Goal: Transaction & Acquisition: Purchase product/service

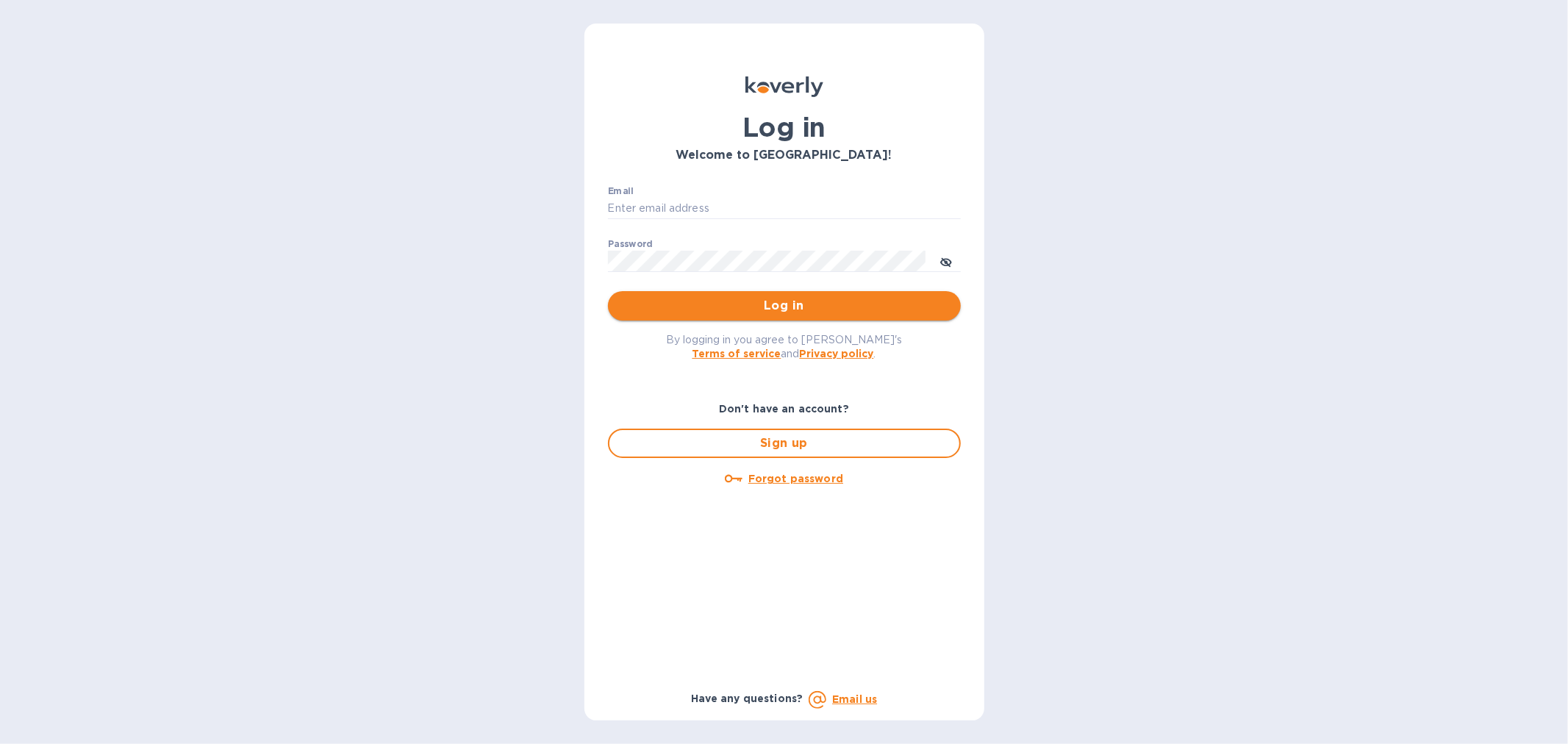
type input "[EMAIL_ADDRESS][DOMAIN_NAME]"
click at [776, 304] on span "Log in" at bounding box center [784, 306] width 330 height 17
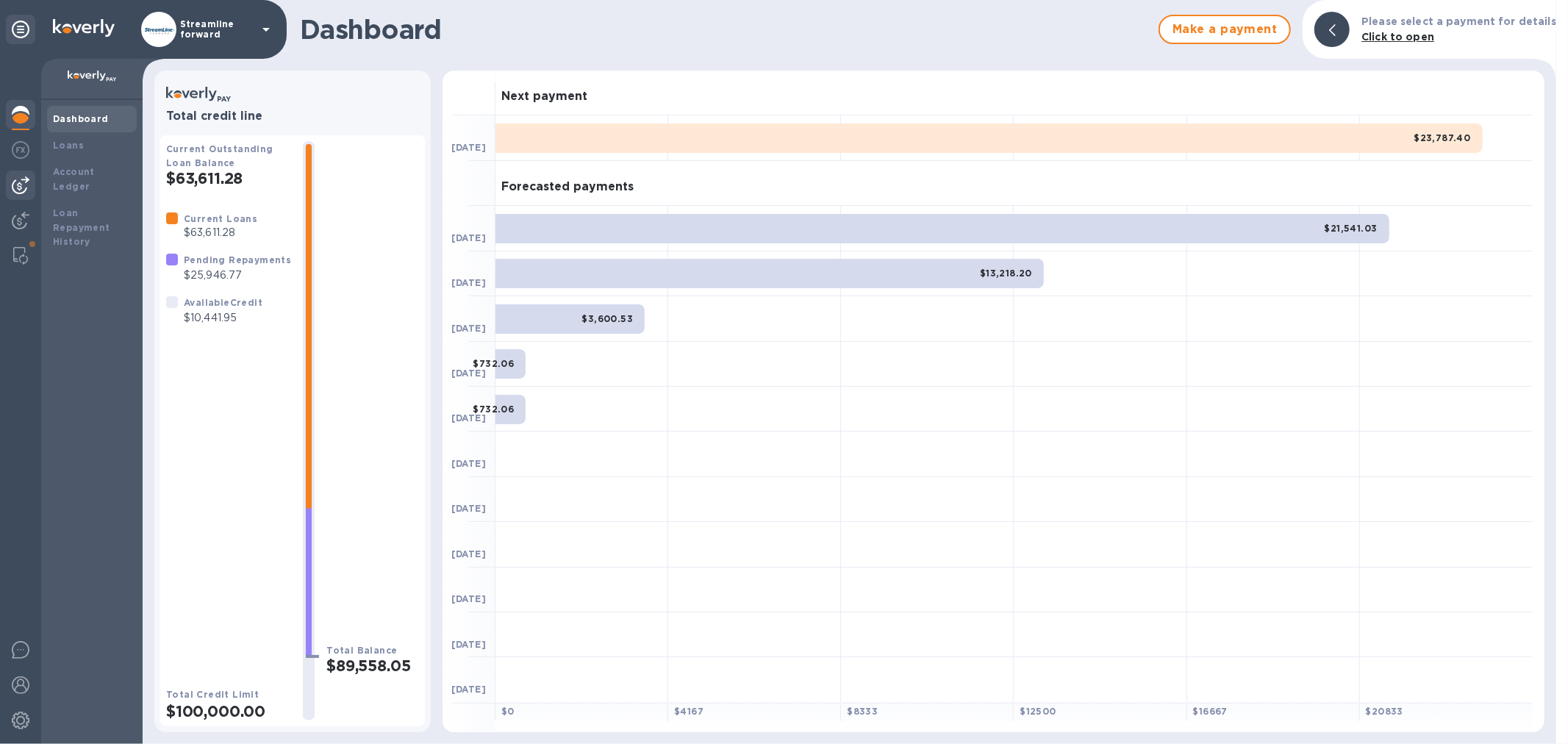
click at [17, 190] on img at bounding box center [21, 185] width 17 height 17
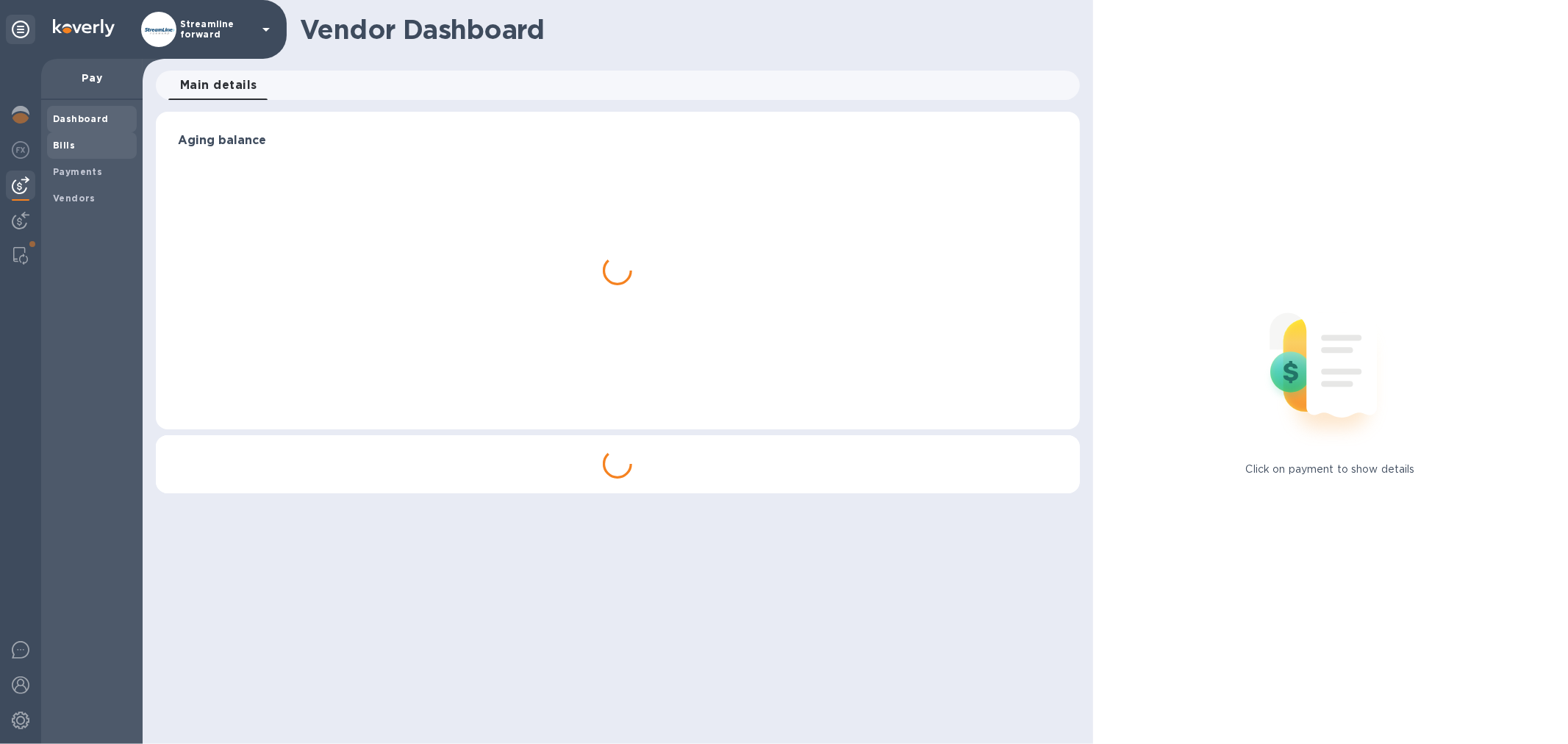
click at [77, 138] on span "Bills" at bounding box center [92, 145] width 78 height 15
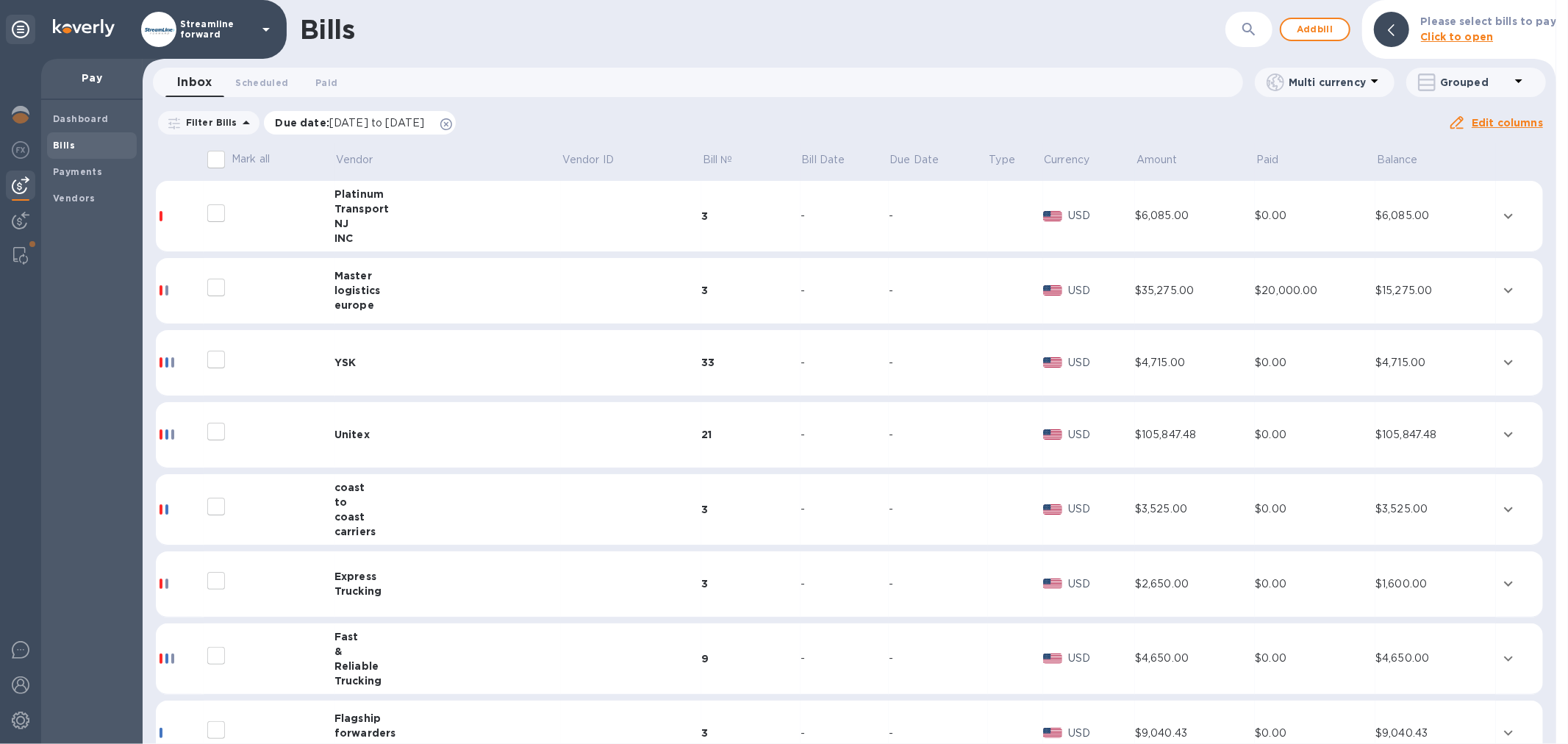
click at [452, 122] on icon at bounding box center [446, 124] width 12 height 12
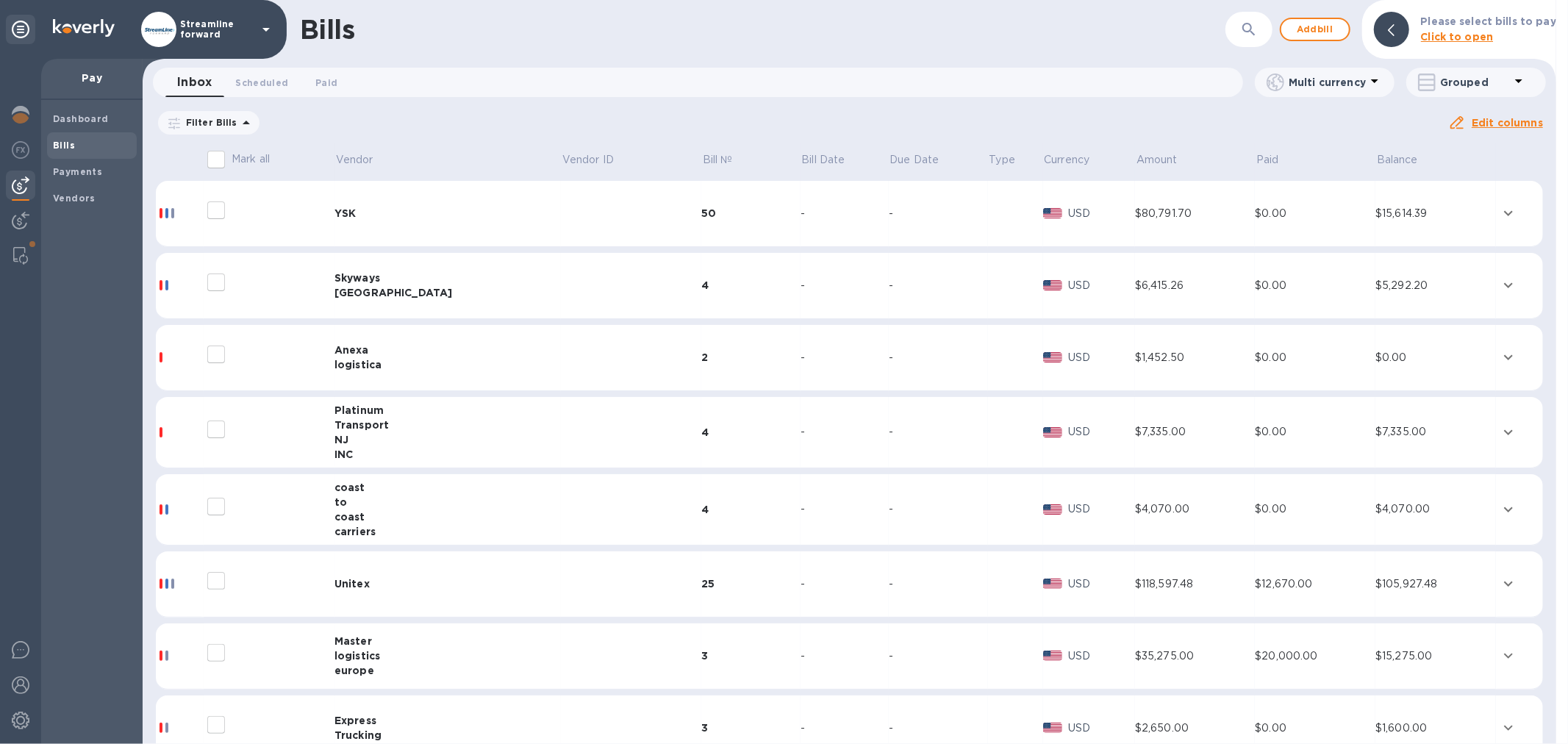
click at [394, 505] on div "to" at bounding box center [448, 502] width 226 height 15
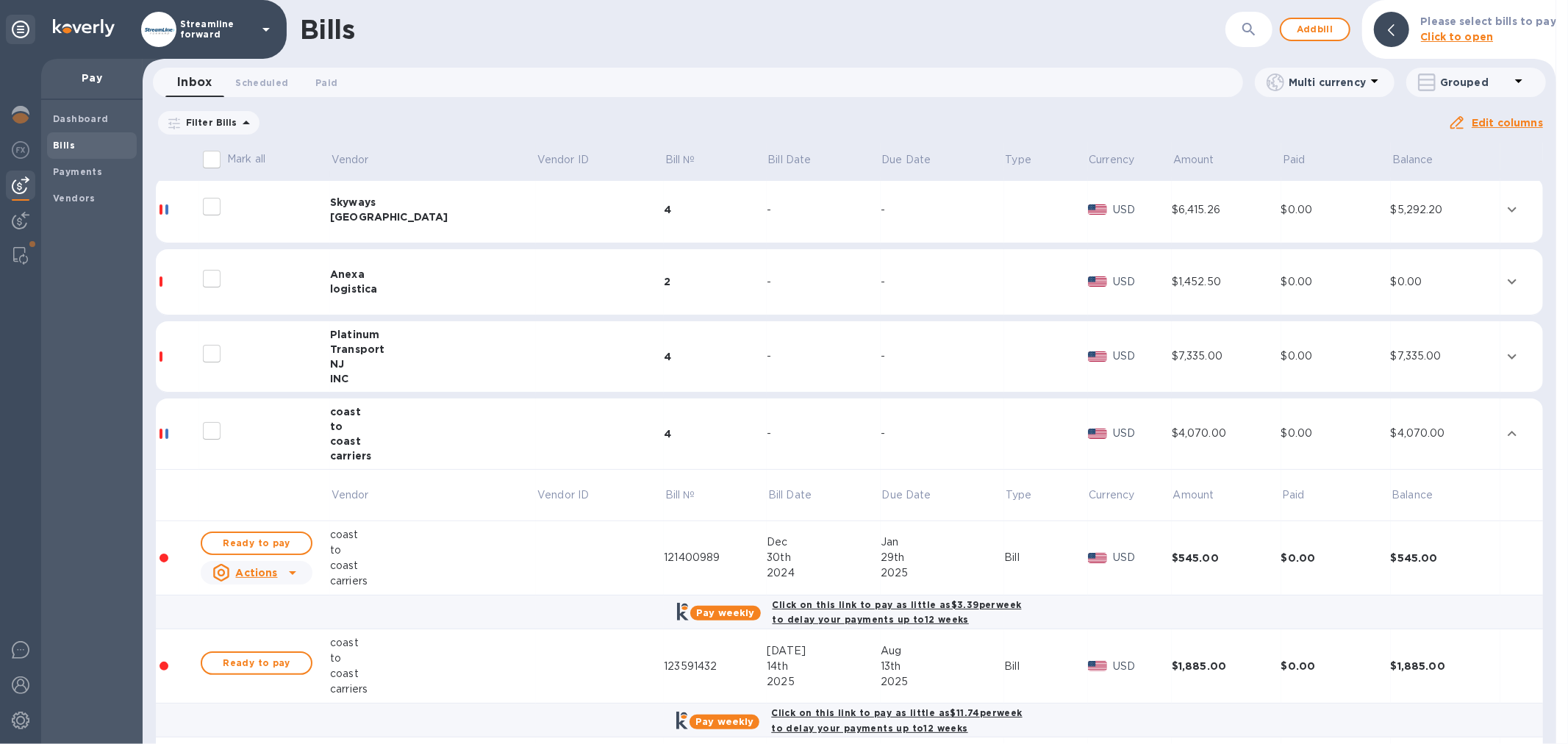
scroll to position [163, 0]
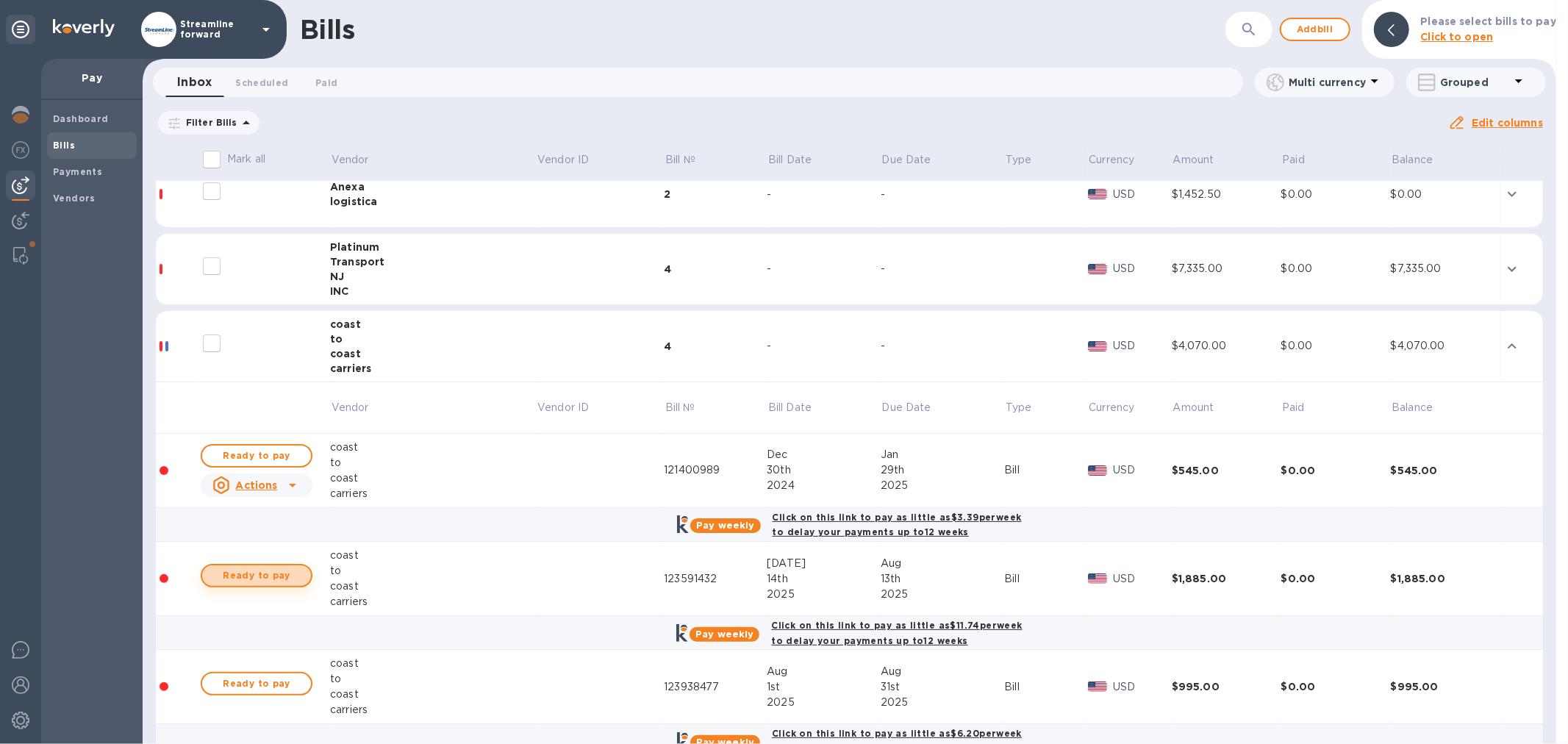
click at [248, 576] on span "Ready to pay" at bounding box center [257, 576] width 85 height 17
click at [252, 572] on span "Ready to pay" at bounding box center [257, 576] width 85 height 17
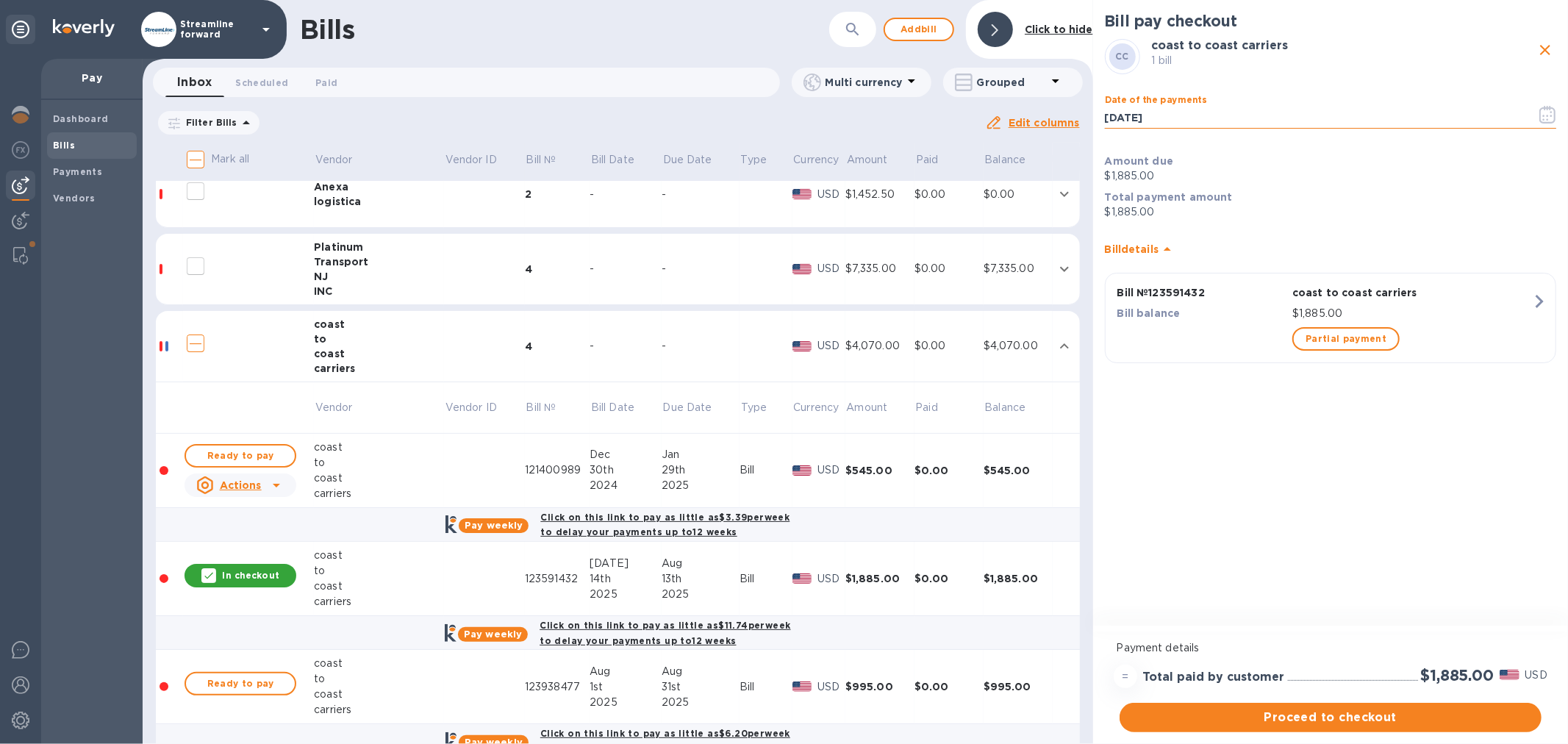
click at [1222, 113] on input "[DATE]" at bounding box center [1315, 118] width 420 height 22
drag, startPoint x: 1221, startPoint y: 114, endPoint x: 1245, endPoint y: 126, distance: 26.8
click at [1221, 115] on input "[DATE]" at bounding box center [1315, 118] width 420 height 22
click at [1548, 111] on icon "button" at bounding box center [1547, 115] width 17 height 17
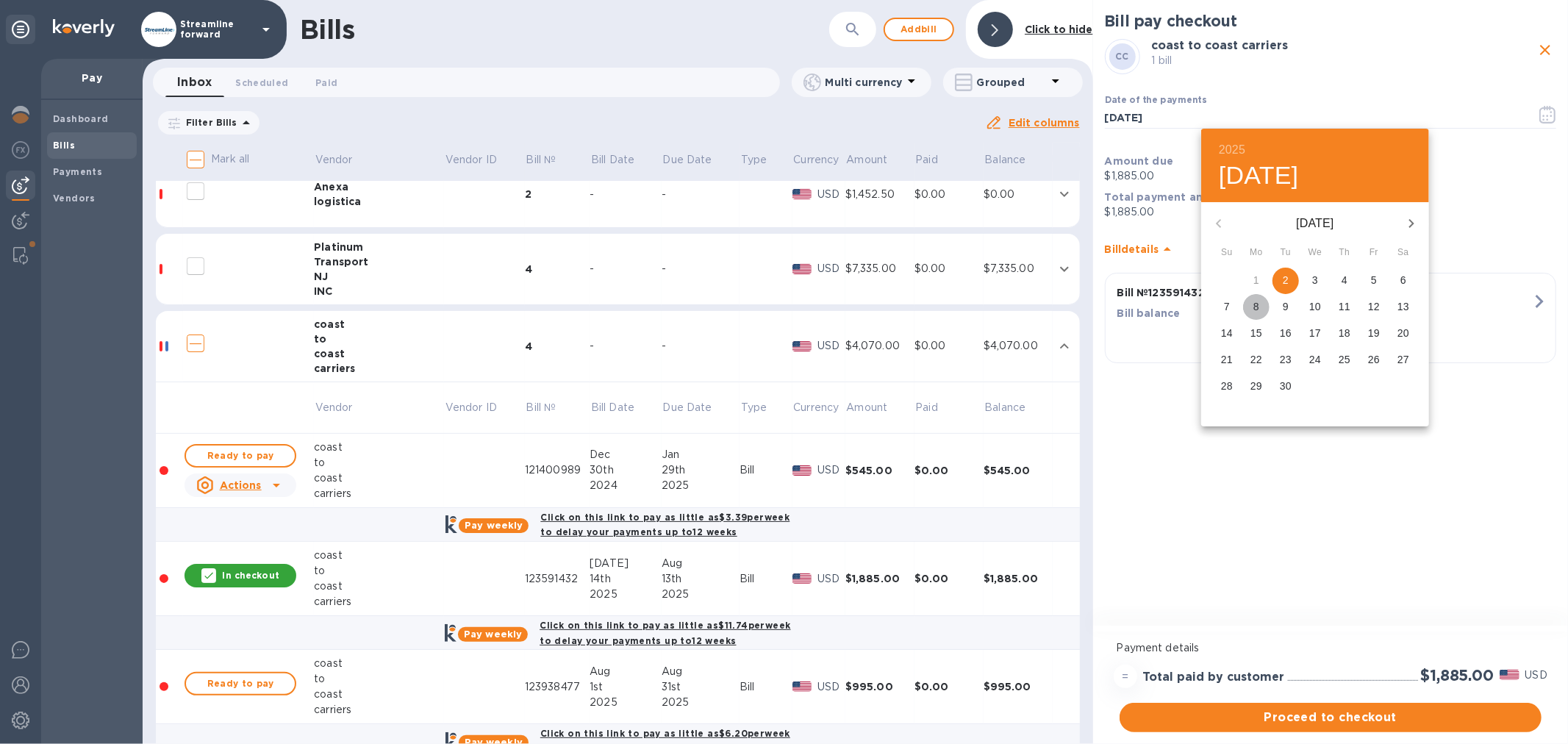
click at [1260, 304] on span "8" at bounding box center [1256, 306] width 26 height 15
type input "[DATE]"
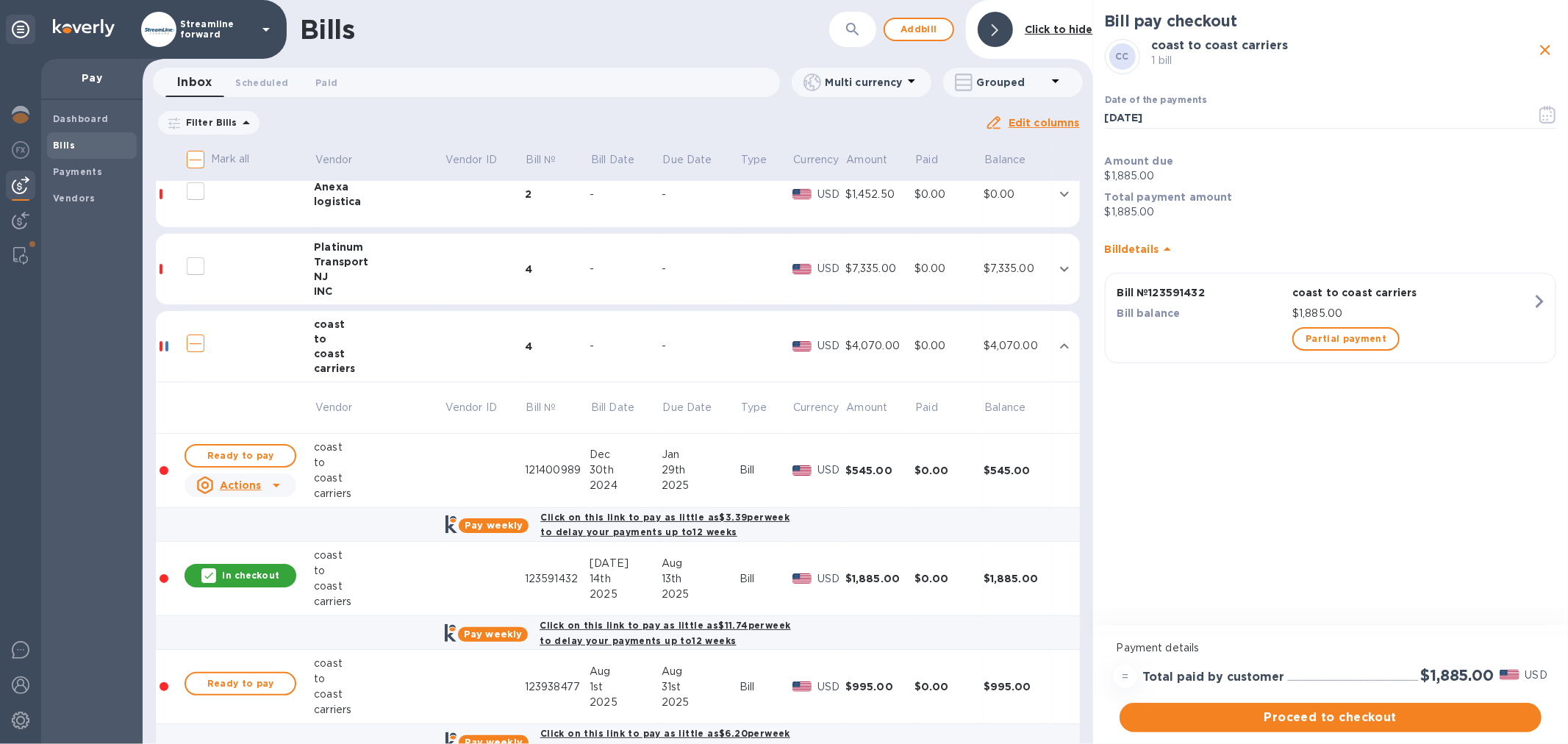
click at [1160, 482] on div "Bill pay checkout CC coast to coast carriers 1 bill Date of the payments [DATE]…" at bounding box center [1331, 314] width 475 height 629
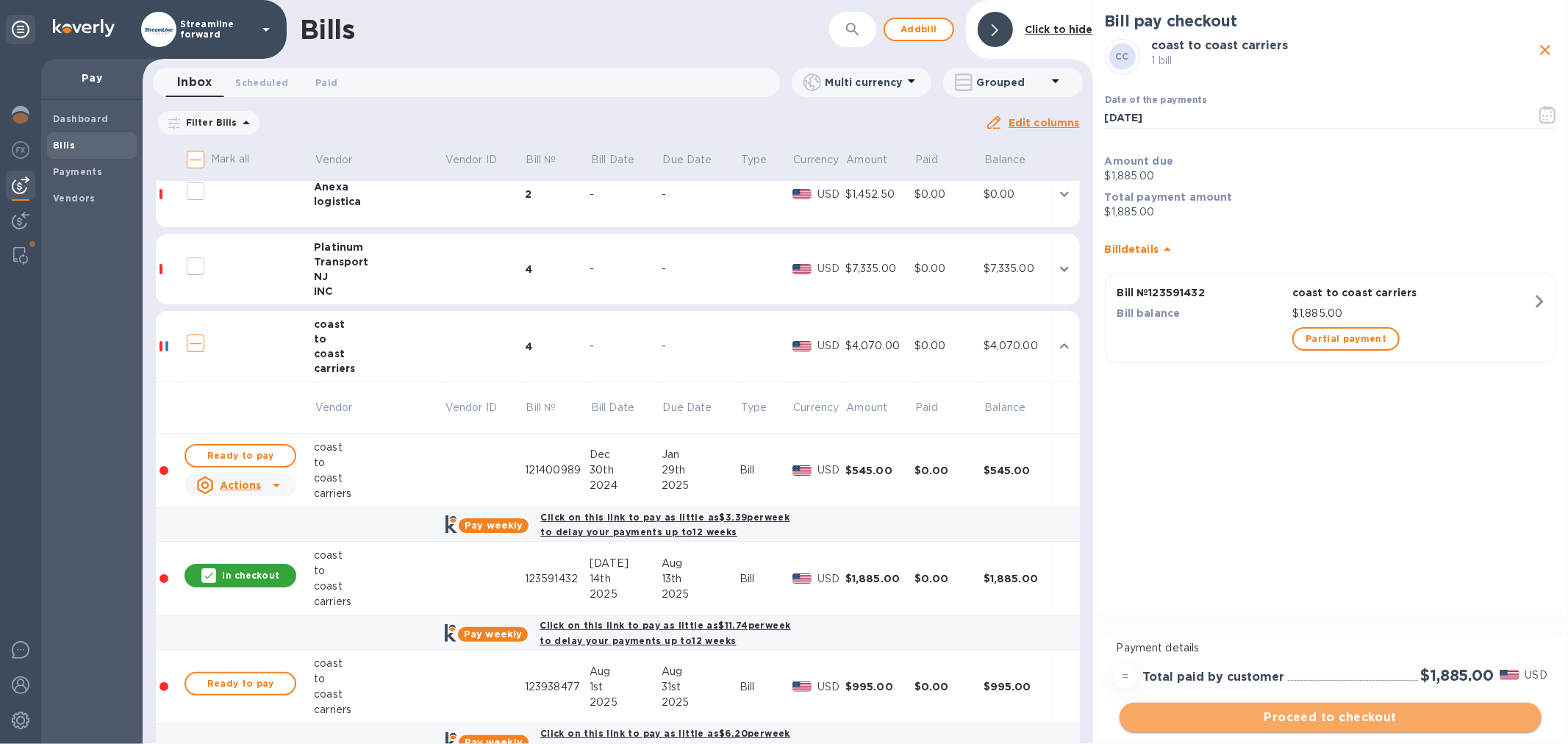
click at [1294, 722] on span "Proceed to checkout" at bounding box center [1331, 717] width 399 height 17
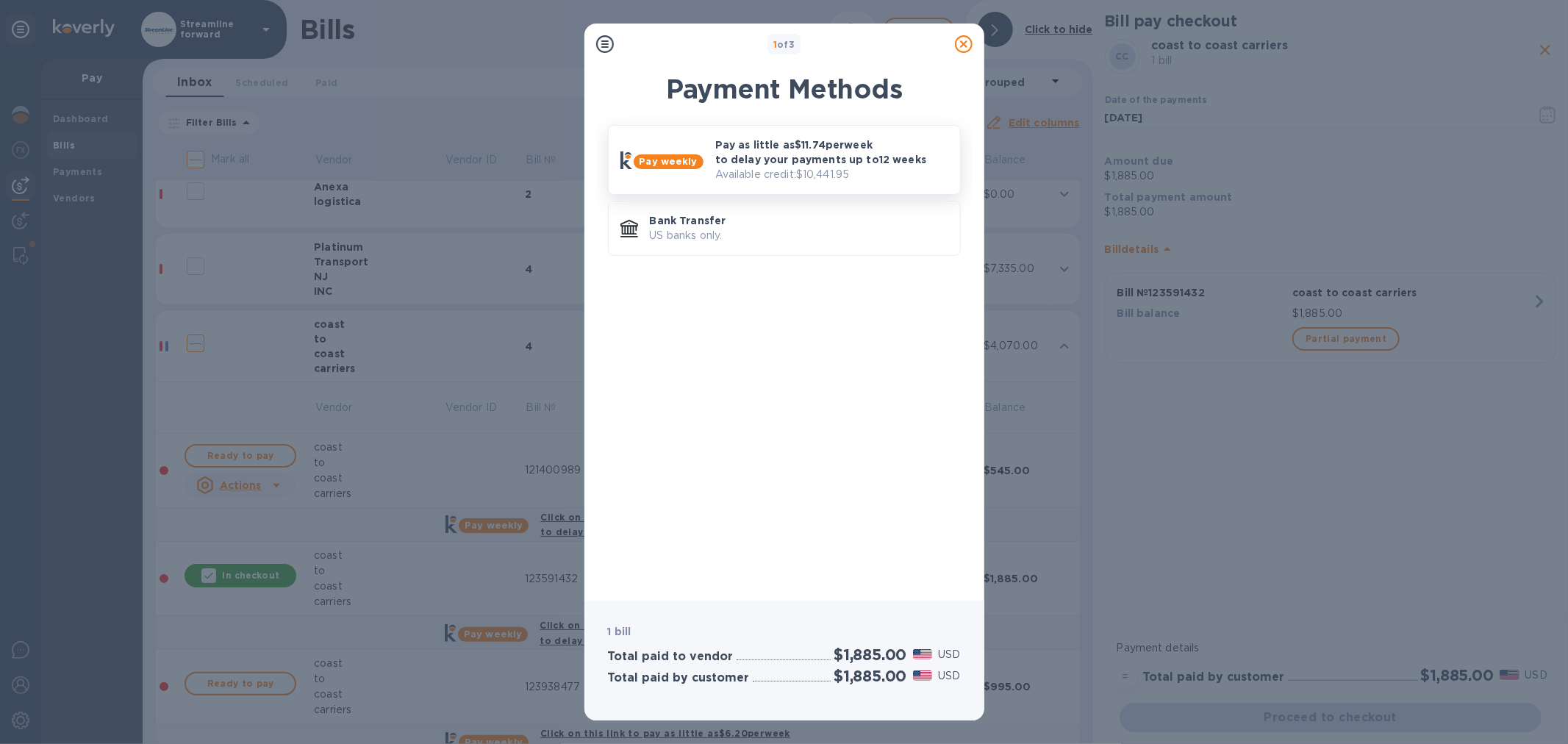
click at [767, 145] on p "Pay as little as $11.74 per week to delay your payments up to 12 weeks" at bounding box center [832, 152] width 233 height 29
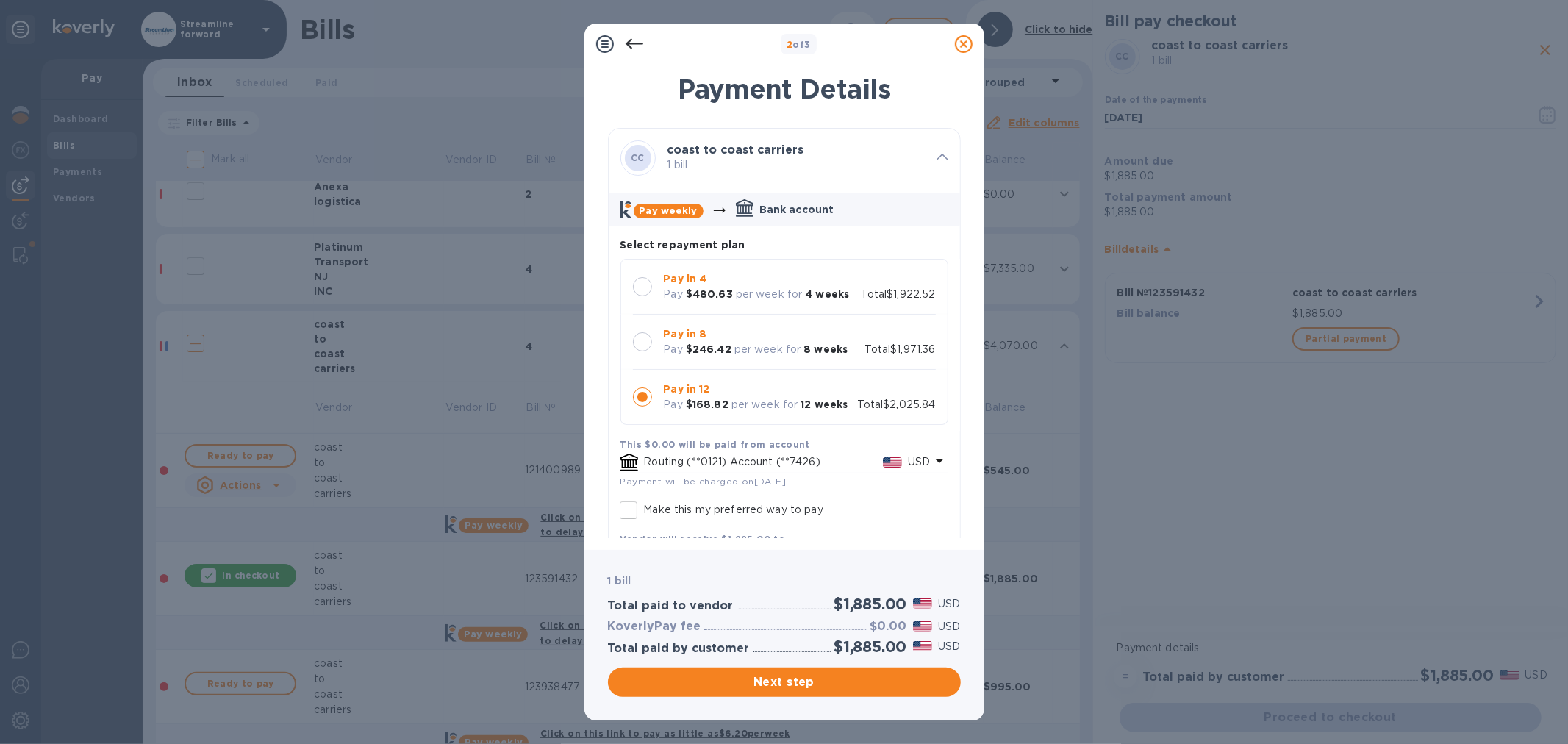
click at [665, 279] on b "Pay in 4" at bounding box center [686, 278] width 43 height 12
click at [818, 680] on span "Next step" at bounding box center [784, 682] width 330 height 17
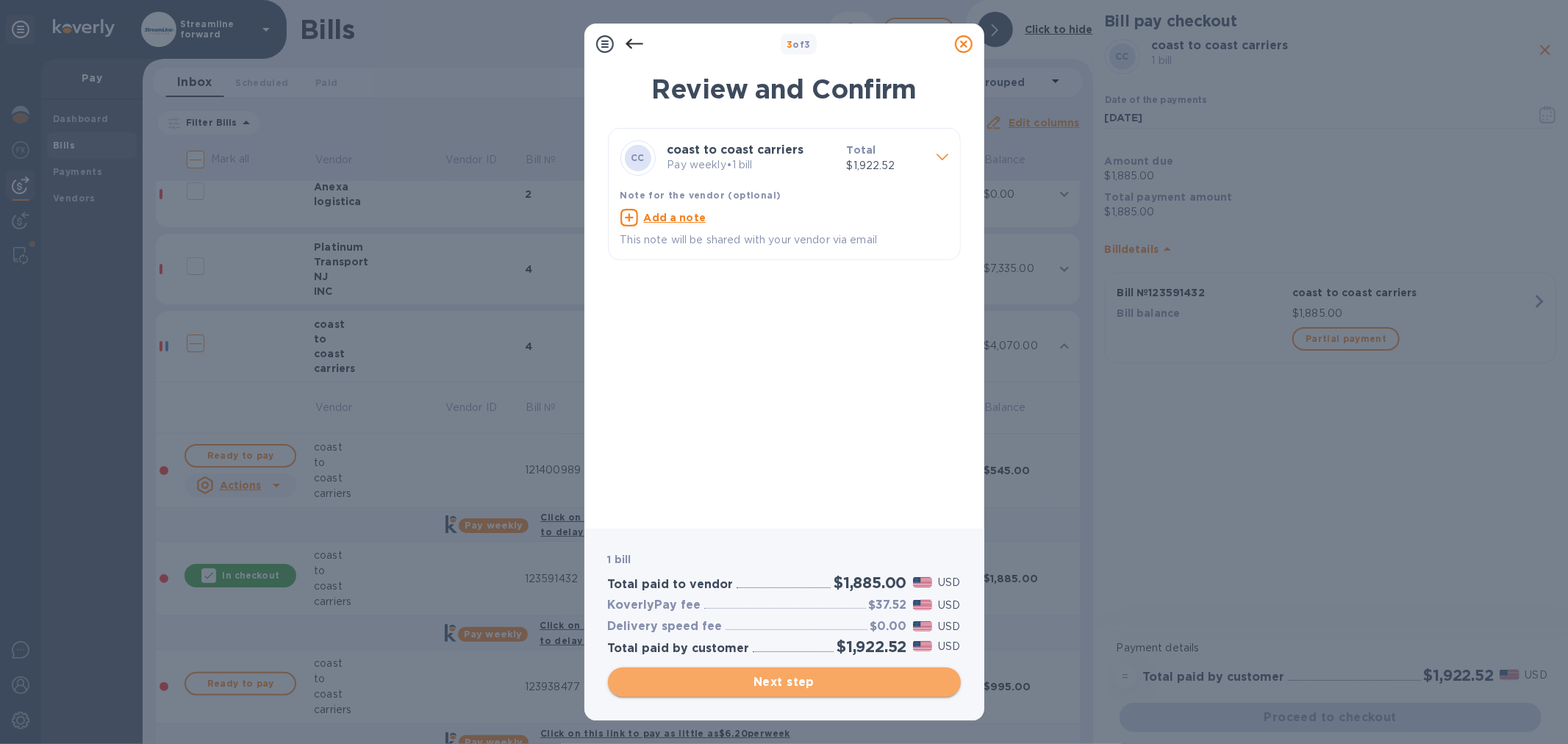
click at [767, 679] on span "Next step" at bounding box center [784, 682] width 330 height 17
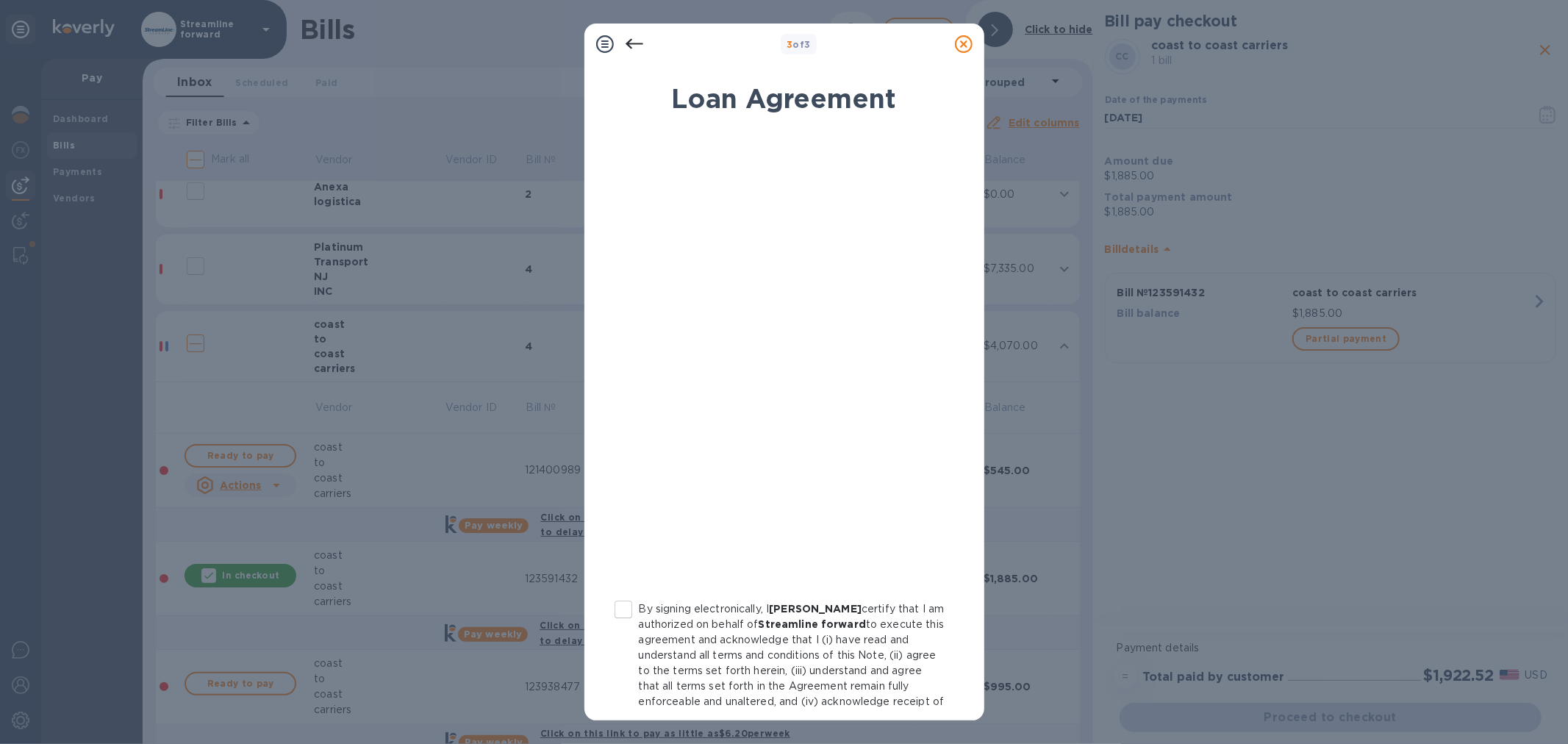
click at [620, 610] on input "By signing electronically, I [PERSON_NAME] certify that I am authorized on beha…" at bounding box center [623, 609] width 31 height 31
checkbox input "true"
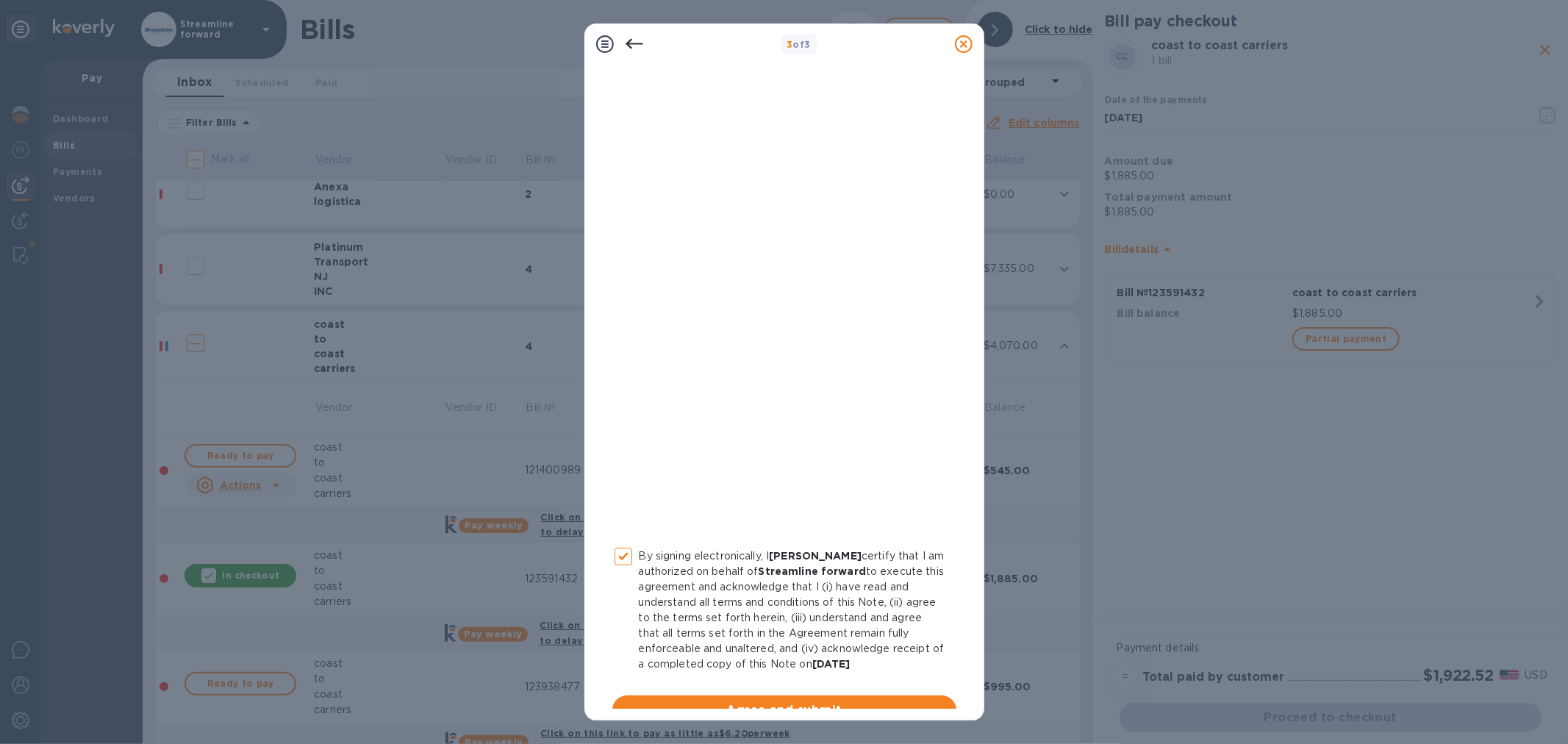
scroll to position [77, 0]
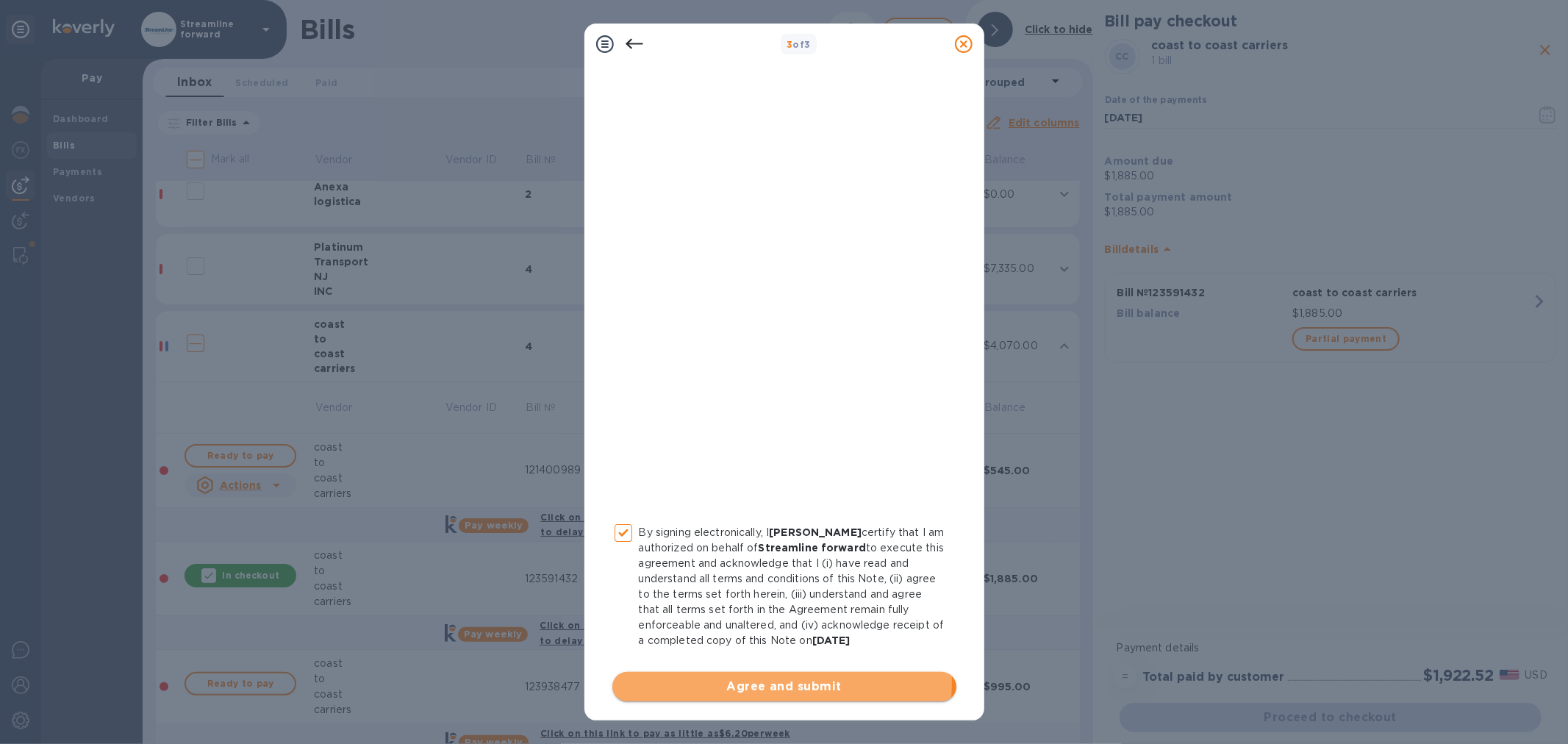
click at [753, 680] on span "Agree and submit" at bounding box center [784, 686] width 320 height 17
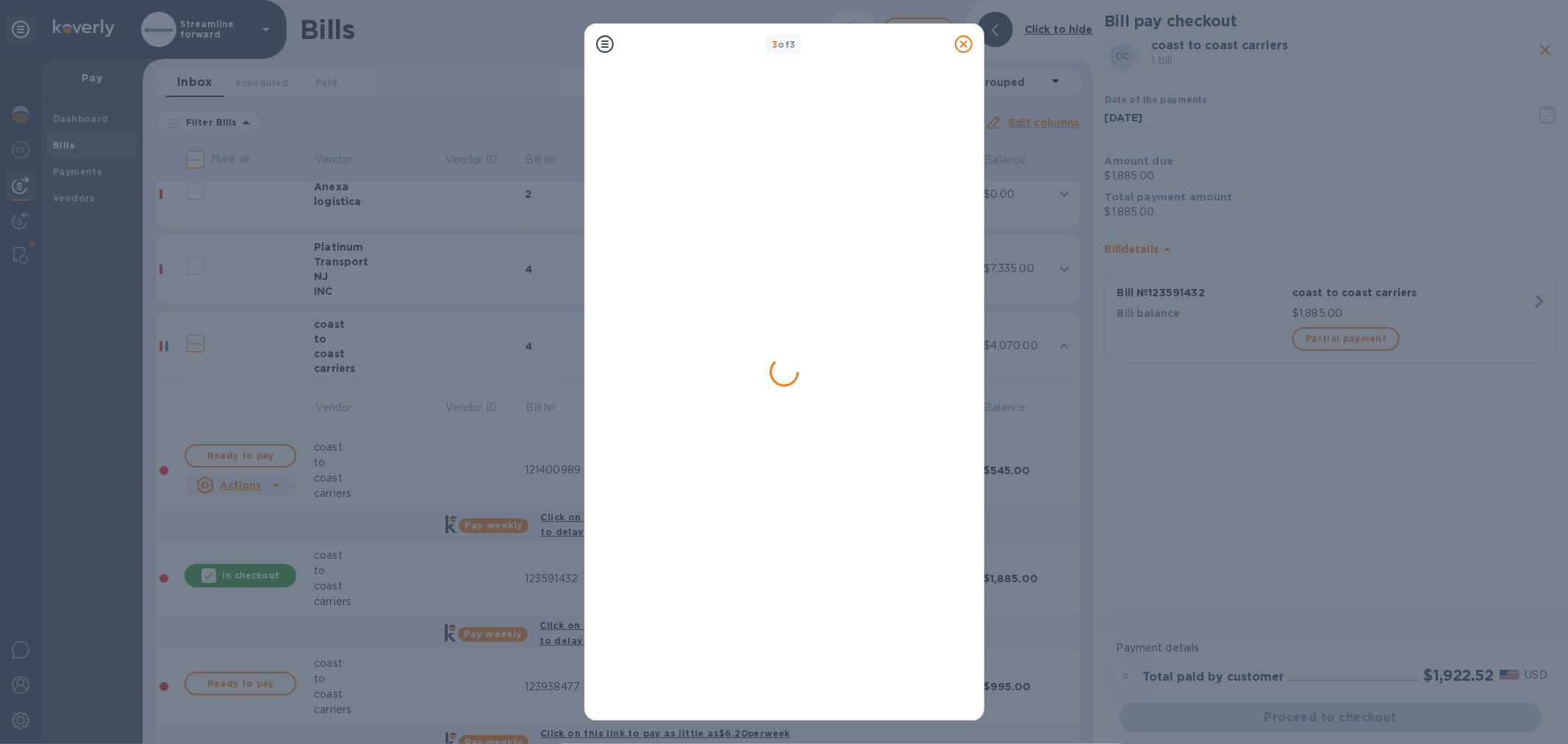
scroll to position [0, 0]
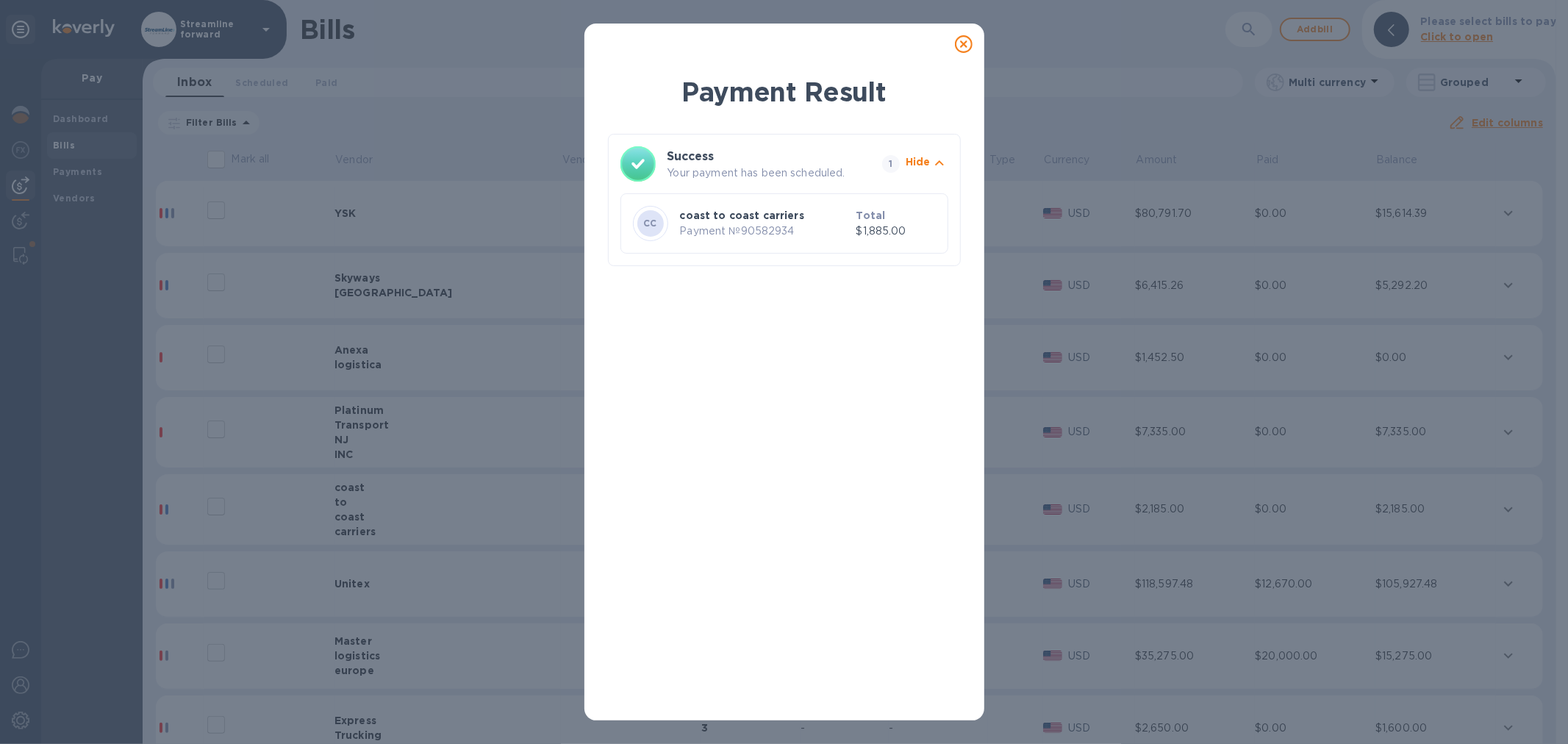
click at [962, 36] on icon at bounding box center [964, 44] width 17 height 17
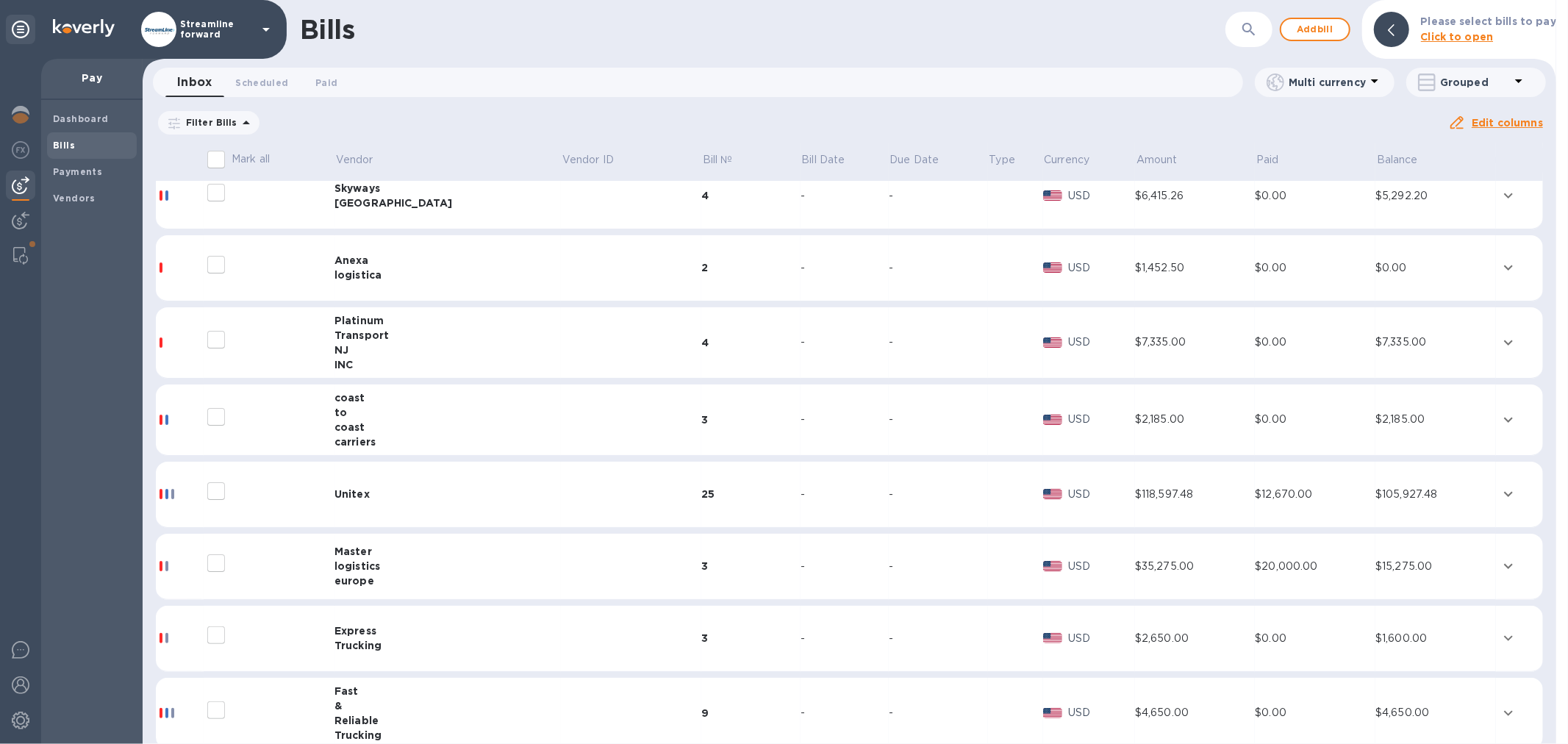
scroll to position [327, 0]
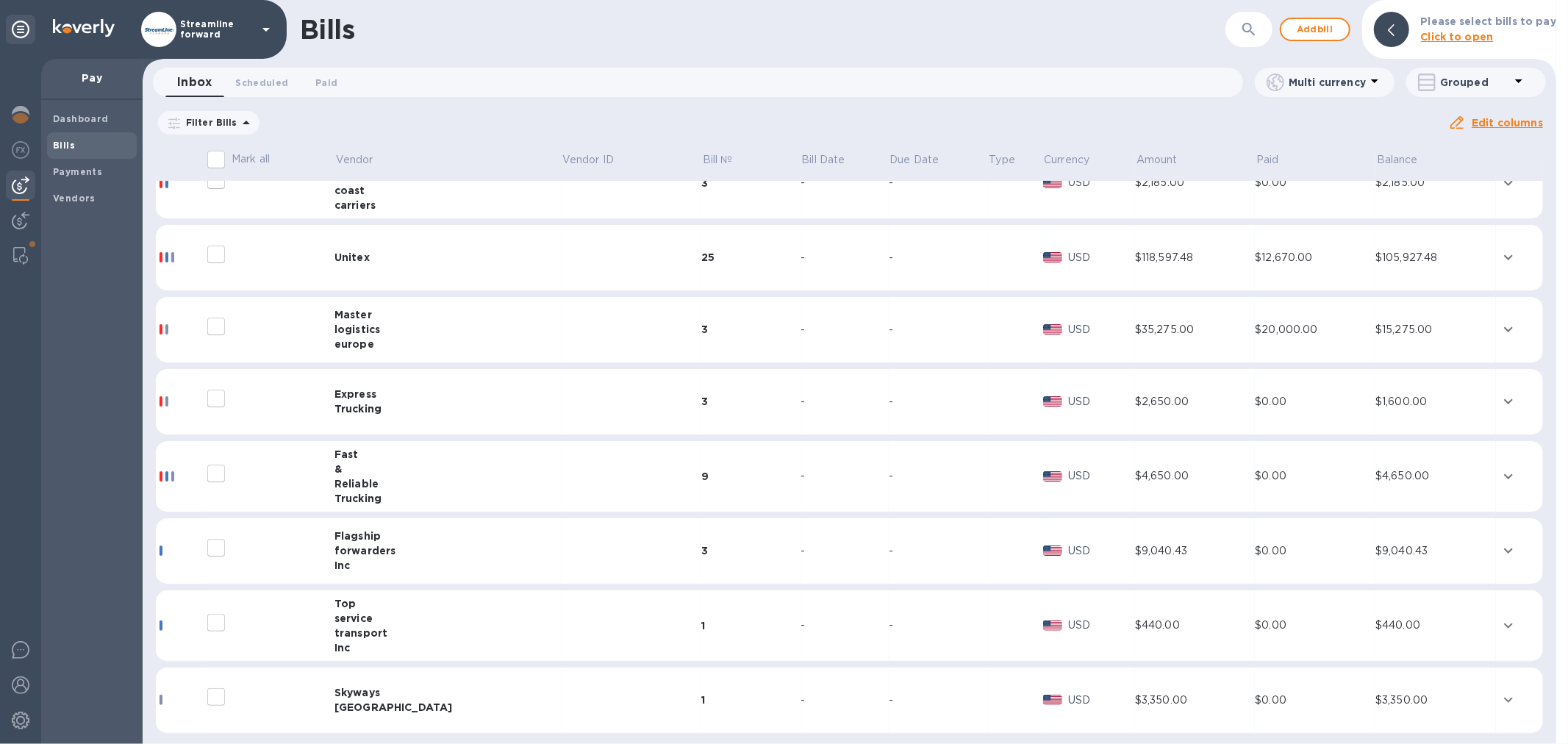
click at [561, 557] on td at bounding box center [631, 552] width 141 height 66
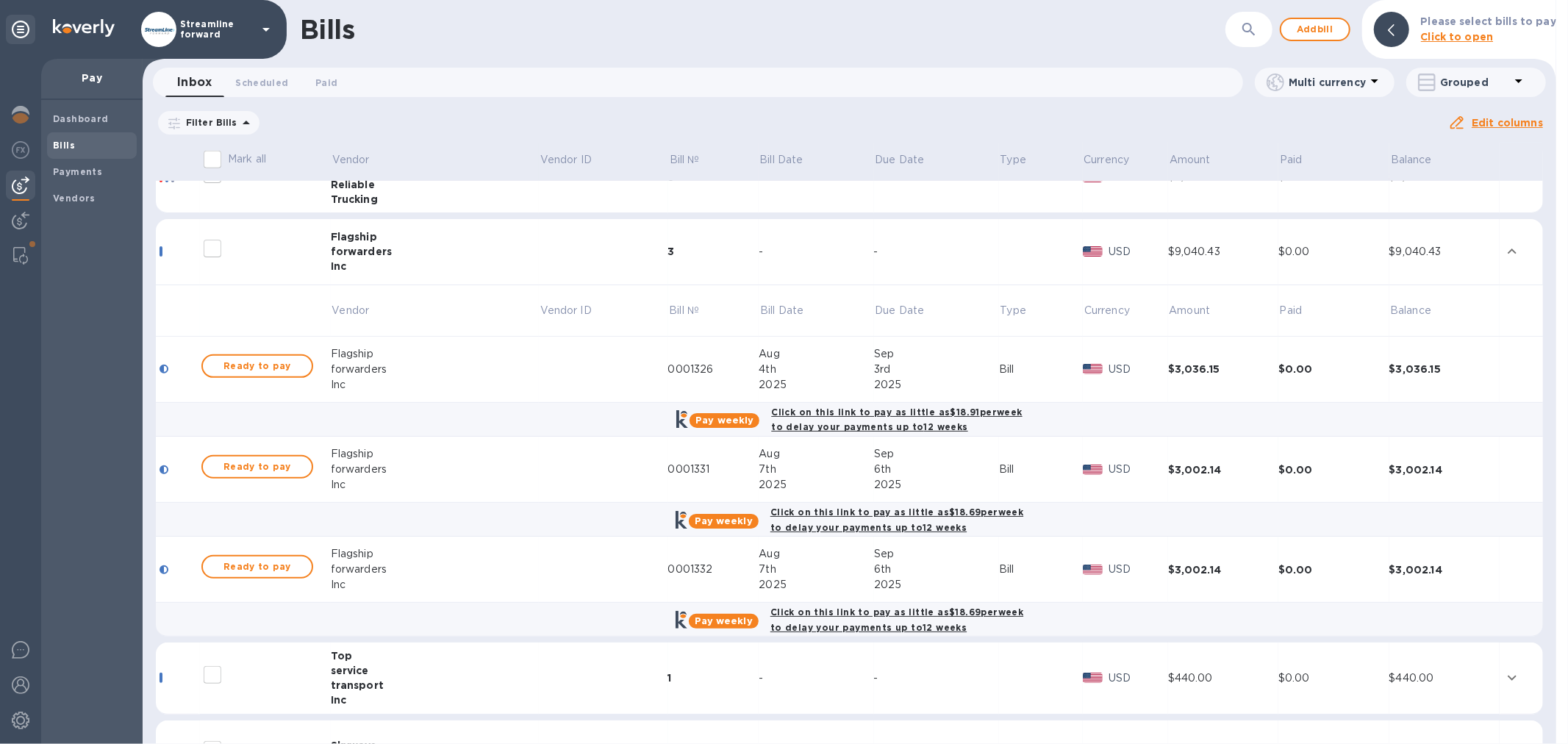
scroll to position [653, 0]
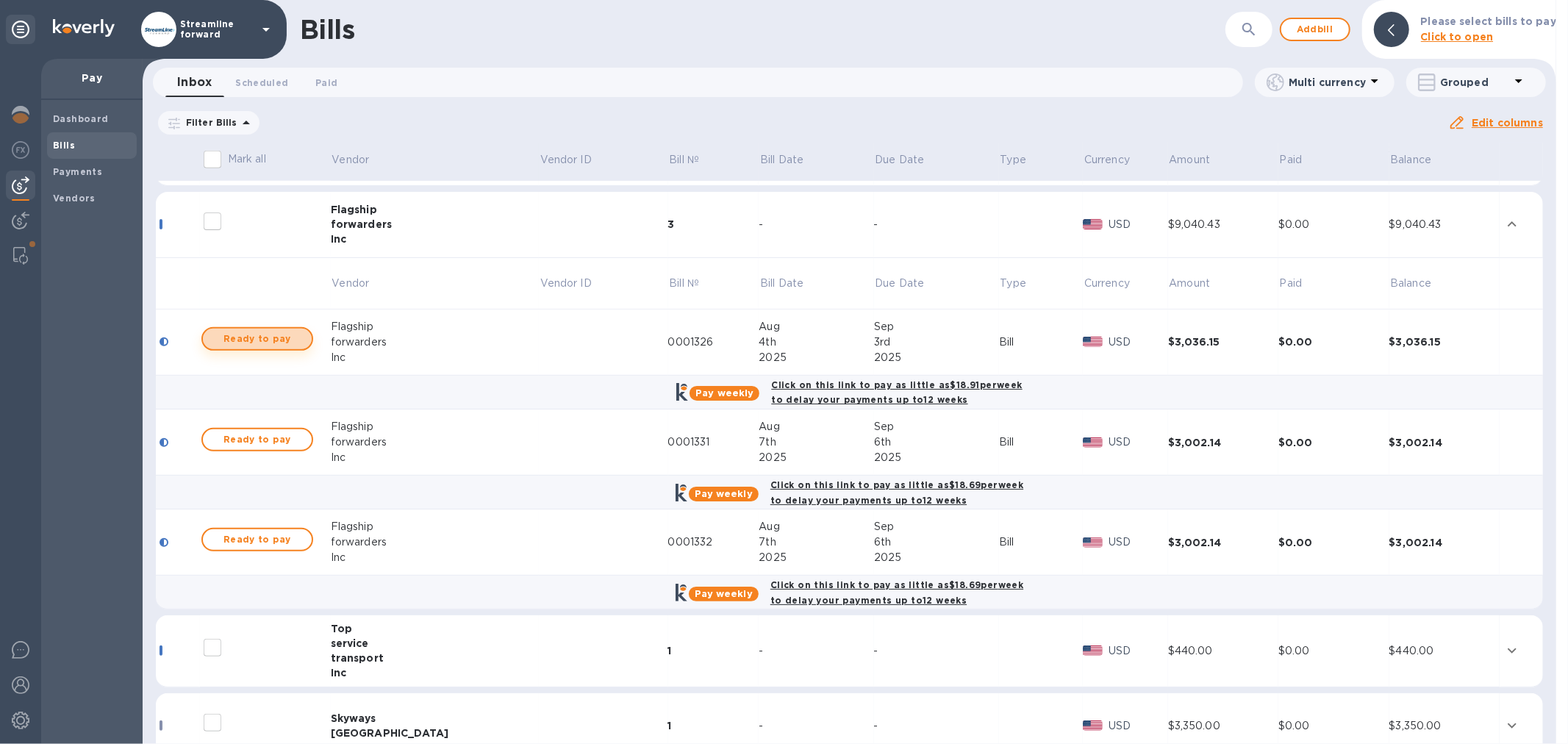
click at [270, 340] on span "Ready to pay" at bounding box center [258, 338] width 85 height 17
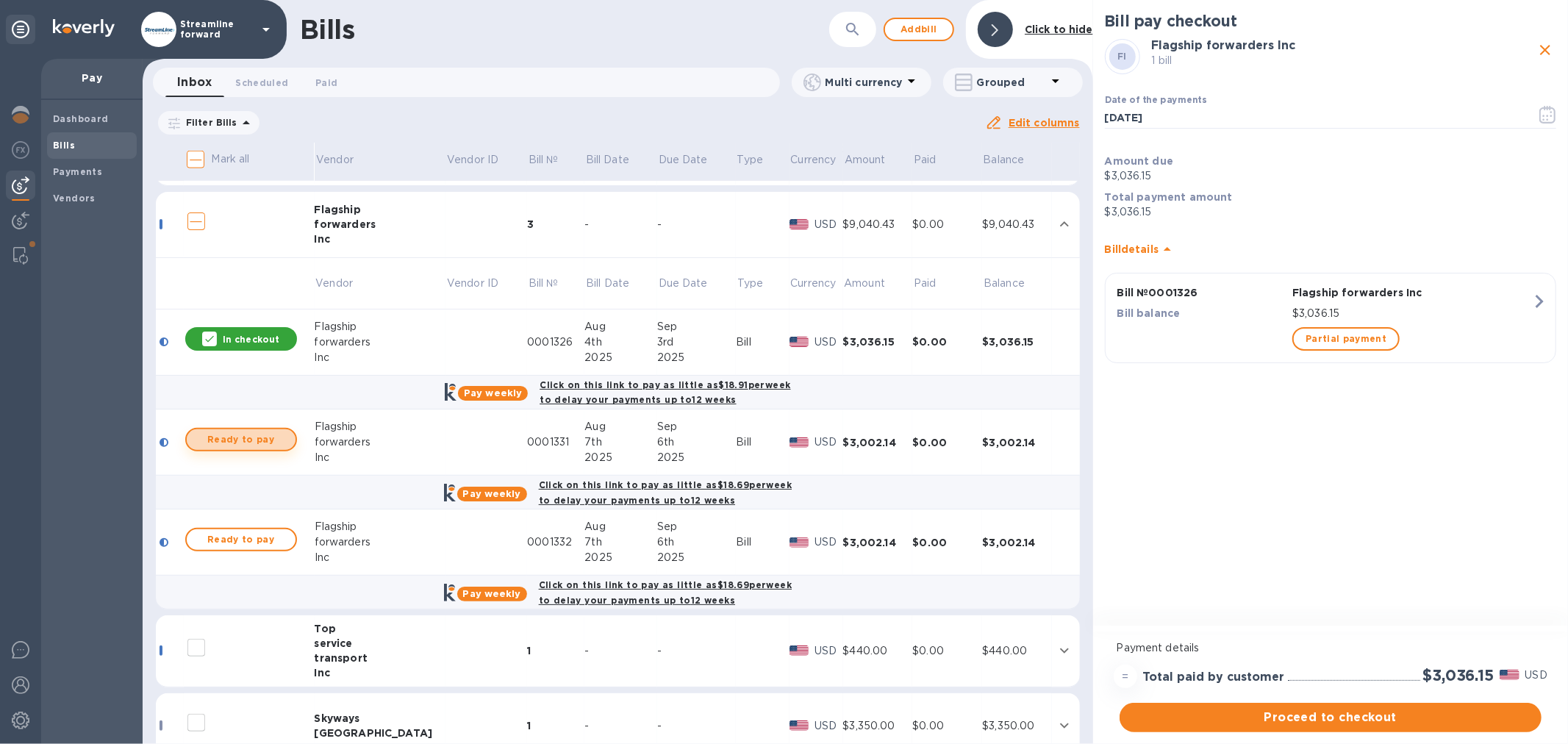
click at [275, 435] on span "Ready to pay" at bounding box center [241, 440] width 85 height 17
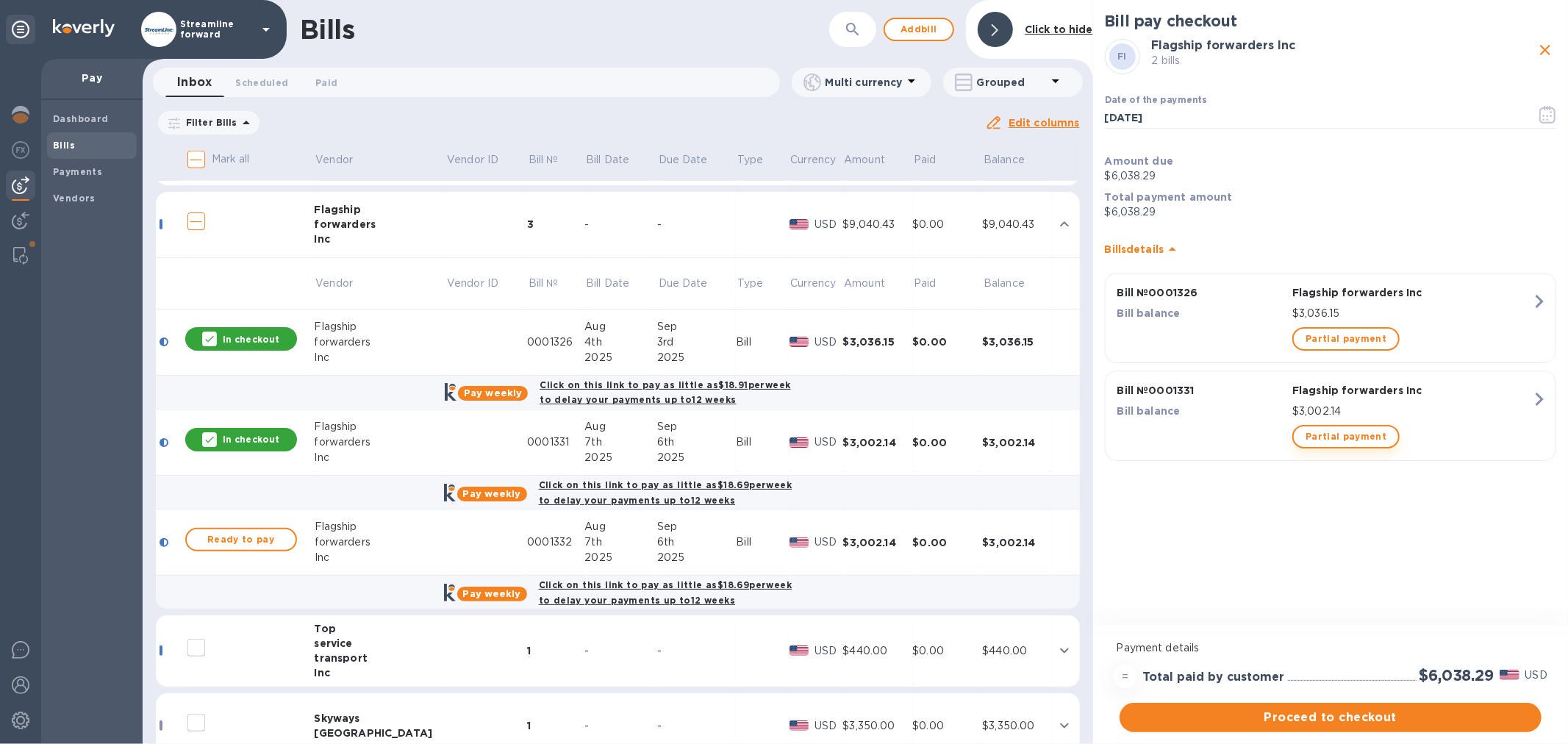
click at [1338, 435] on span "Partial payment" at bounding box center [1346, 436] width 81 height 17
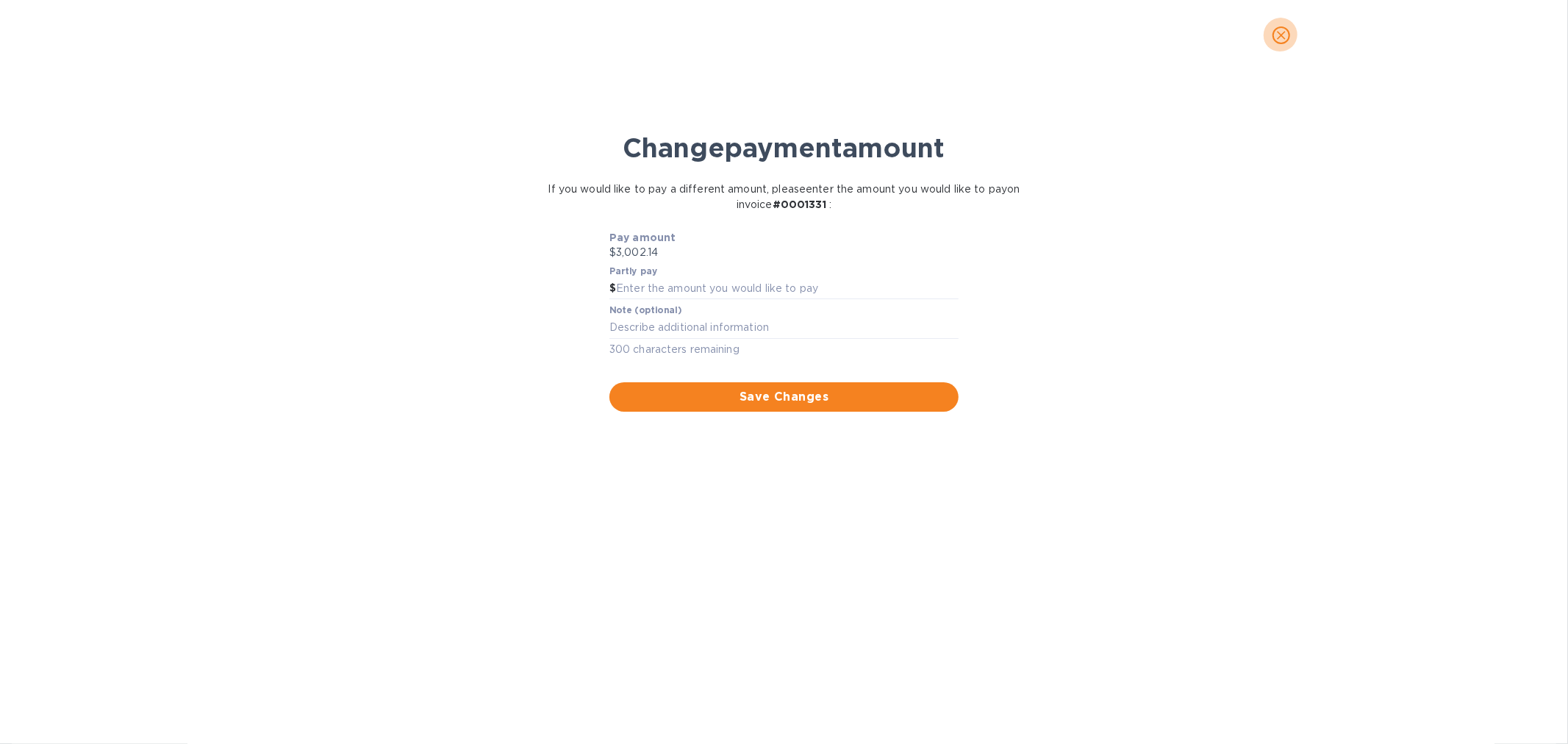
click at [1276, 41] on icon "close" at bounding box center [1281, 35] width 15 height 15
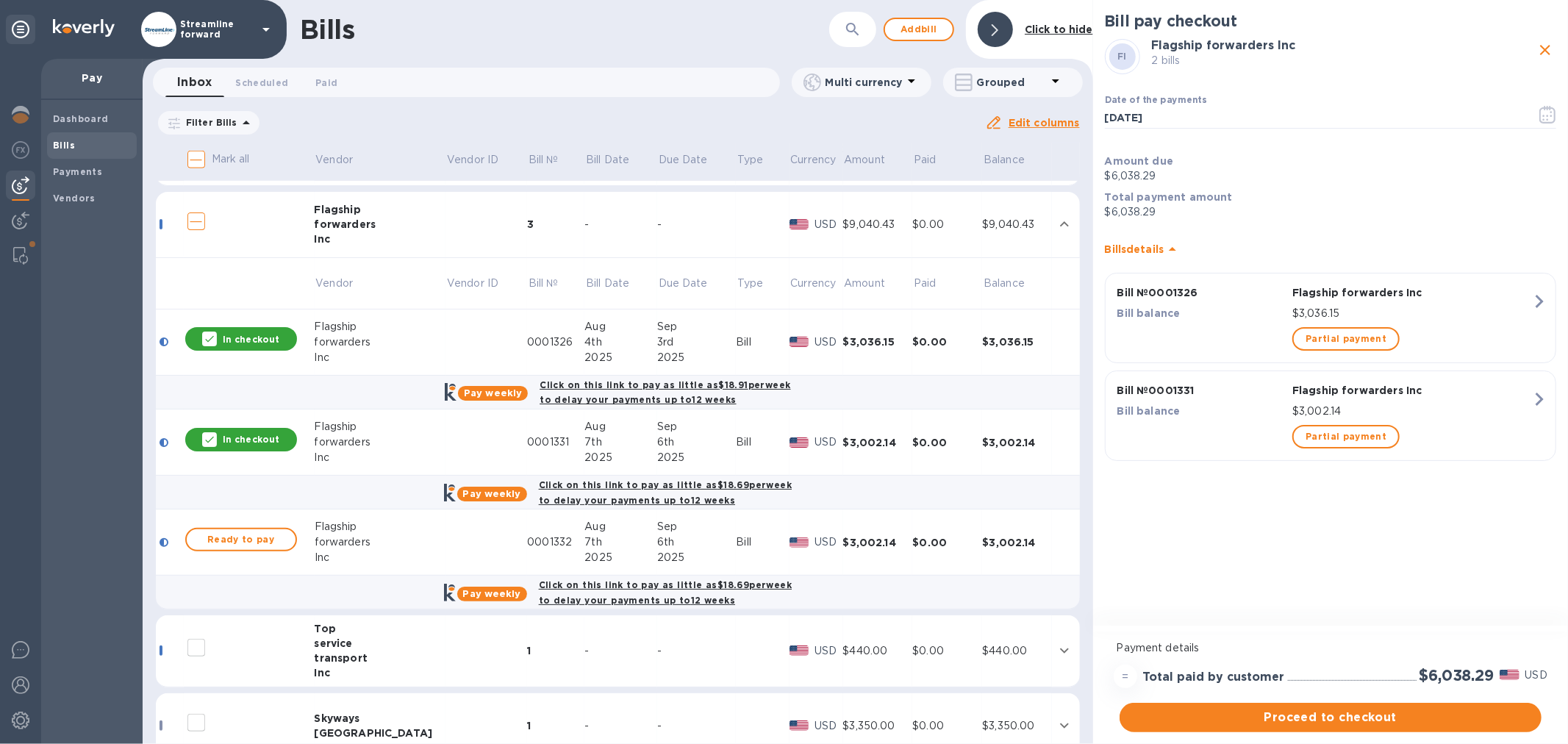
click at [1540, 52] on icon "close" at bounding box center [1545, 50] width 17 height 17
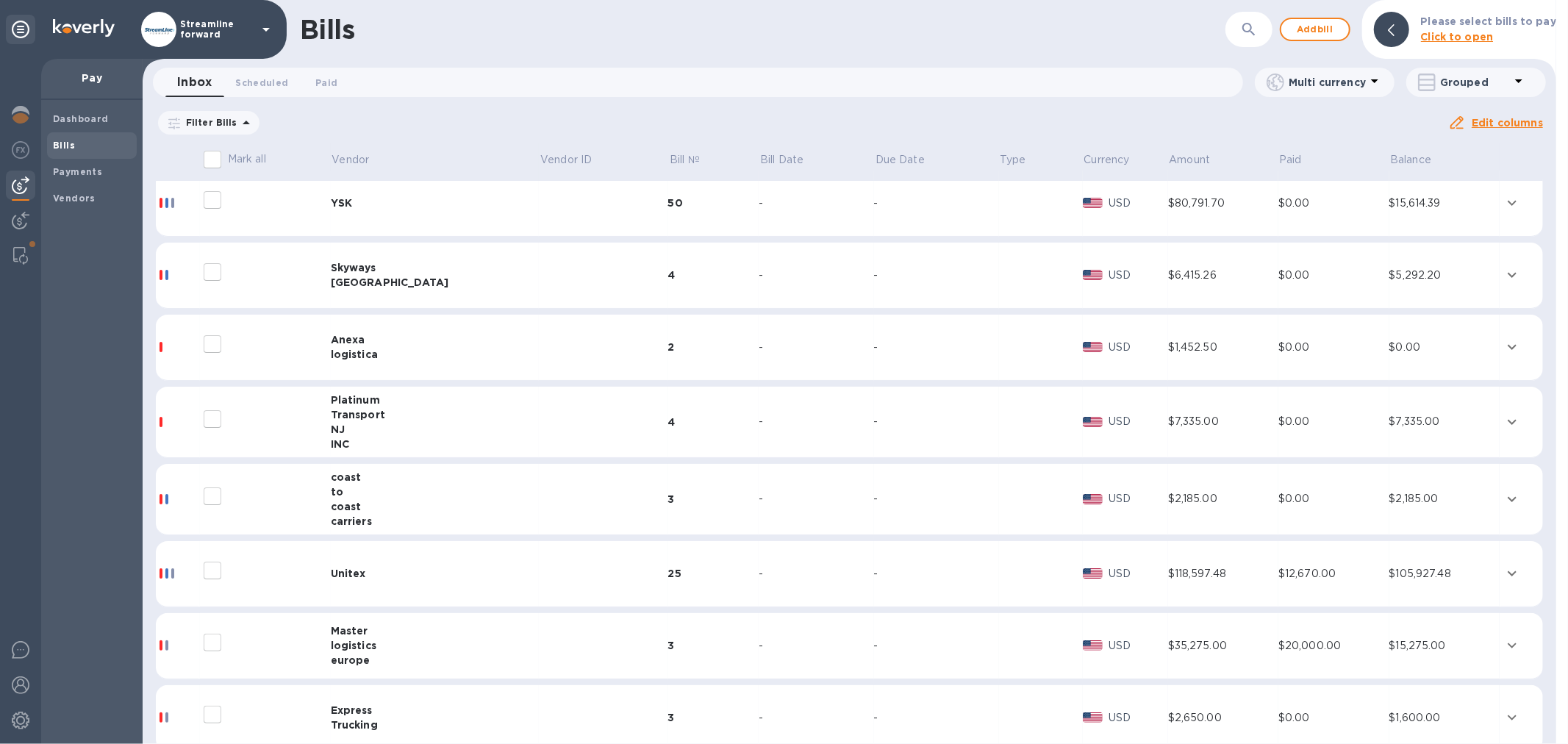
scroll to position [0, 0]
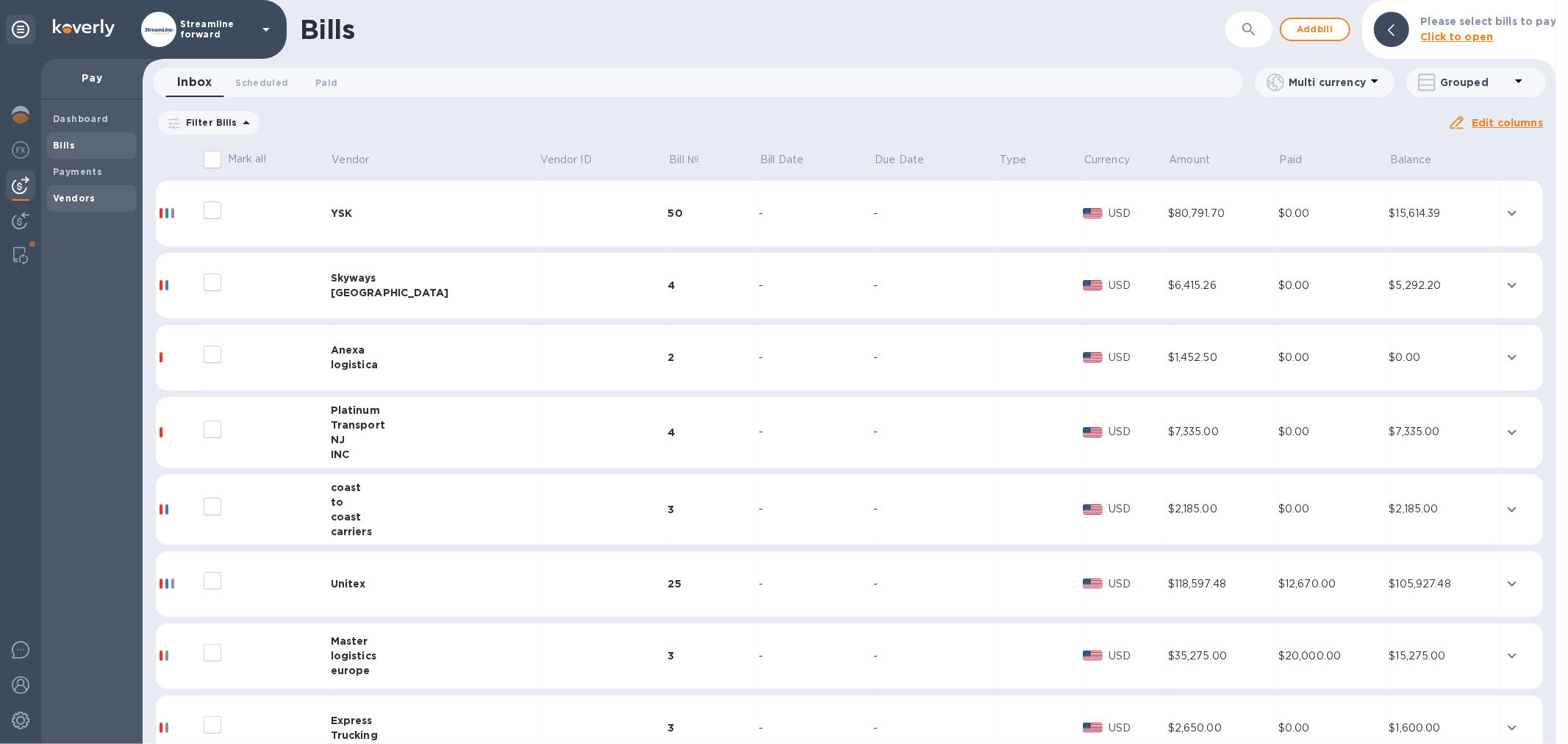
click at [50, 190] on div "Vendors" at bounding box center [92, 198] width 89 height 26
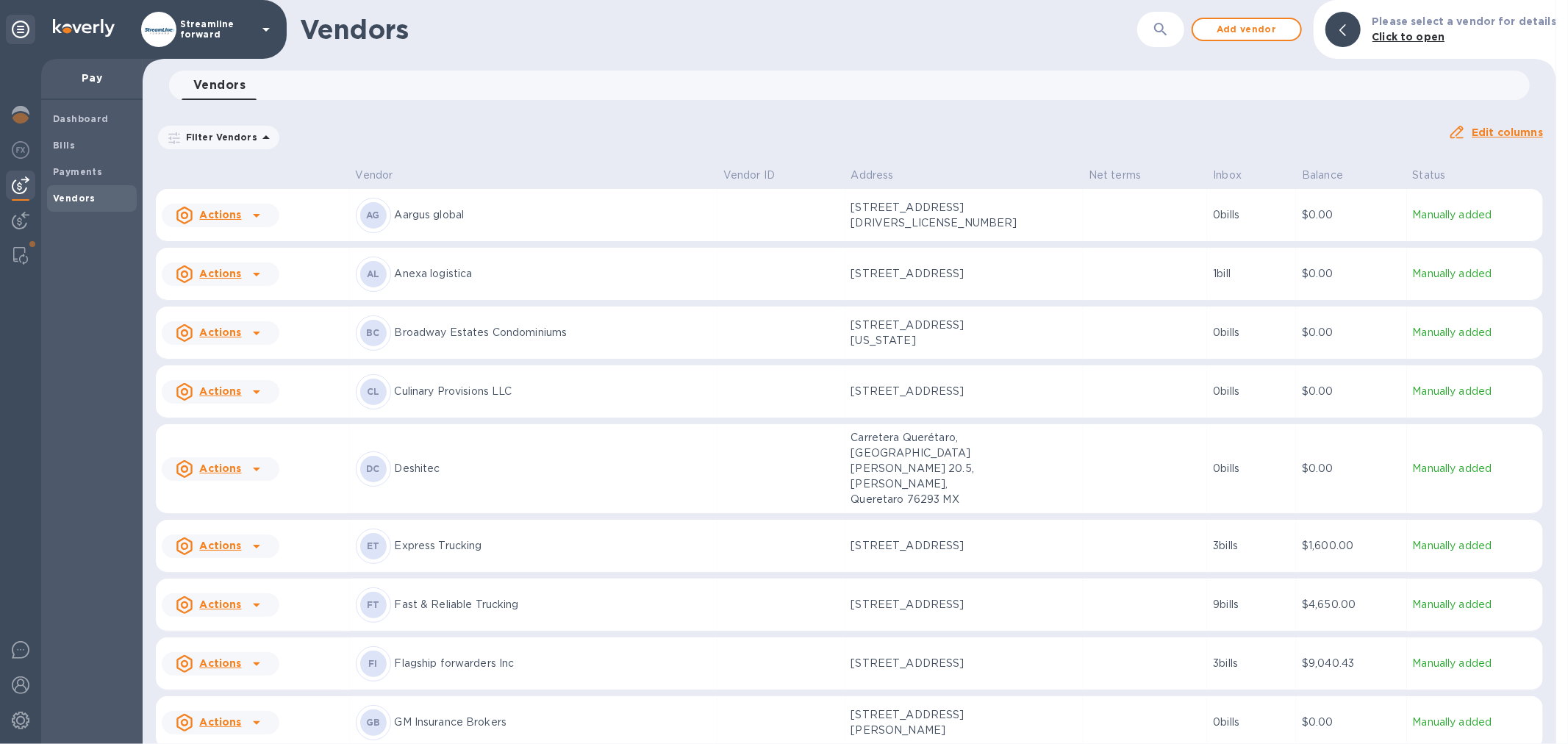
click at [606, 150] on div "Filter Vendors Auto pay: All" at bounding box center [796, 137] width 1281 height 28
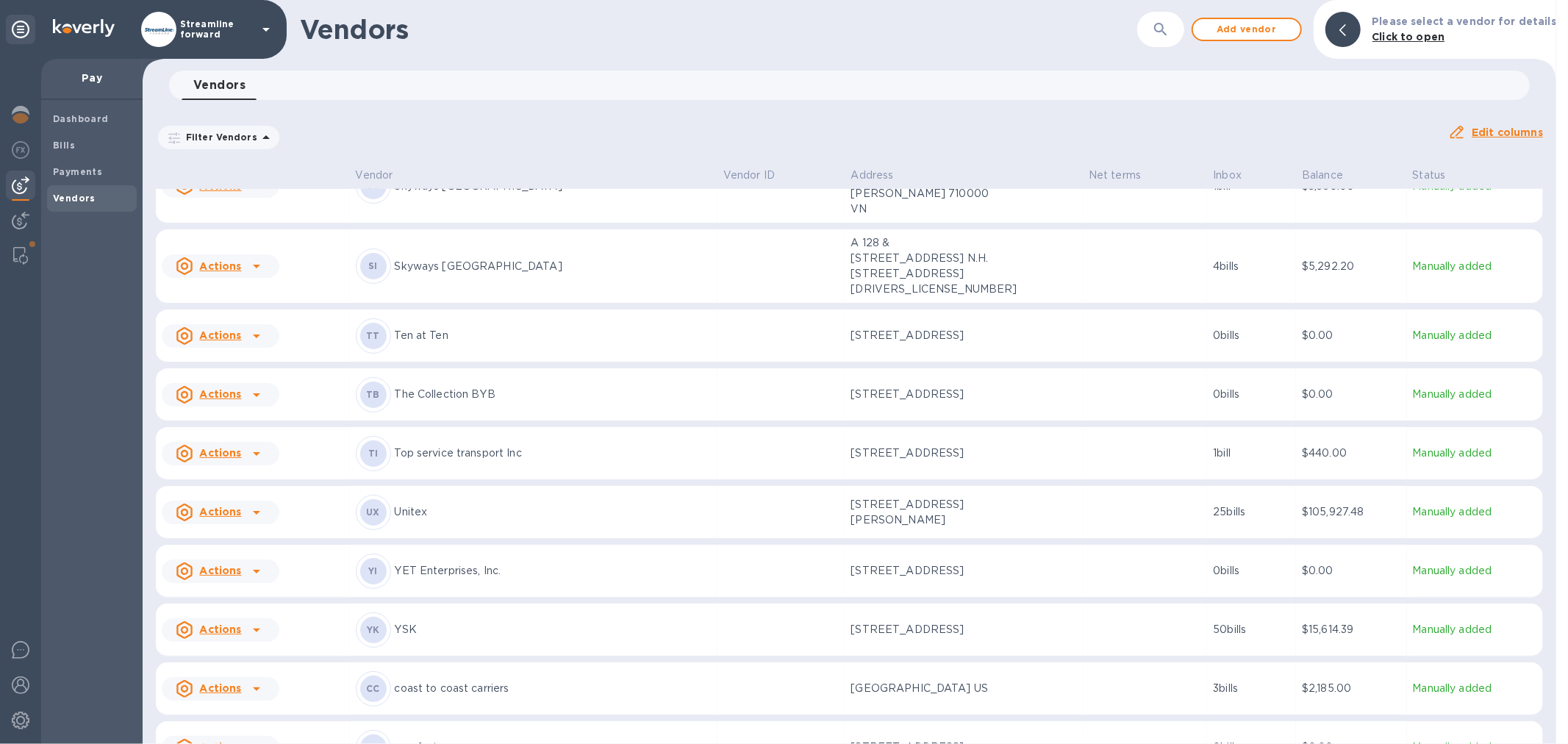
scroll to position [1025, 0]
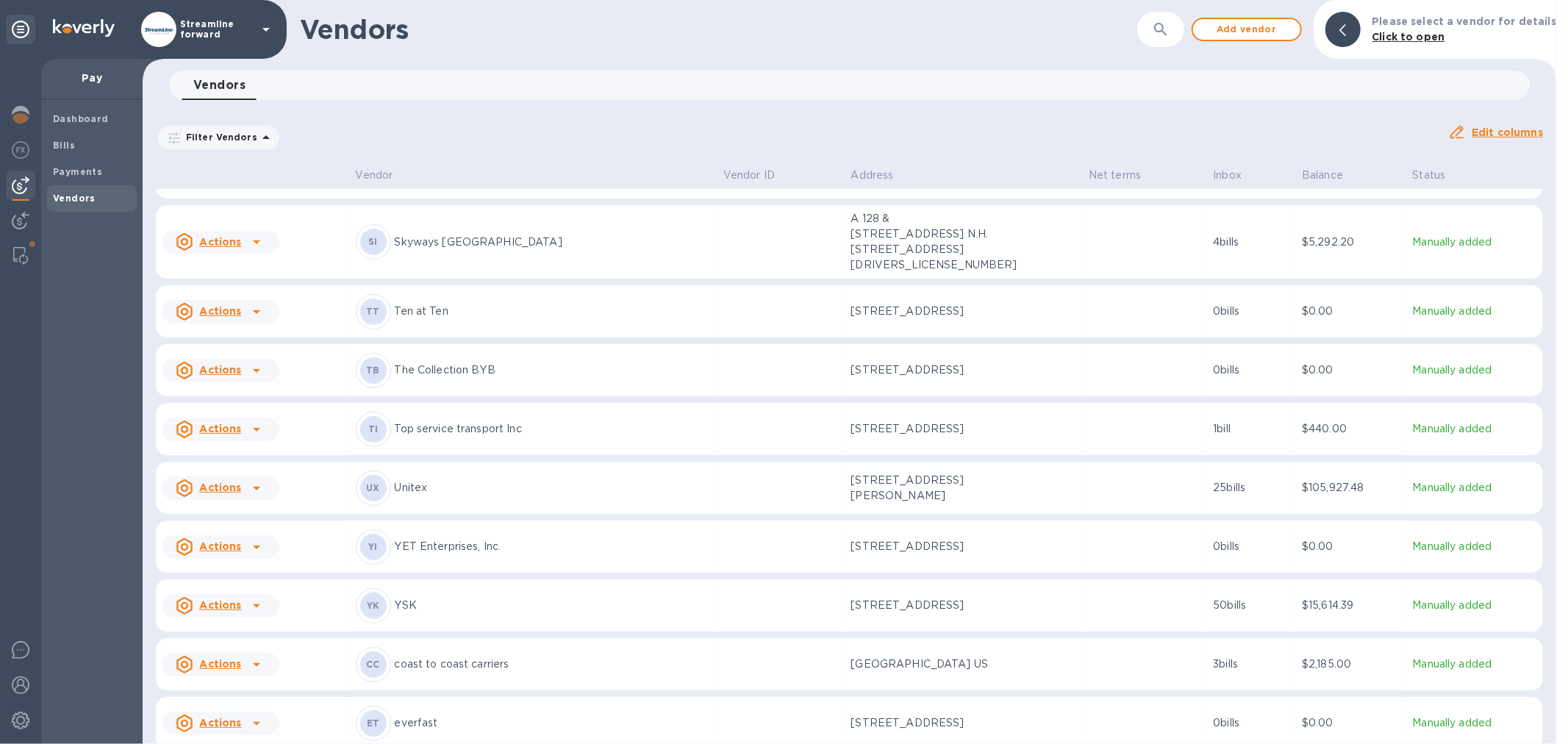
click at [644, 539] on p "YET Enterprises, Inc." at bounding box center [553, 547] width 317 height 16
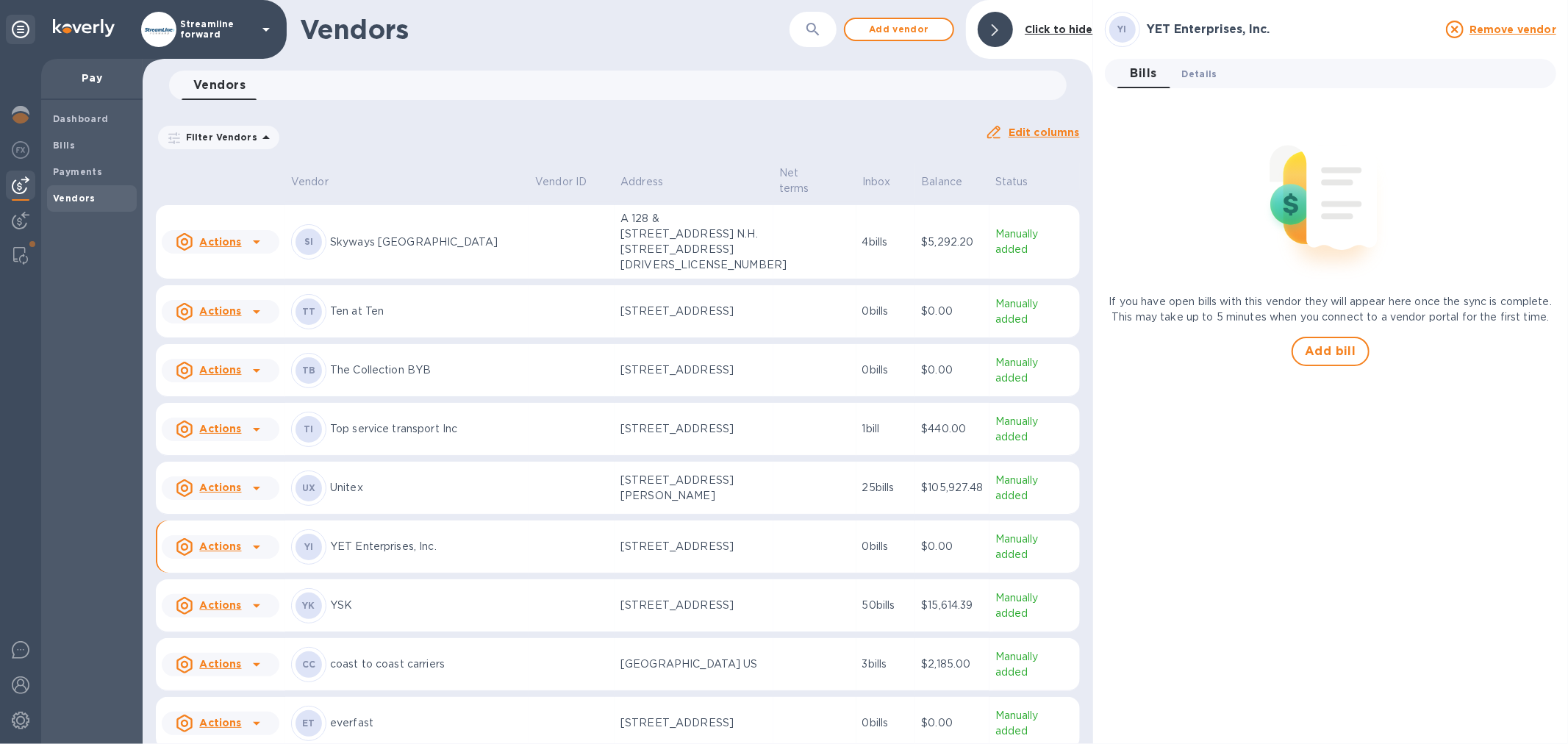
click at [1200, 76] on span "Details 0" at bounding box center [1200, 74] width 36 height 16
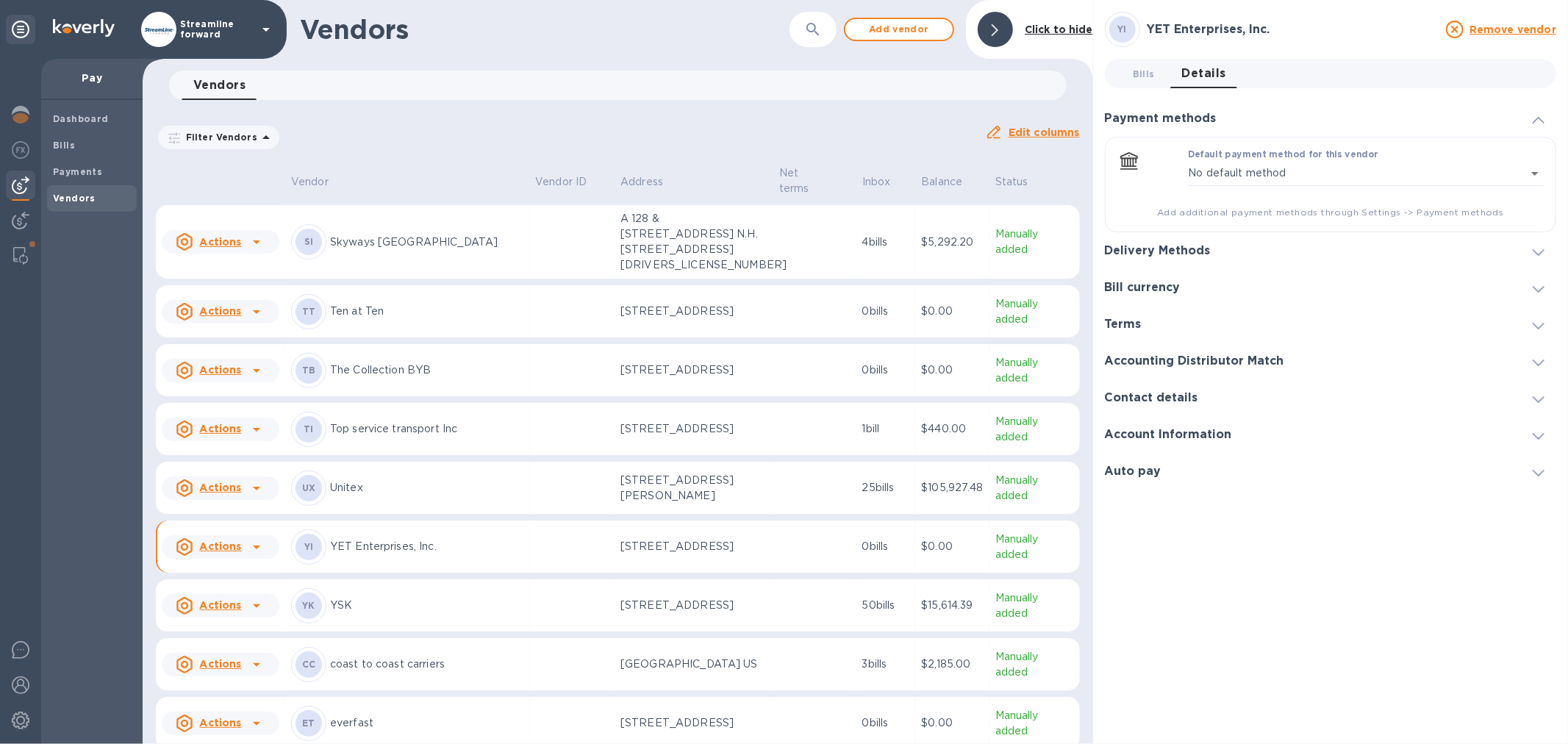
click at [1540, 121] on icon at bounding box center [1539, 120] width 12 height 6
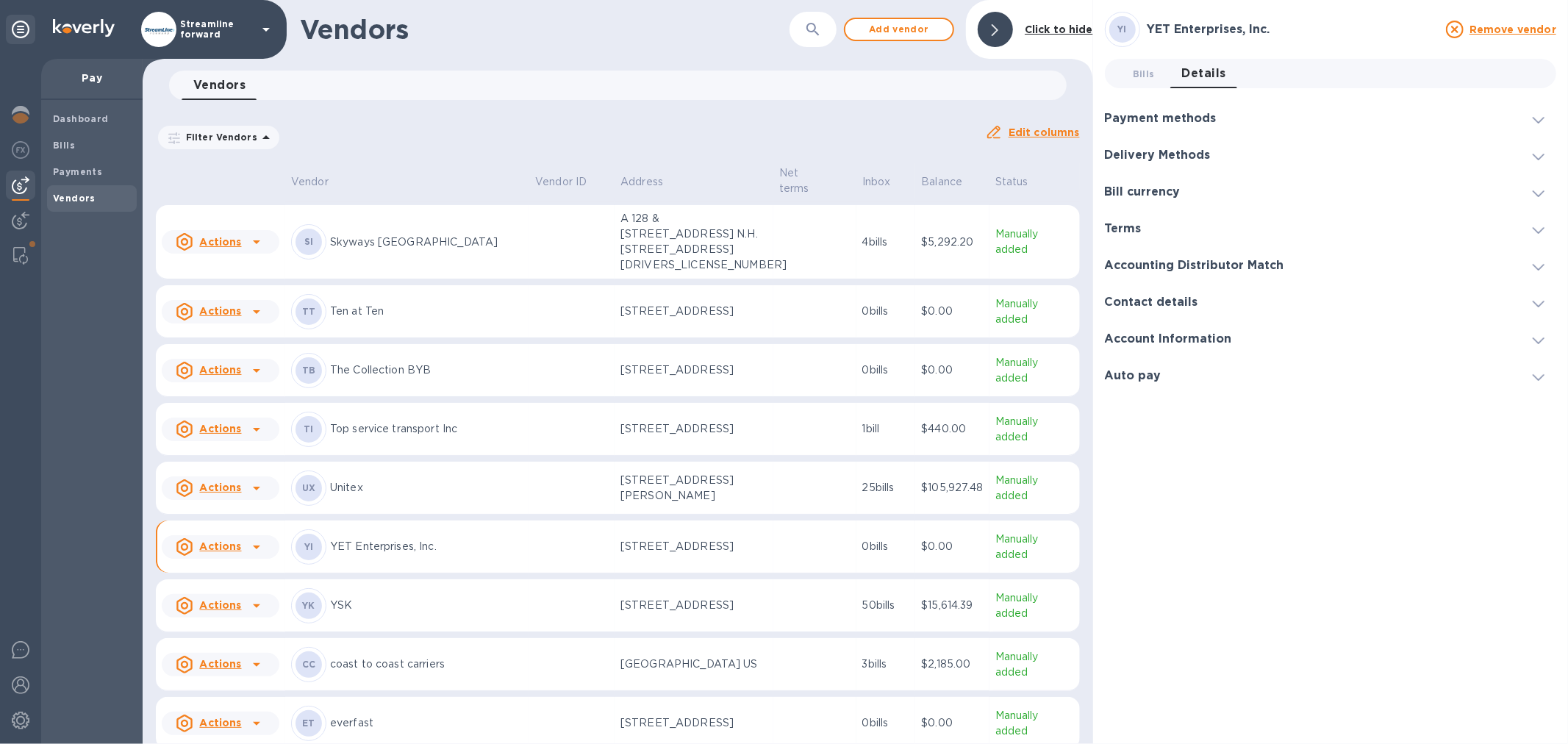
click at [1540, 119] on icon at bounding box center [1539, 120] width 12 height 6
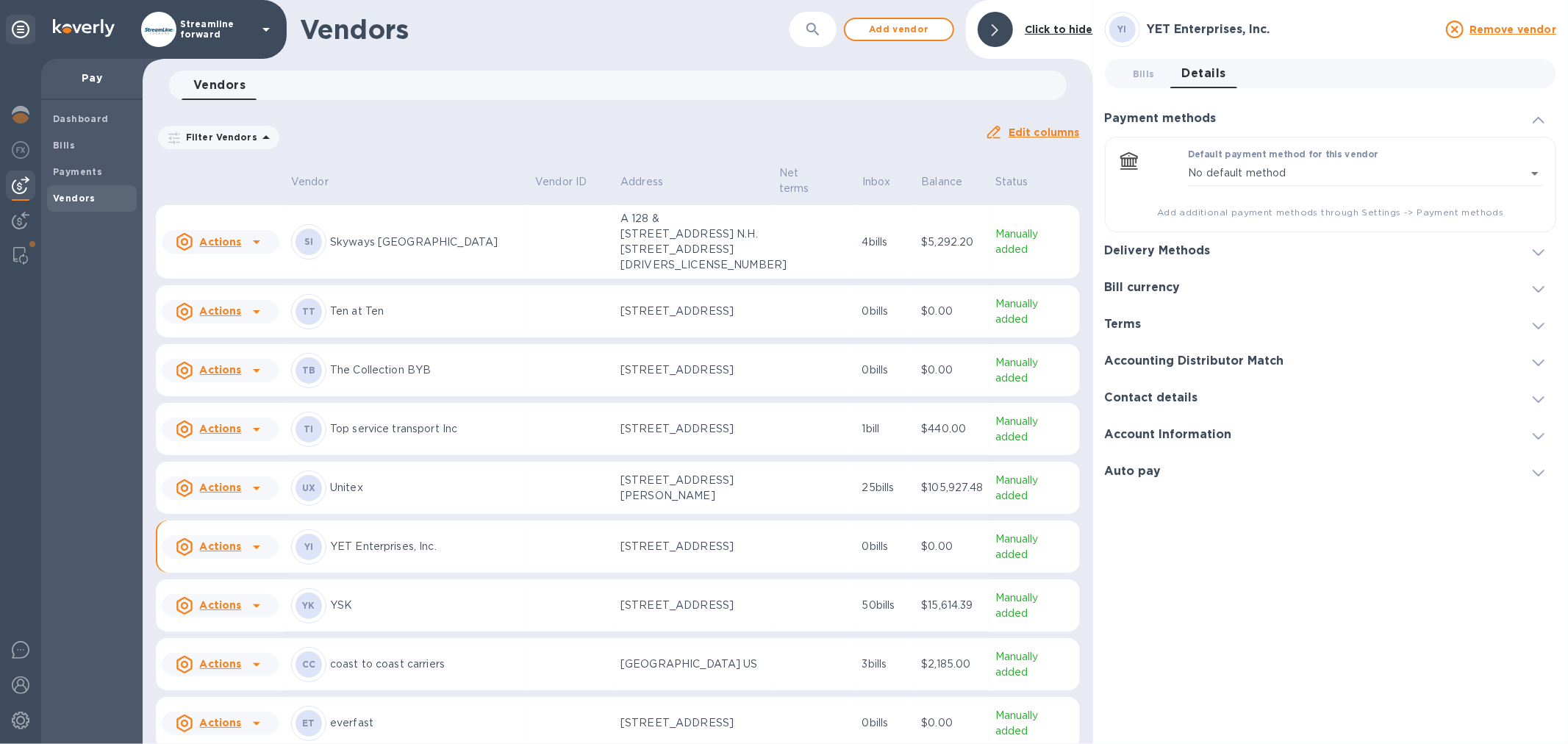
click at [1398, 260] on div "Delivery Methods" at bounding box center [1331, 251] width 452 height 36
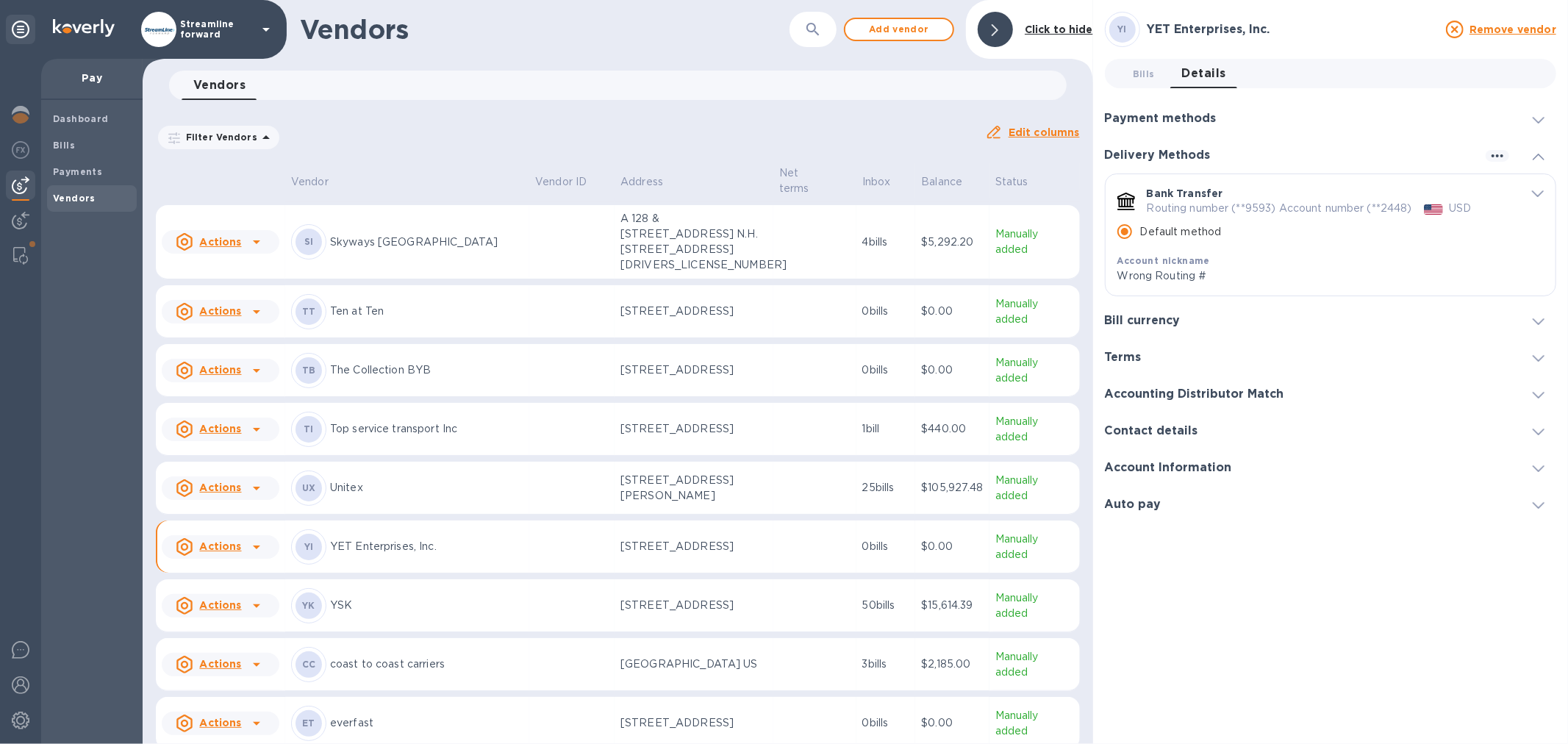
click at [1535, 193] on icon "default-method" at bounding box center [1538, 194] width 12 height 6
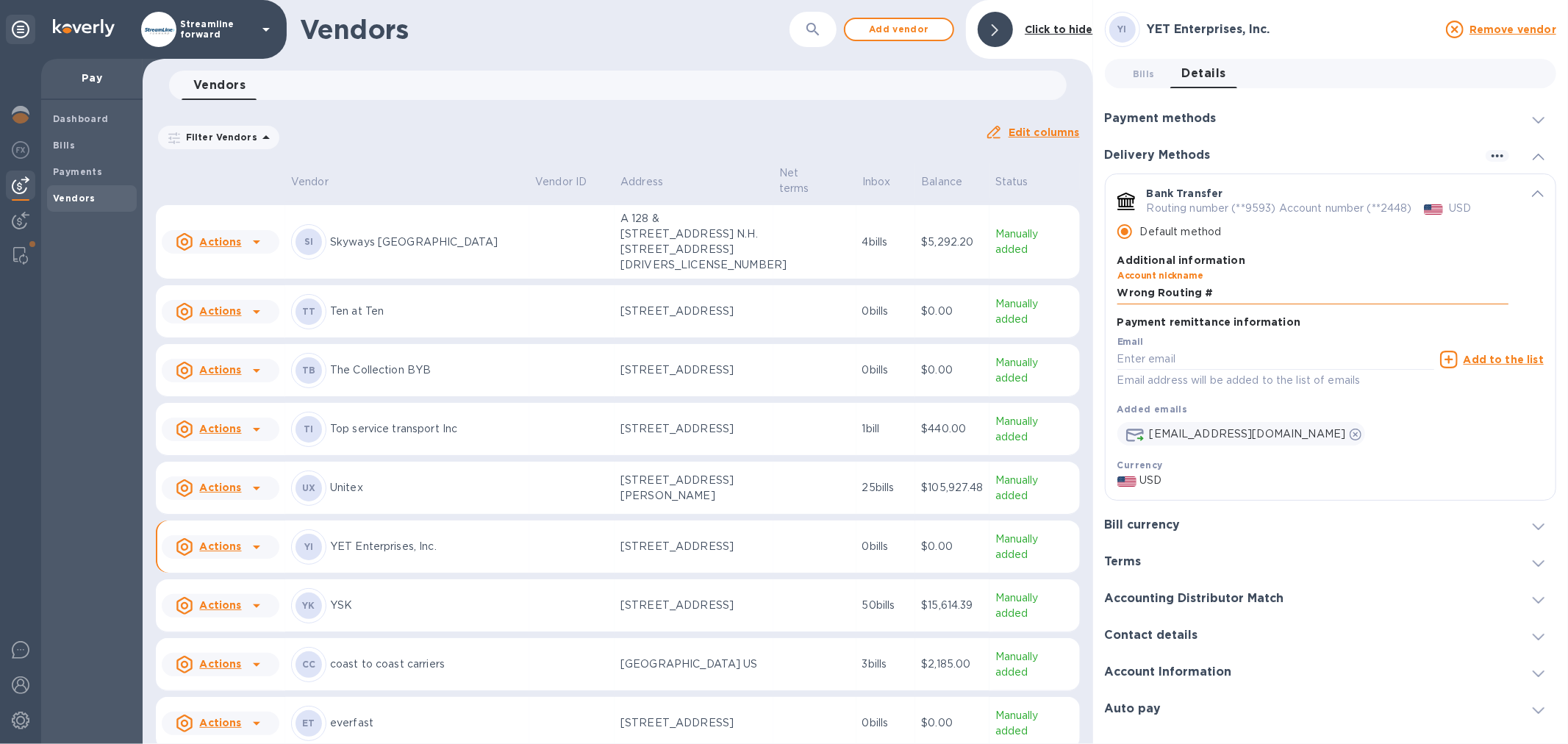
click at [1228, 294] on input "Wrong Routing #" at bounding box center [1313, 293] width 391 height 22
click at [1245, 289] on input "Wrong Routing #" at bounding box center [1313, 293] width 391 height 22
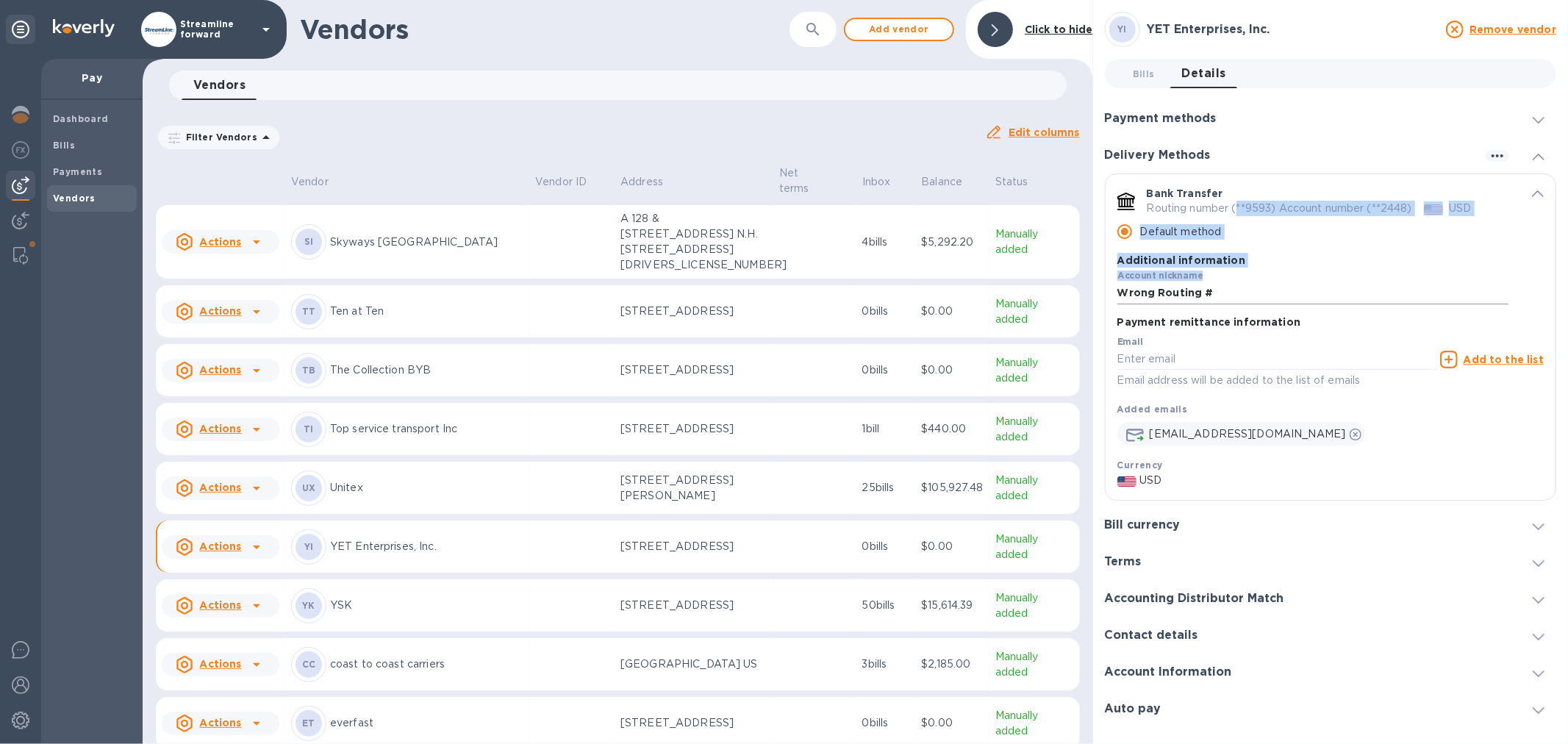
drag, startPoint x: 1240, startPoint y: 210, endPoint x: 1280, endPoint y: 287, distance: 86.8
click at [1280, 287] on div "Bank Transfer Routing number (**9593) Account number (**2448) USD Default metho…" at bounding box center [1313, 246] width 391 height 121
click at [1283, 285] on input "Wrong Routing #" at bounding box center [1313, 293] width 391 height 22
drag, startPoint x: 1377, startPoint y: 210, endPoint x: 1328, endPoint y: 276, distance: 82.2
click at [1324, 276] on div "Bank Transfer Routing number (**9593) Account number (**2448) USD Default metho…" at bounding box center [1313, 246] width 391 height 121
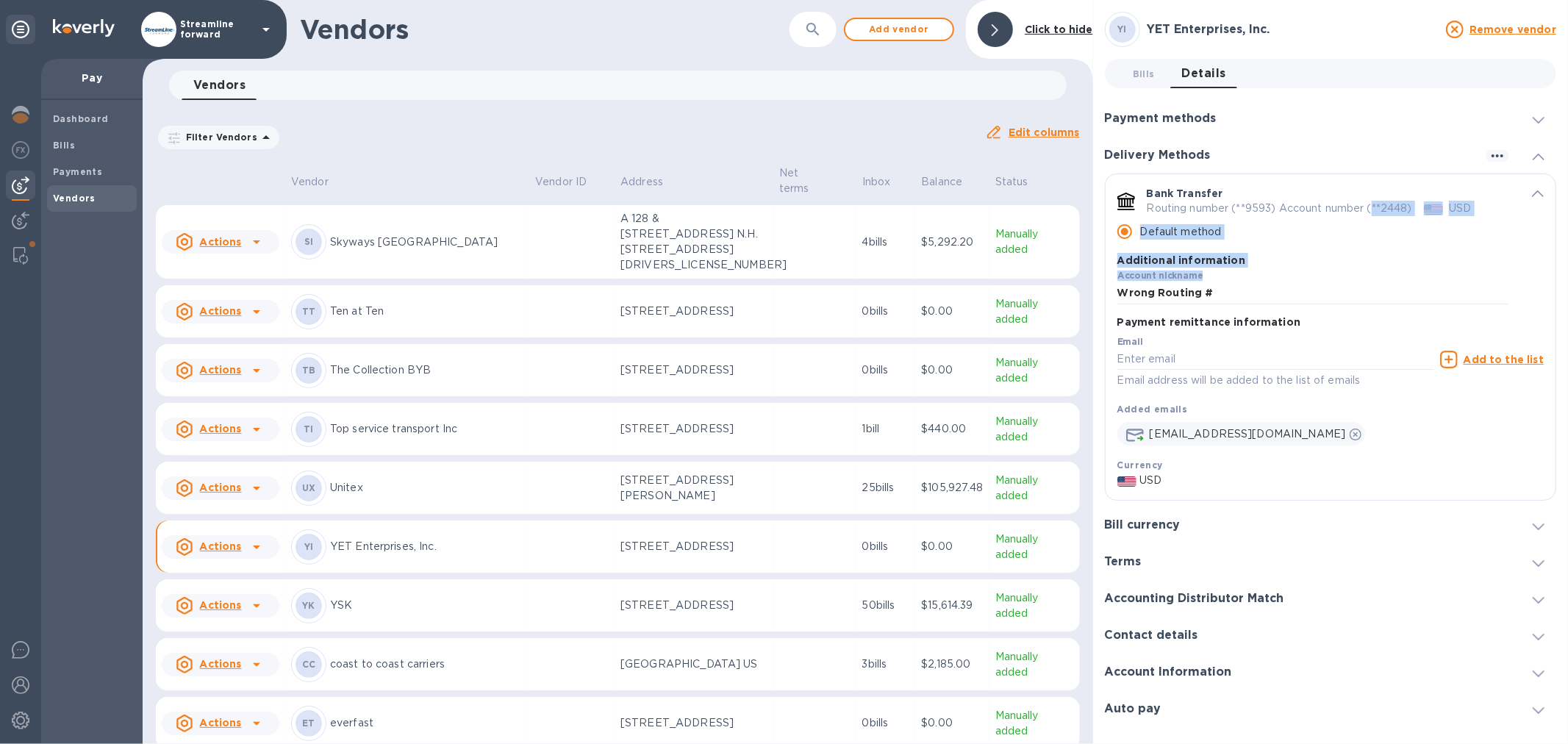
click at [1336, 277] on div "Account nickname Wrong Routing #" at bounding box center [1313, 287] width 391 height 34
click at [1300, 278] on div "Account nickname Wrong Routing #" at bounding box center [1313, 287] width 391 height 34
click at [1544, 194] on icon "default-method" at bounding box center [1538, 194] width 12 height 6
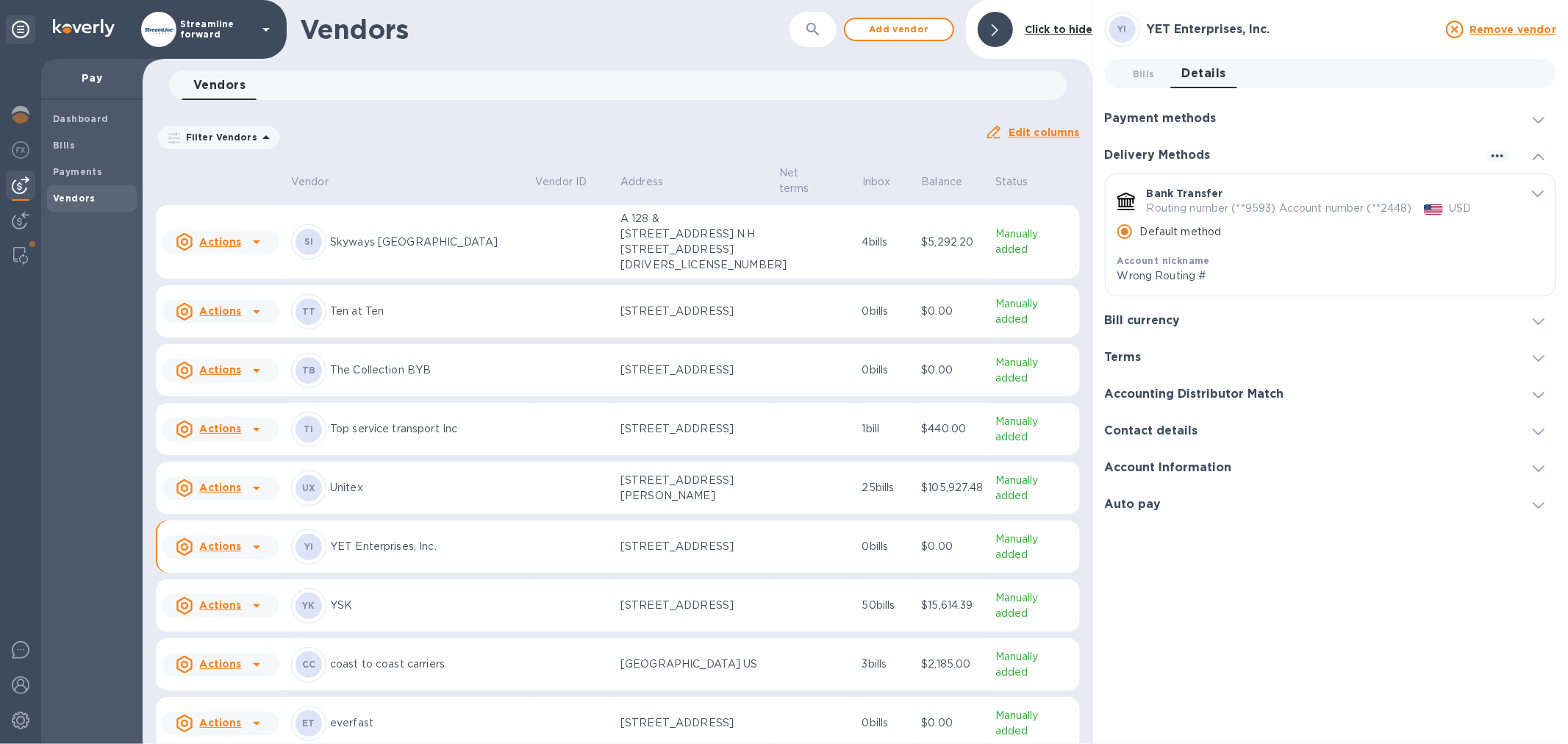
click at [1545, 193] on div "Bank Transfer Routing number (**9593) Account number (**2448) USD Default metho…" at bounding box center [1330, 234] width 450 height 121
click at [1539, 194] on icon "default-method" at bounding box center [1538, 194] width 12 height 6
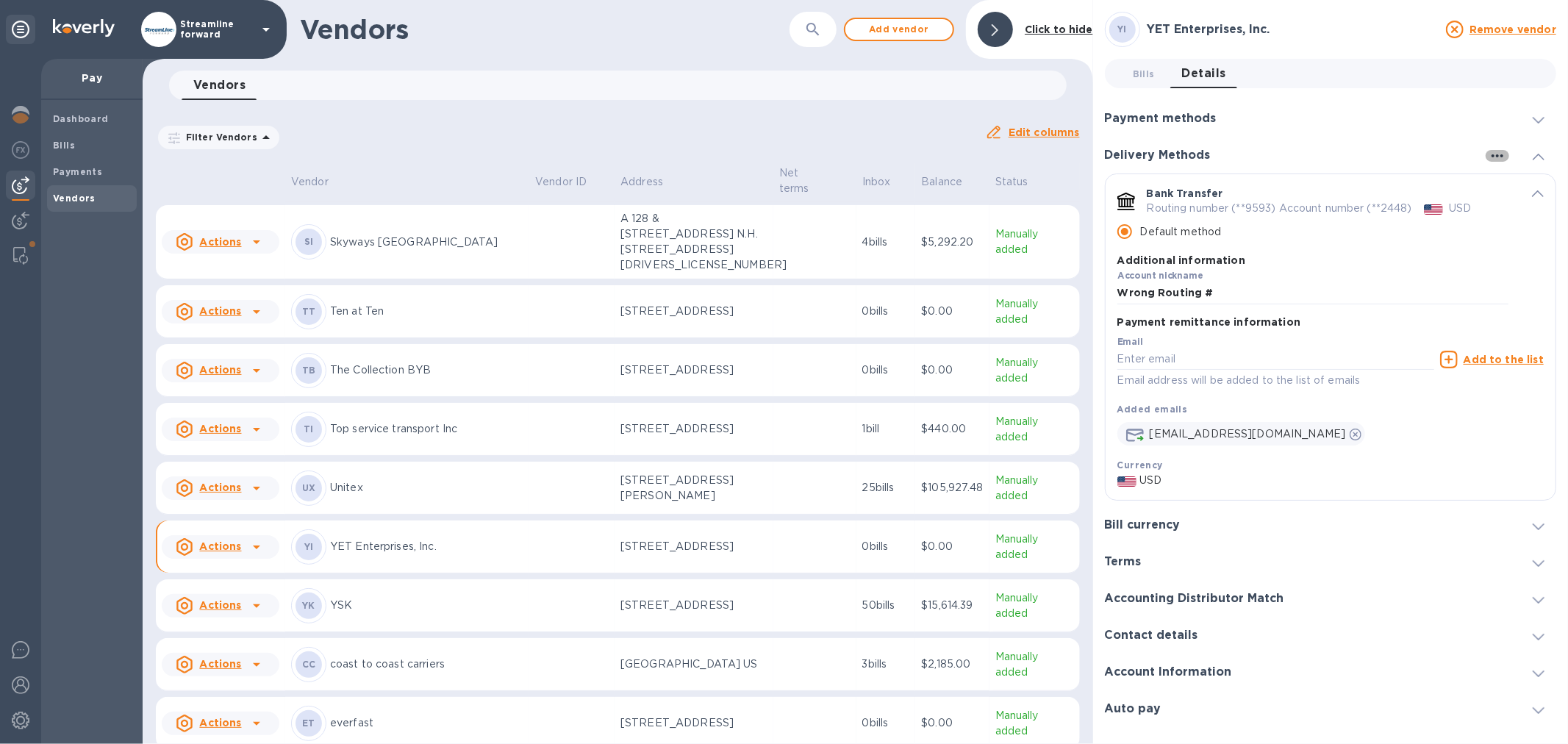
click at [1503, 154] on icon "button" at bounding box center [1498, 156] width 17 height 17
click at [1516, 184] on p "Add new" at bounding box center [1516, 186] width 48 height 15
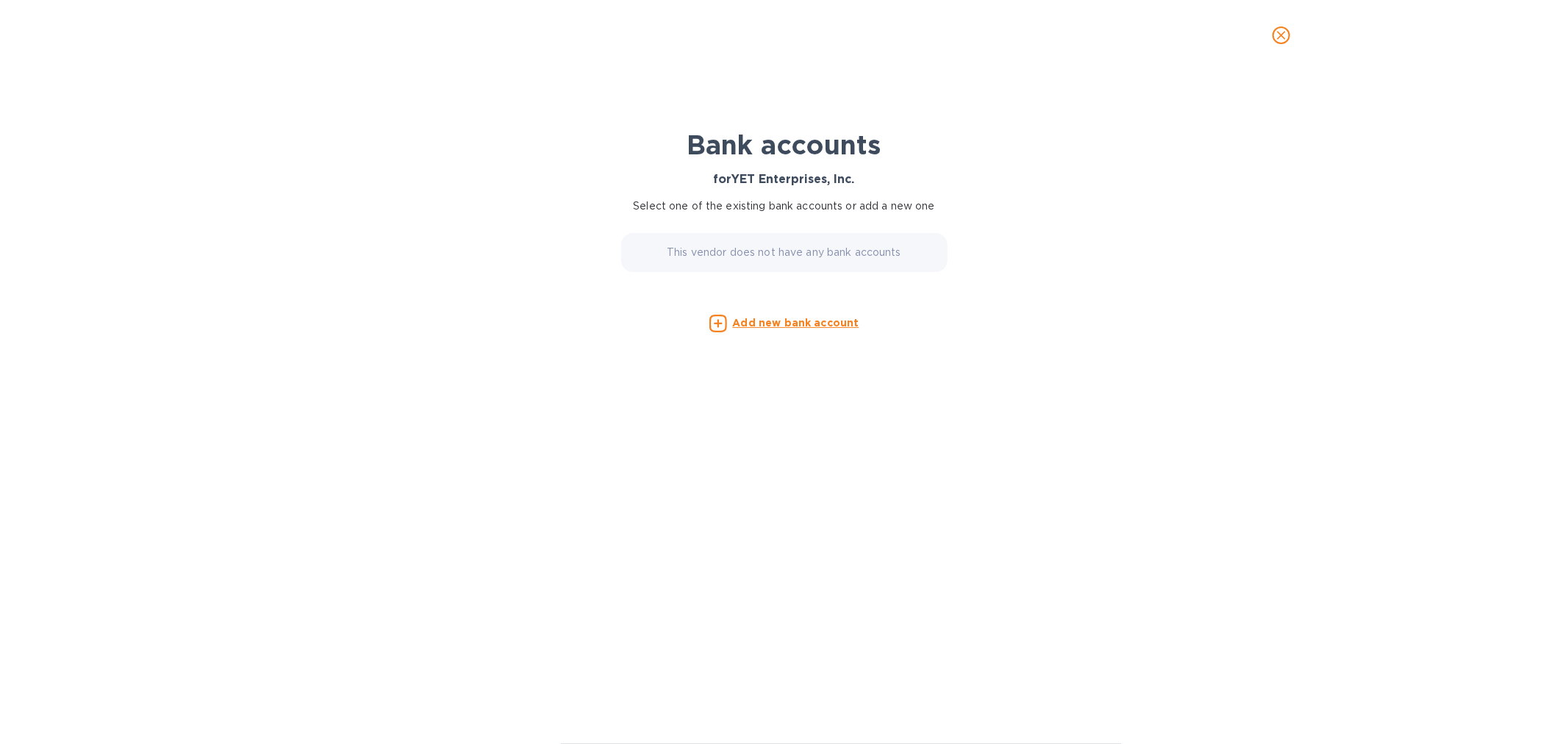
click at [794, 247] on p "This vendor does not have any bank accounts" at bounding box center [784, 253] width 235 height 16
click at [791, 253] on p "This vendor does not have any bank accounts" at bounding box center [784, 253] width 235 height 16
click at [790, 255] on p "This vendor does not have any bank accounts" at bounding box center [784, 253] width 235 height 16
click at [769, 321] on u "Add new bank account" at bounding box center [796, 323] width 127 height 12
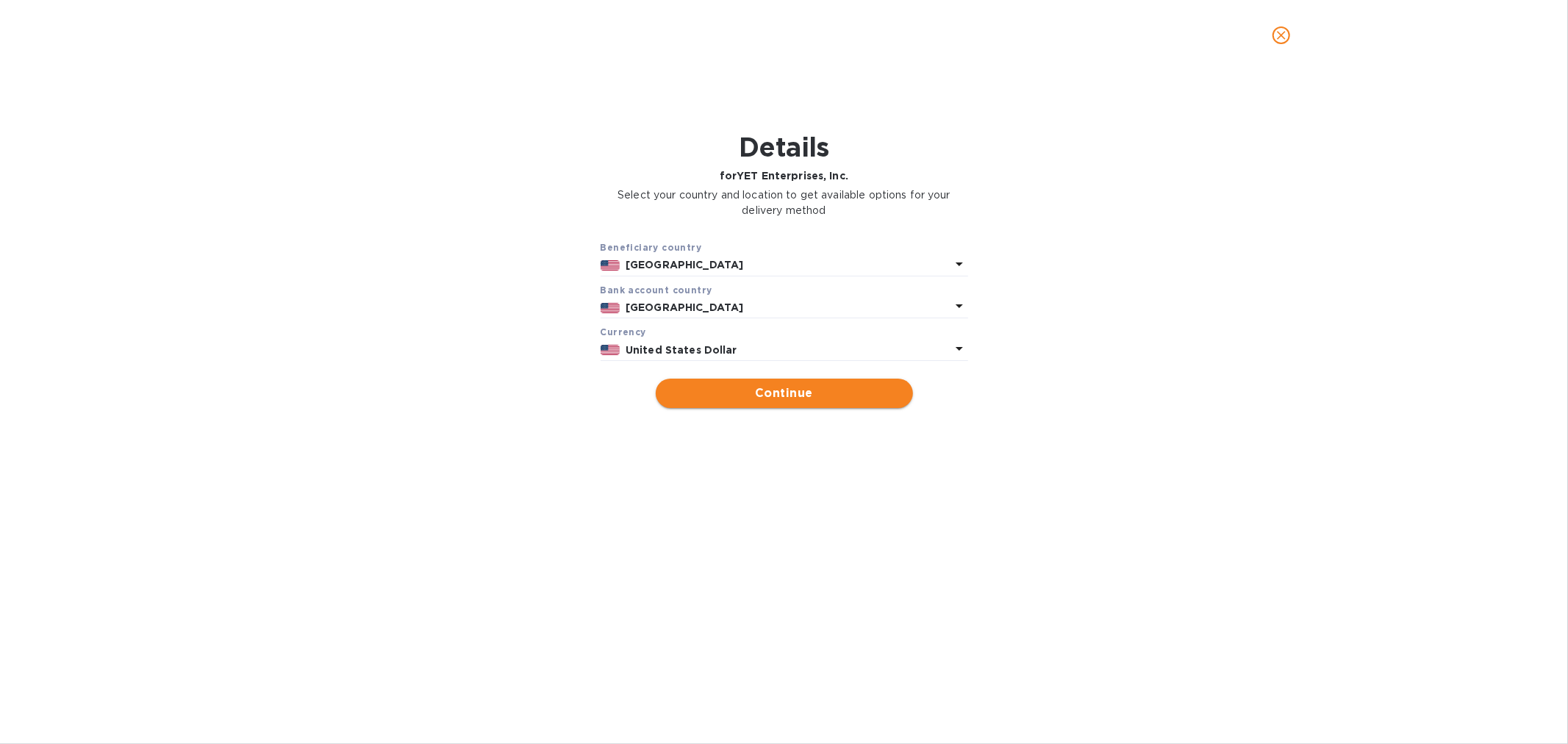
click at [780, 394] on span "Continue" at bounding box center [784, 393] width 234 height 17
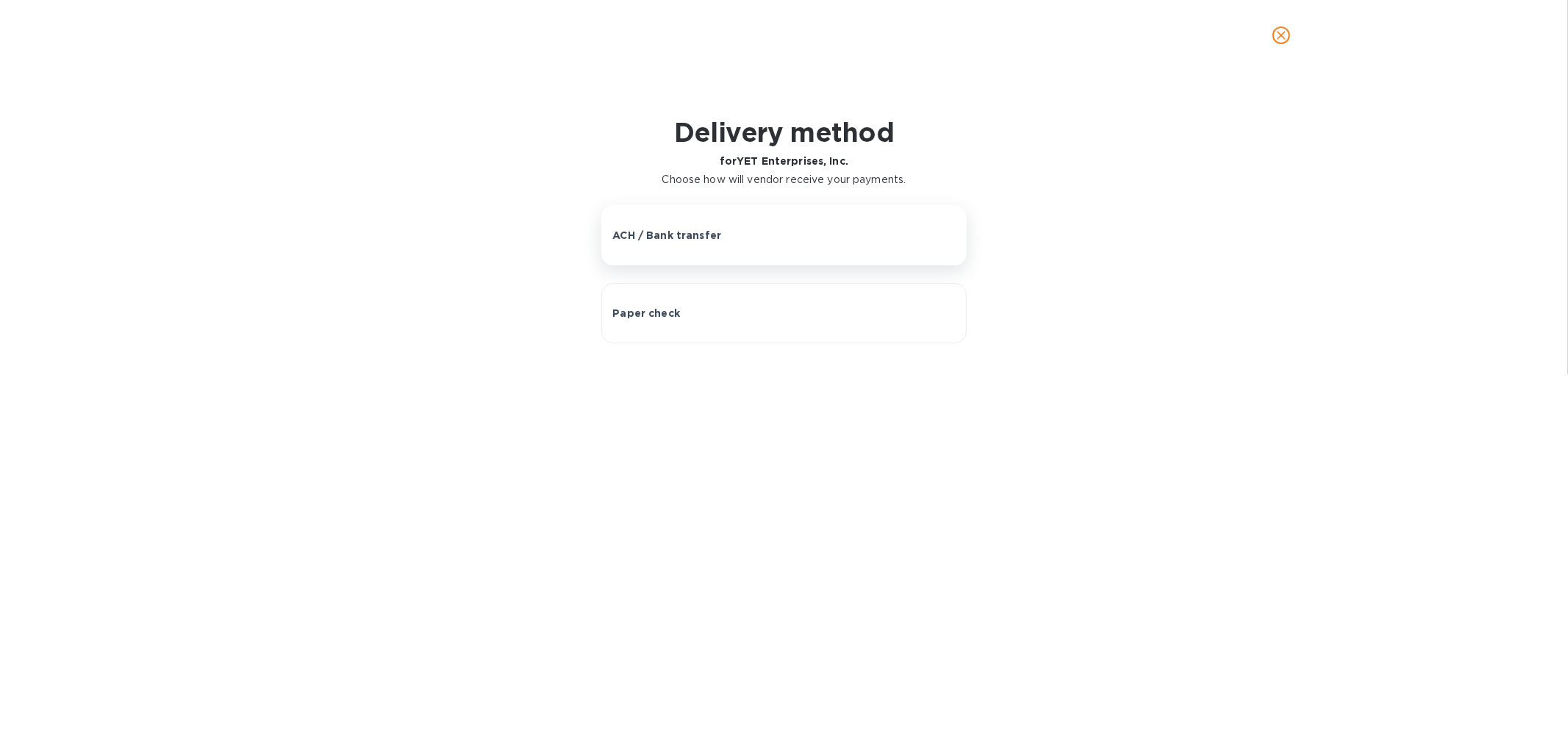
click at [731, 229] on div "ACH / Bank transfer" at bounding box center [784, 235] width 342 height 15
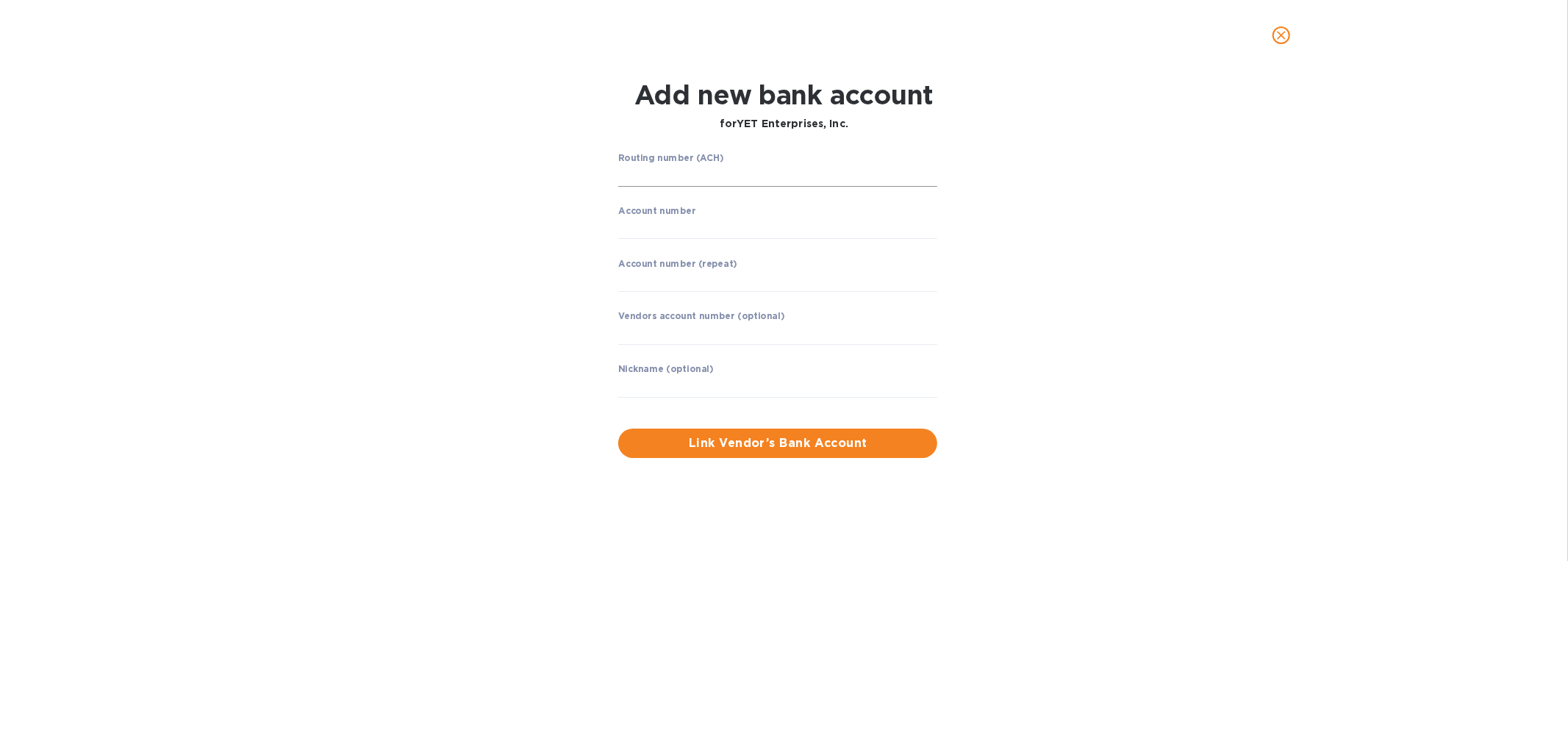
click at [718, 179] on input "string" at bounding box center [778, 176] width 319 height 22
type input "021000322"
click at [693, 223] on input "string" at bounding box center [778, 228] width 319 height 22
type input "483044562448"
click at [711, 270] on input "string" at bounding box center [778, 280] width 319 height 22
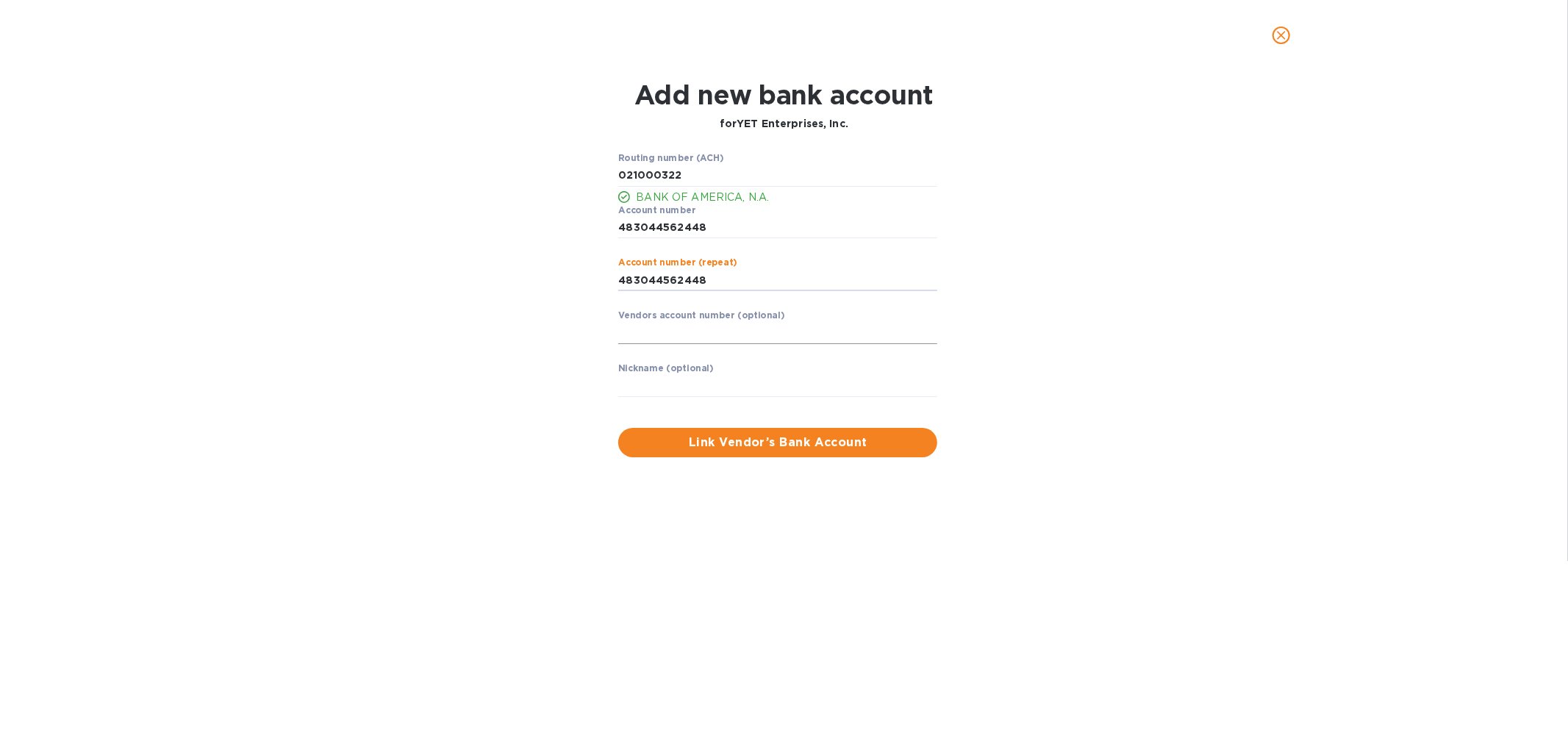
type input "483044562448"
click at [693, 331] on input "text" at bounding box center [778, 333] width 319 height 22
click at [729, 438] on span "Link Vendor’s Bank Account" at bounding box center [778, 443] width 296 height 17
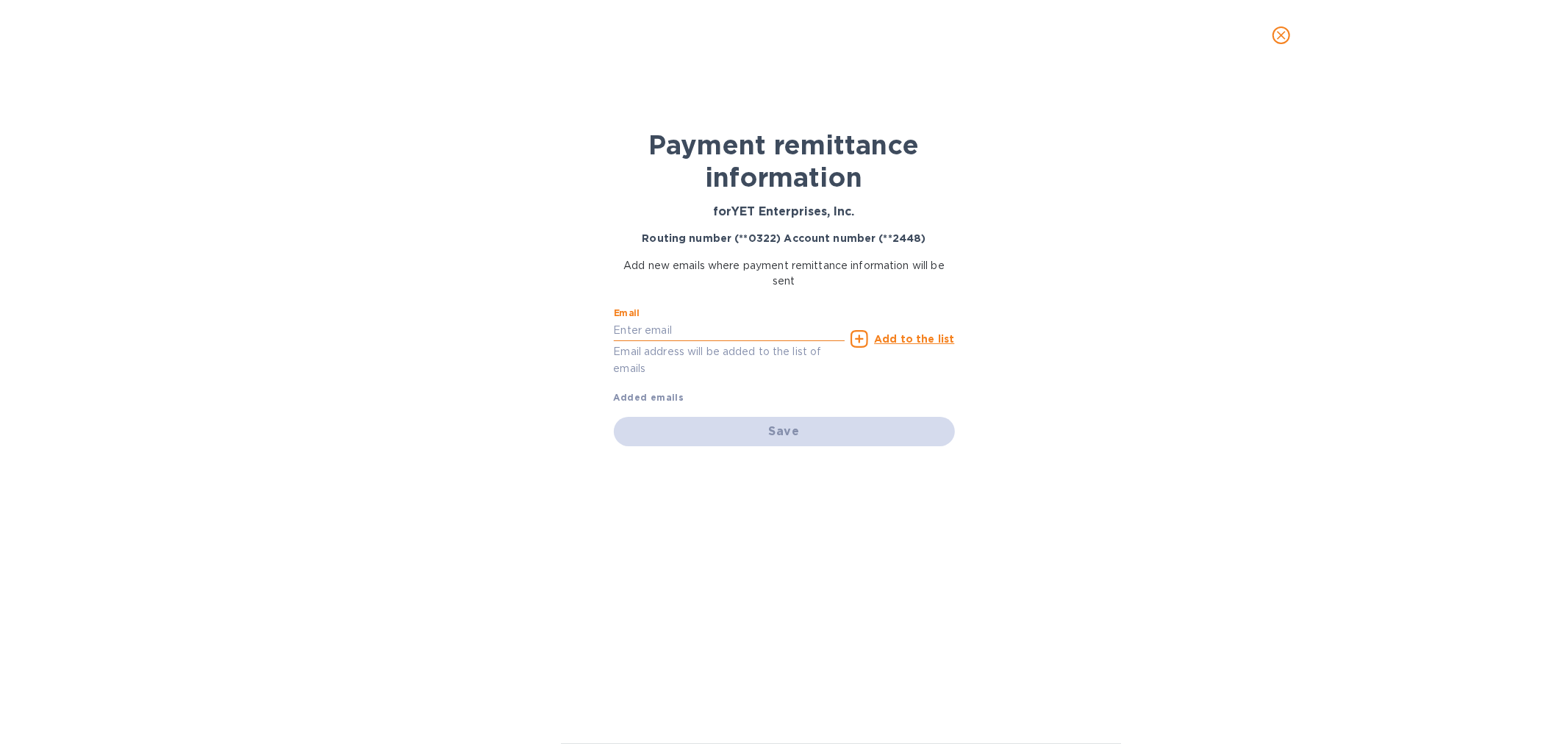
click at [697, 327] on input "text" at bounding box center [729, 330] width 232 height 22
click at [678, 331] on input "text" at bounding box center [729, 330] width 232 height 22
paste input "[EMAIL_ADDRESS][DOMAIN_NAME]"
type input "[EMAIL_ADDRESS][DOMAIN_NAME]"
click at [886, 335] on u "Add to the list" at bounding box center [914, 338] width 80 height 12
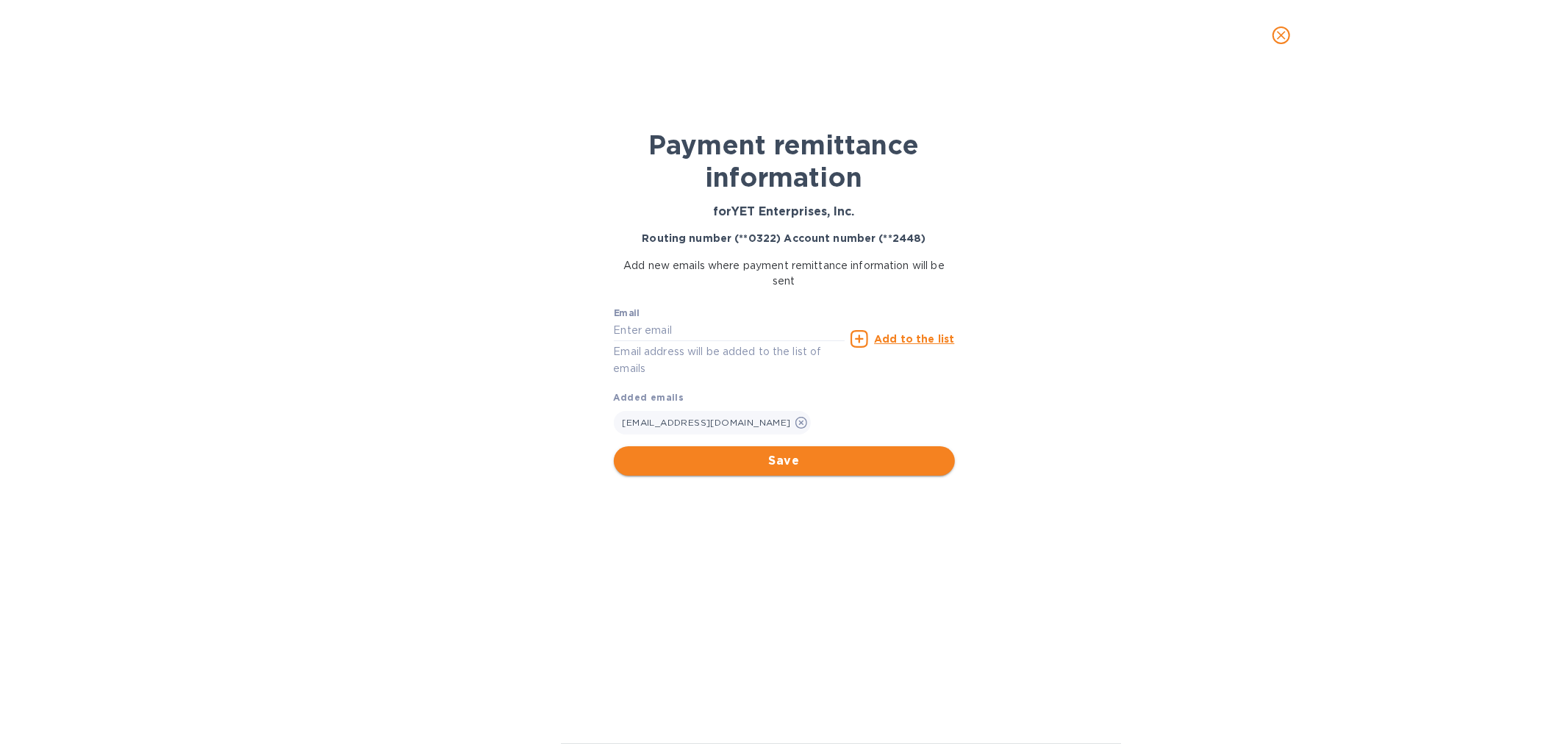
click at [782, 453] on span "Save" at bounding box center [784, 461] width 318 height 17
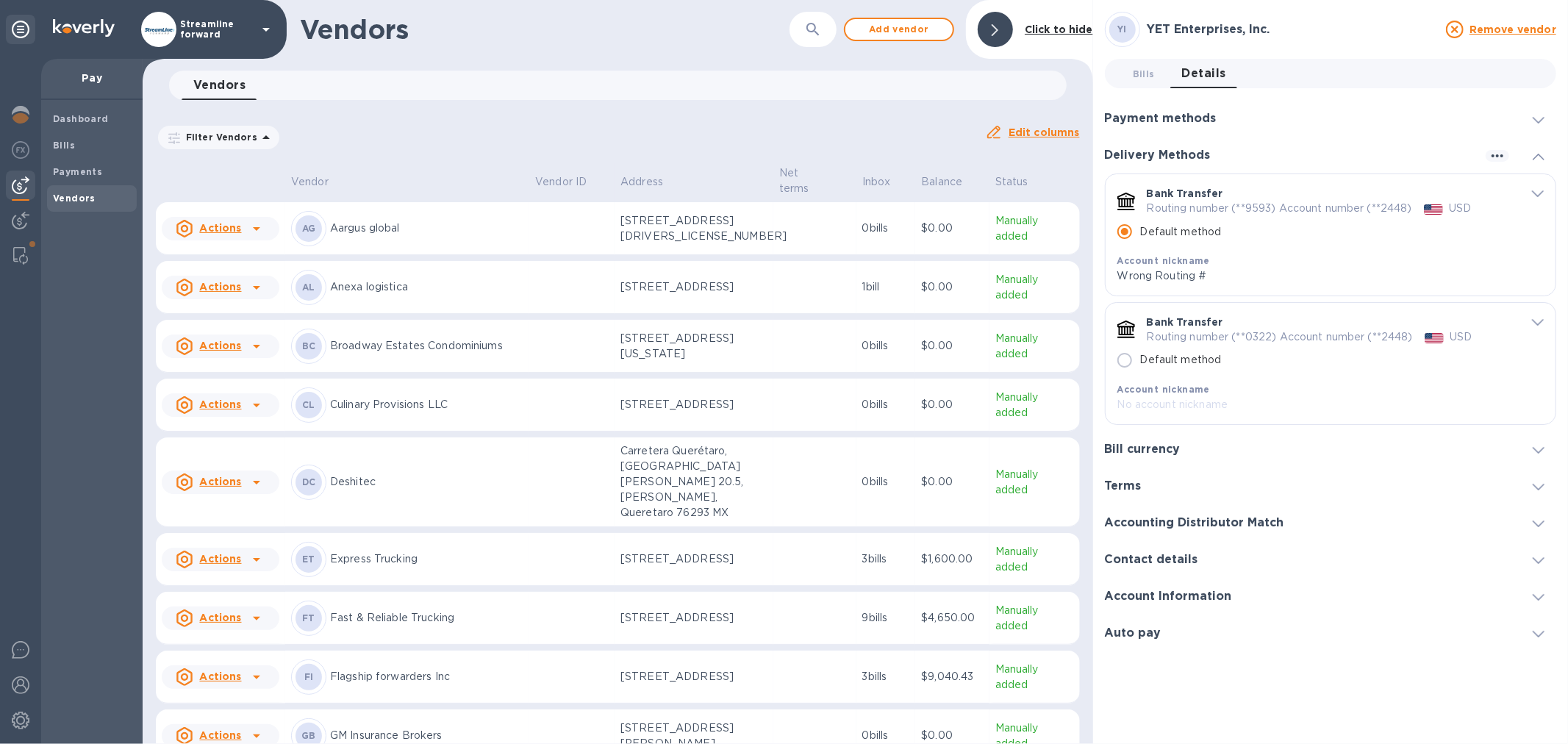
click at [1123, 361] on input "Default method" at bounding box center [1124, 360] width 31 height 31
radio input "false"
radio input "true"
click at [1159, 402] on p "No account nickname" at bounding box center [1313, 405] width 391 height 16
click at [1182, 406] on p "No account nickname" at bounding box center [1313, 405] width 391 height 16
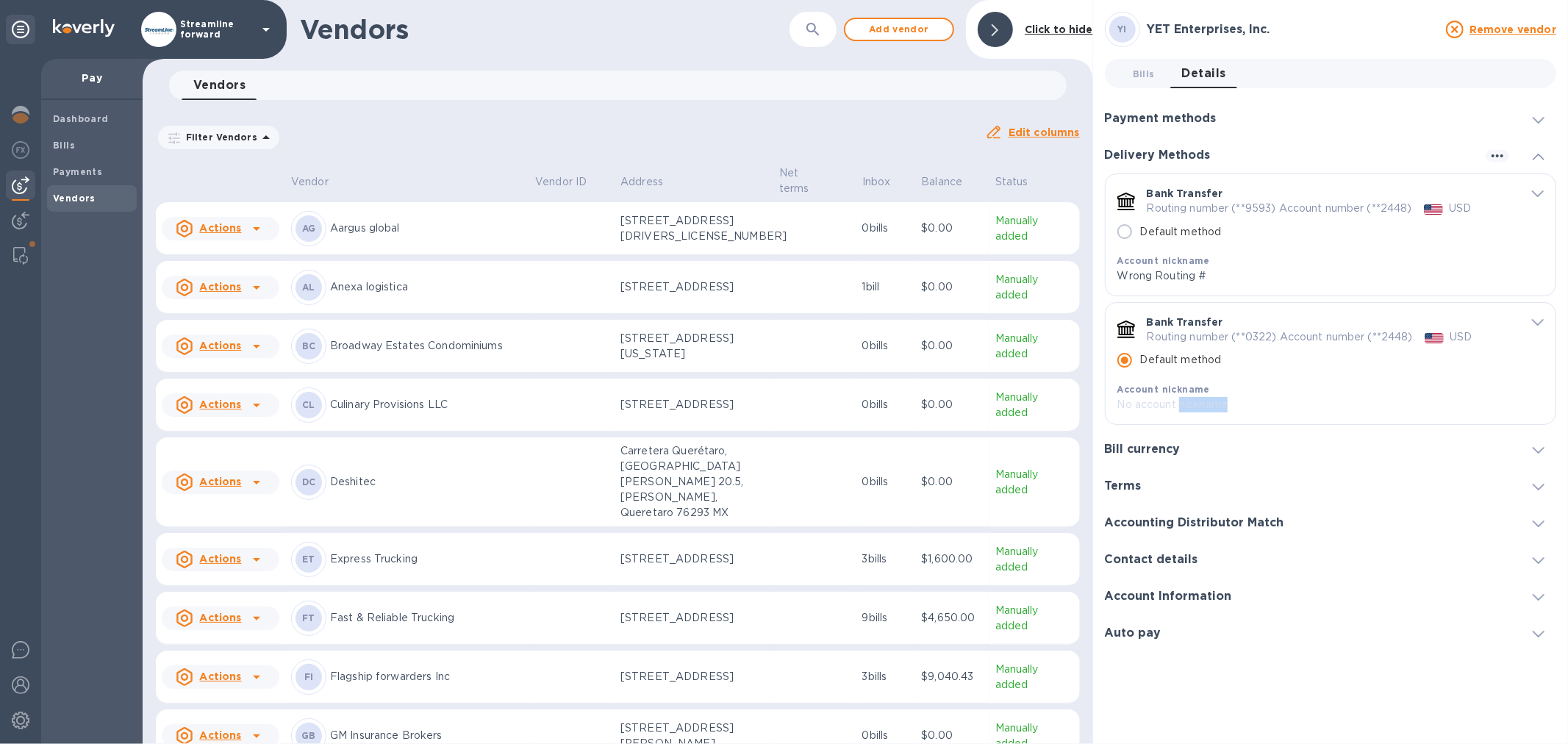
click at [1182, 406] on p "No account nickname" at bounding box center [1313, 405] width 391 height 16
click at [1533, 189] on span "default-method" at bounding box center [1538, 193] width 12 height 14
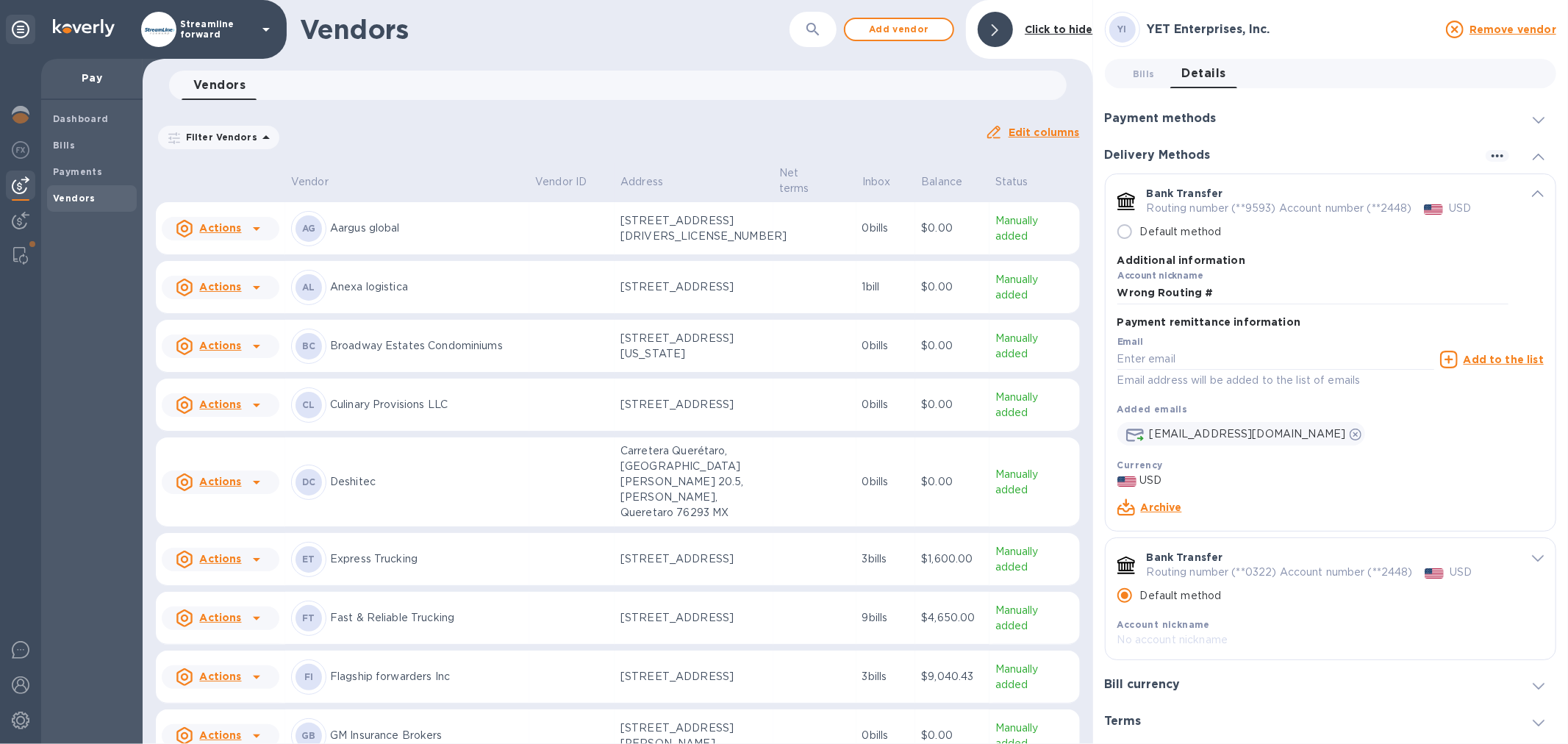
click at [1169, 508] on link "Archive" at bounding box center [1162, 507] width 41 height 12
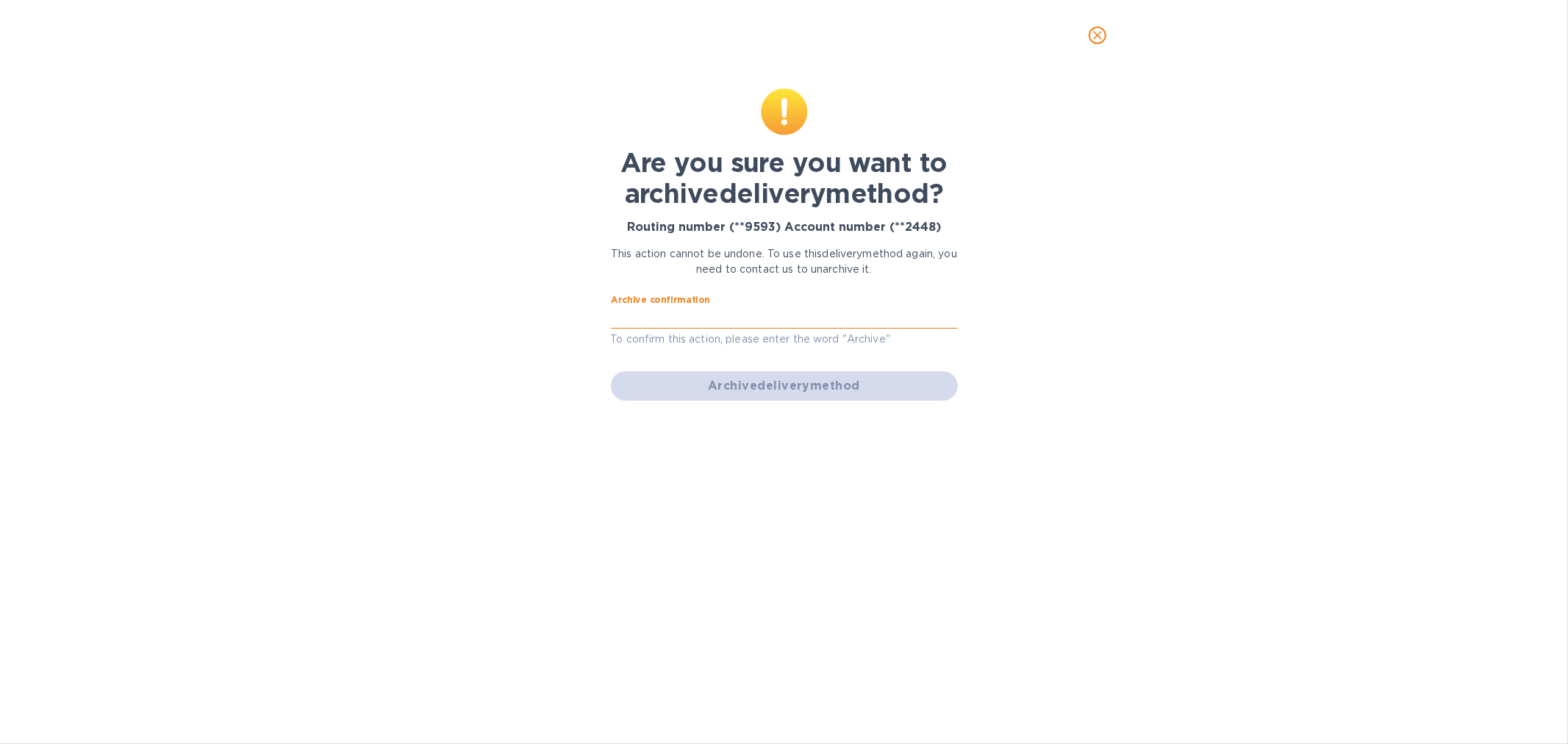
click at [822, 319] on input "text" at bounding box center [784, 318] width 347 height 22
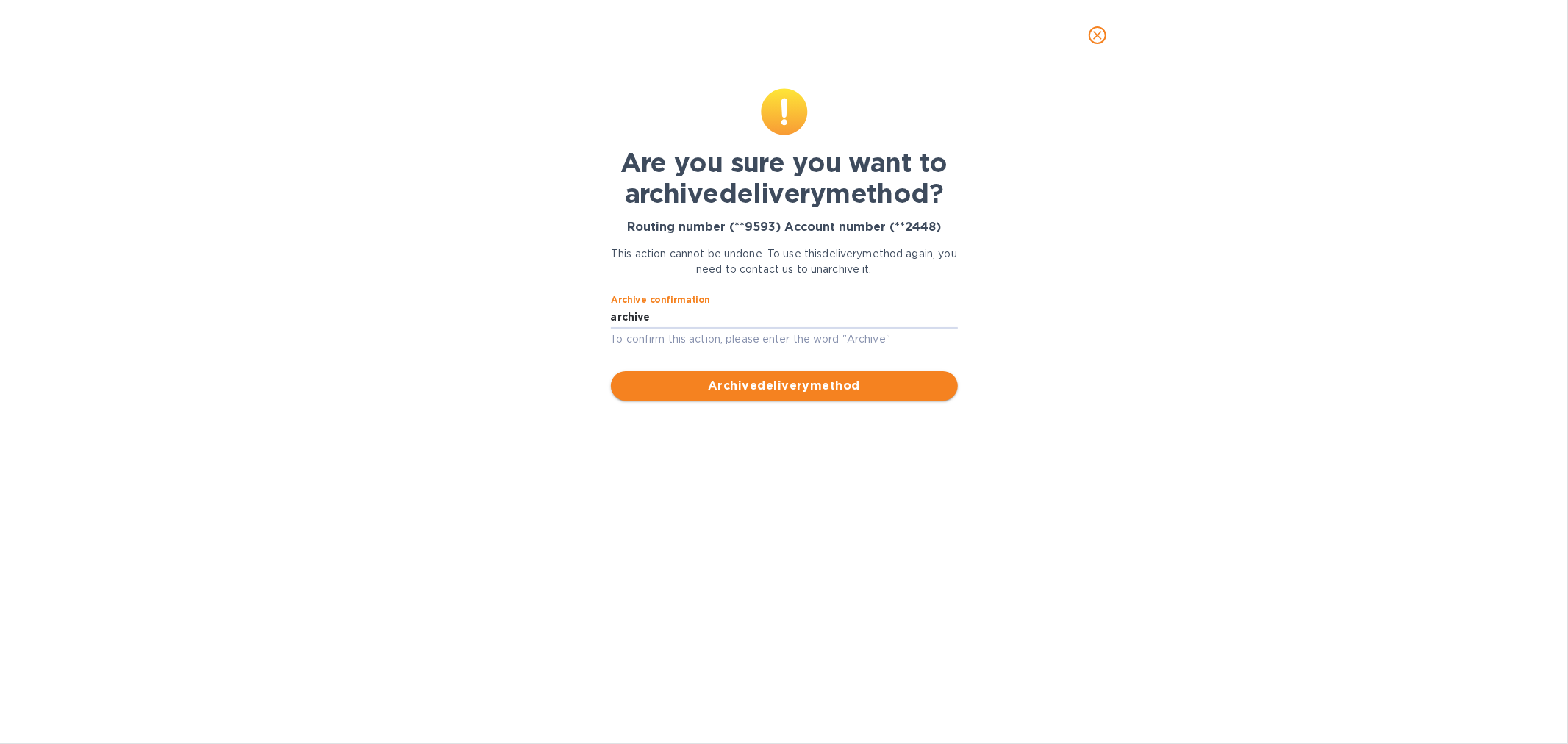
type input "archive"
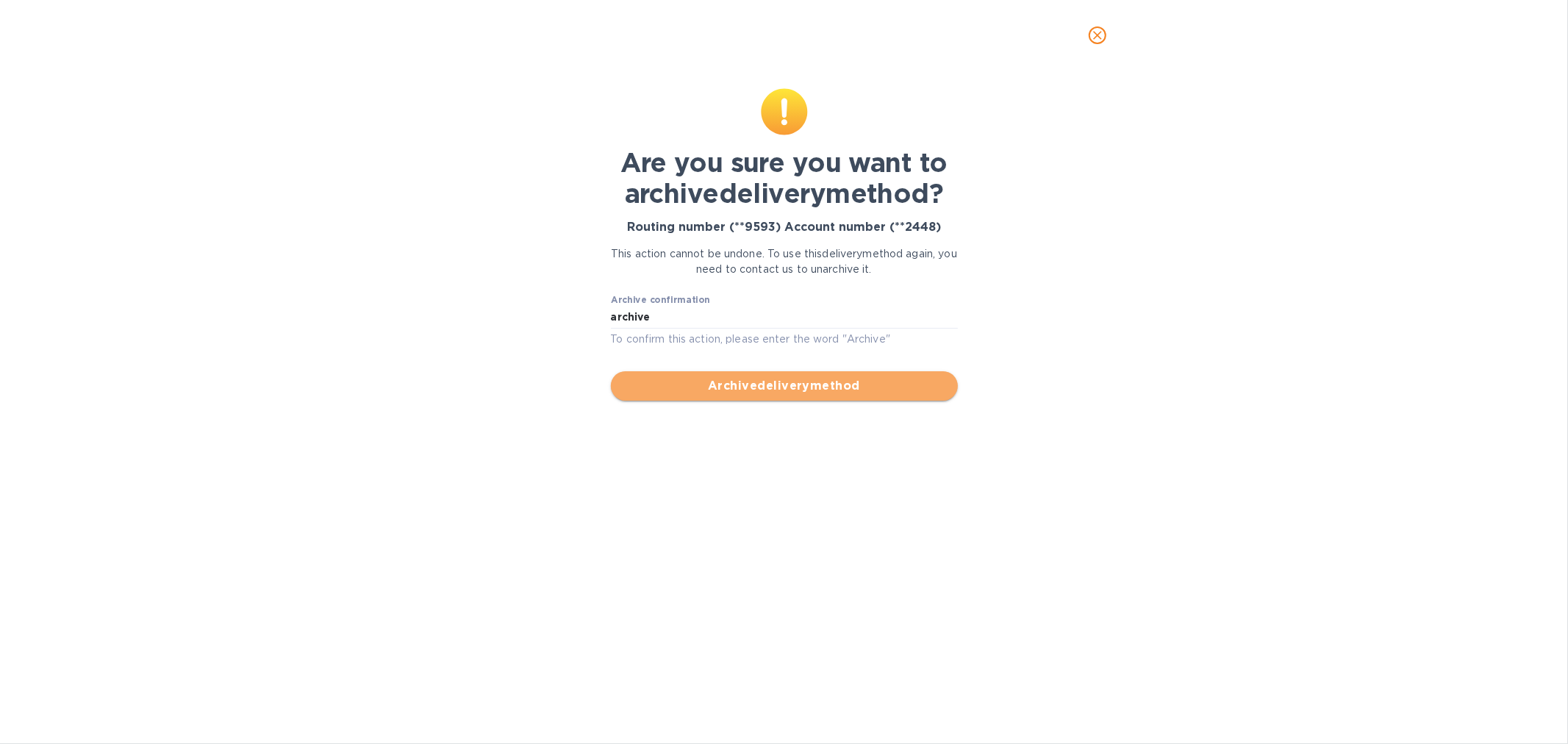
click at [810, 393] on span "Archive delivery method" at bounding box center [784, 386] width 323 height 17
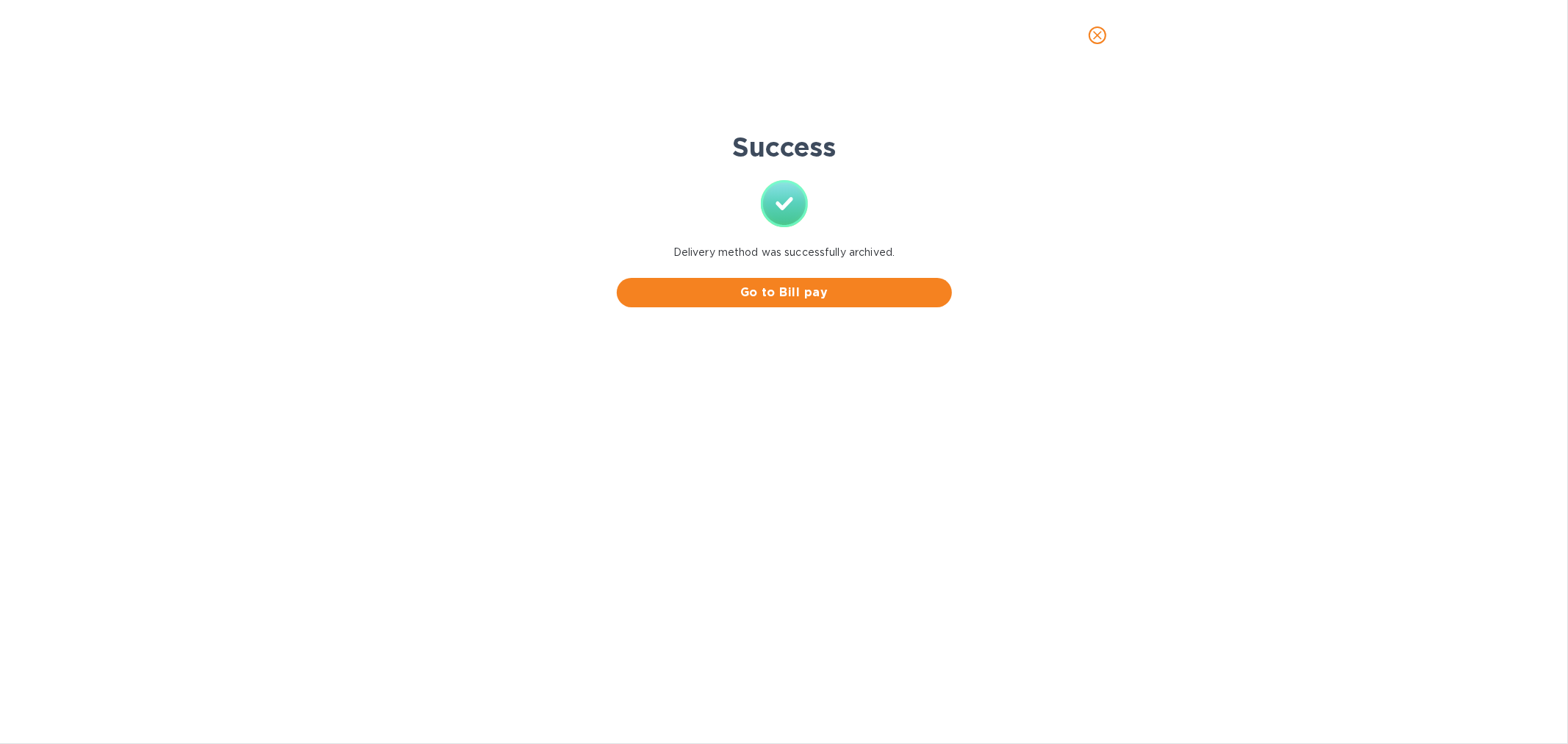
click at [1100, 34] on icon "close" at bounding box center [1098, 35] width 15 height 15
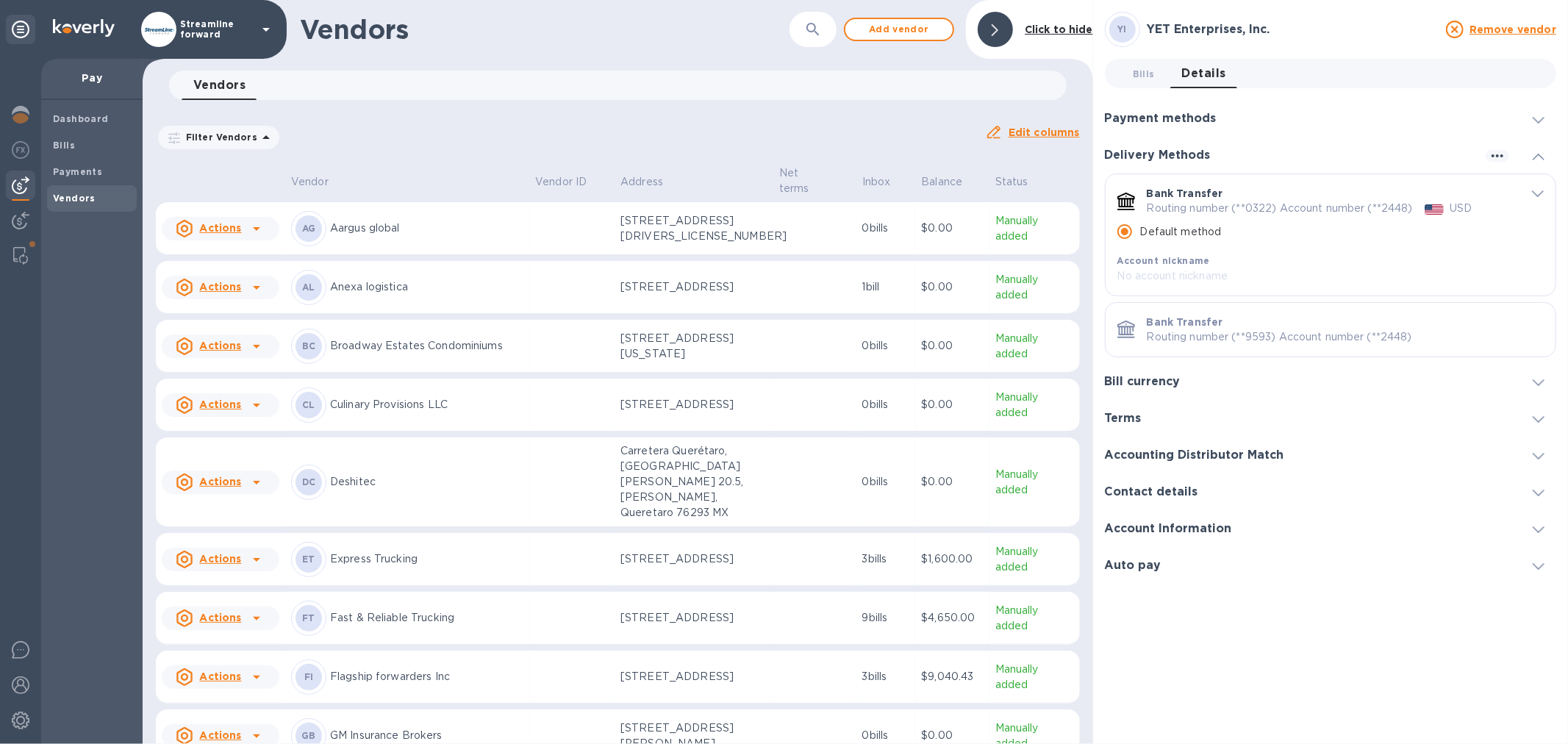
drag, startPoint x: 1399, startPoint y: 337, endPoint x: 1401, endPoint y: 346, distance: 9.2
click at [1400, 337] on p "Routing number (**9593) Account number (**2448)" at bounding box center [1346, 338] width 397 height 16
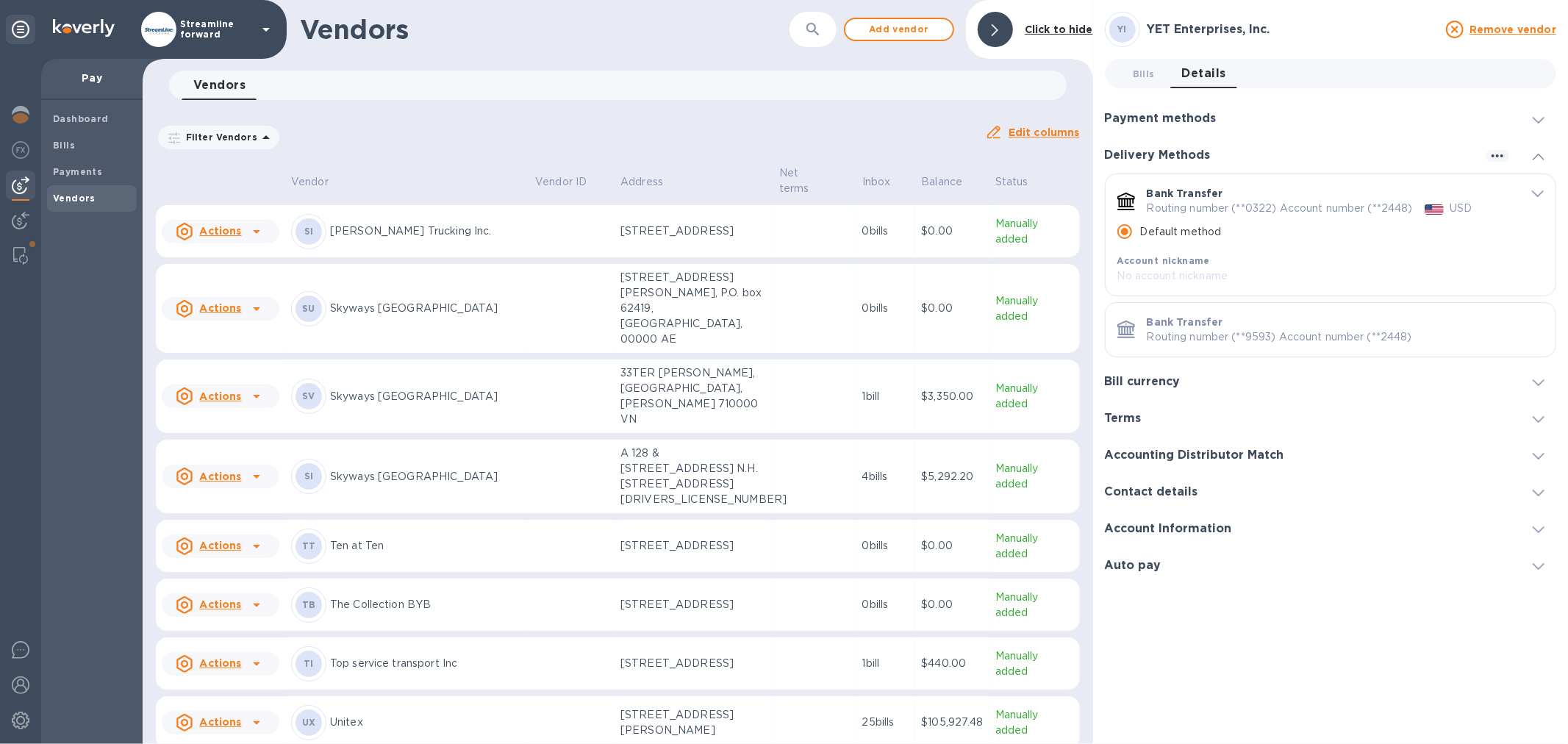
scroll to position [1045, 0]
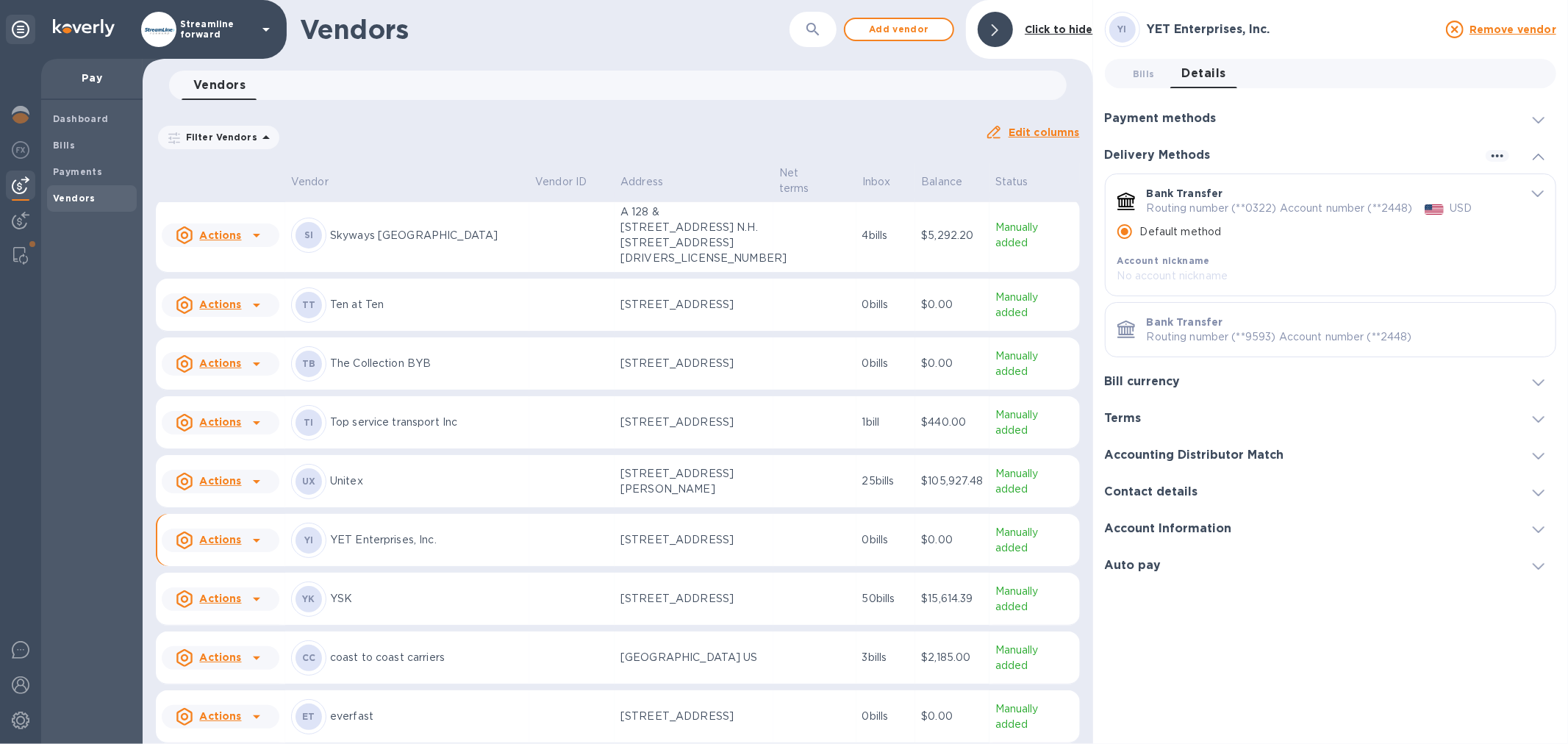
click at [506, 532] on p "YET Enterprises, Inc." at bounding box center [426, 540] width 194 height 16
click at [500, 534] on p "YET Enterprises, Inc." at bounding box center [426, 540] width 194 height 16
click at [1147, 71] on span "Bills 0" at bounding box center [1144, 74] width 22 height 16
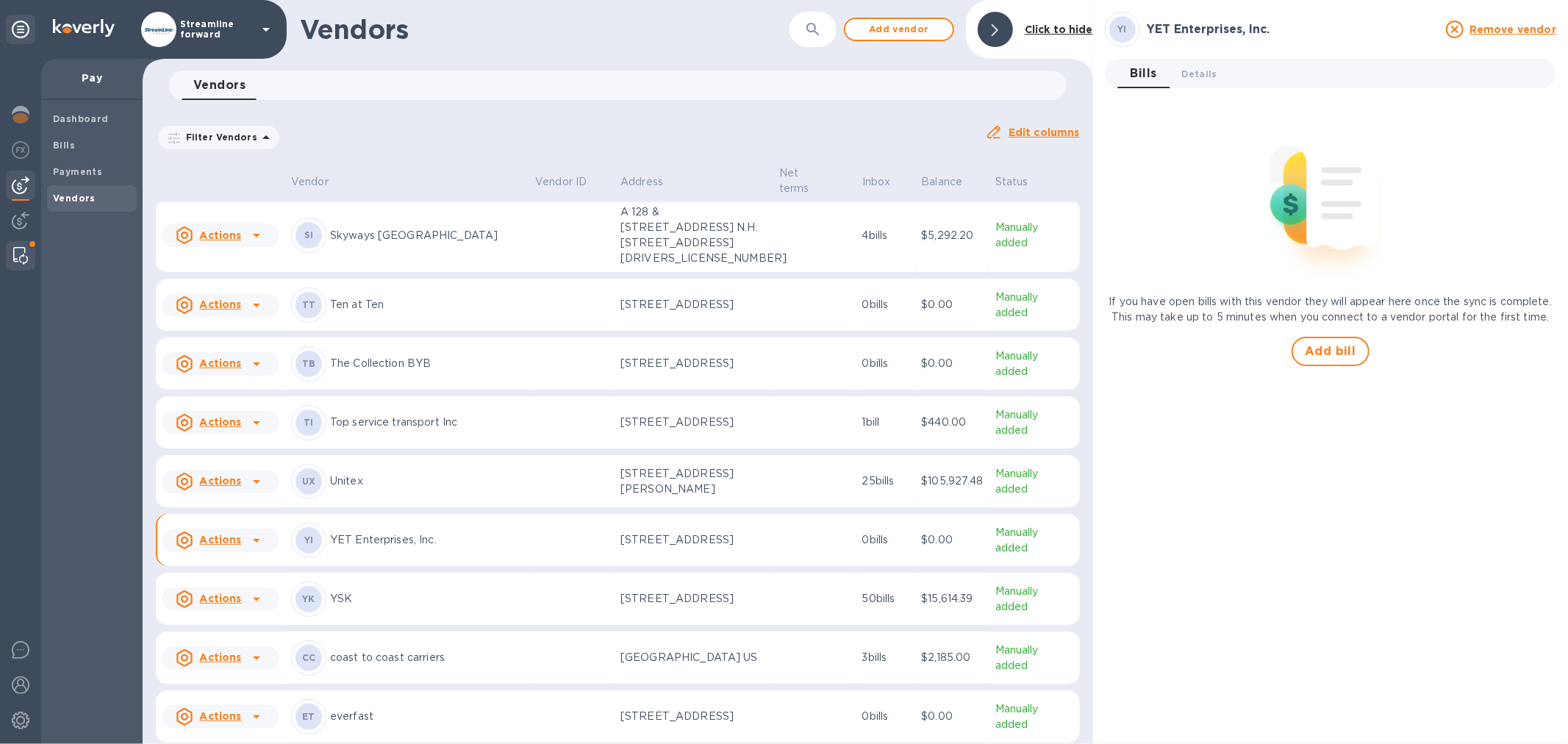
click at [17, 251] on img at bounding box center [21, 255] width 15 height 17
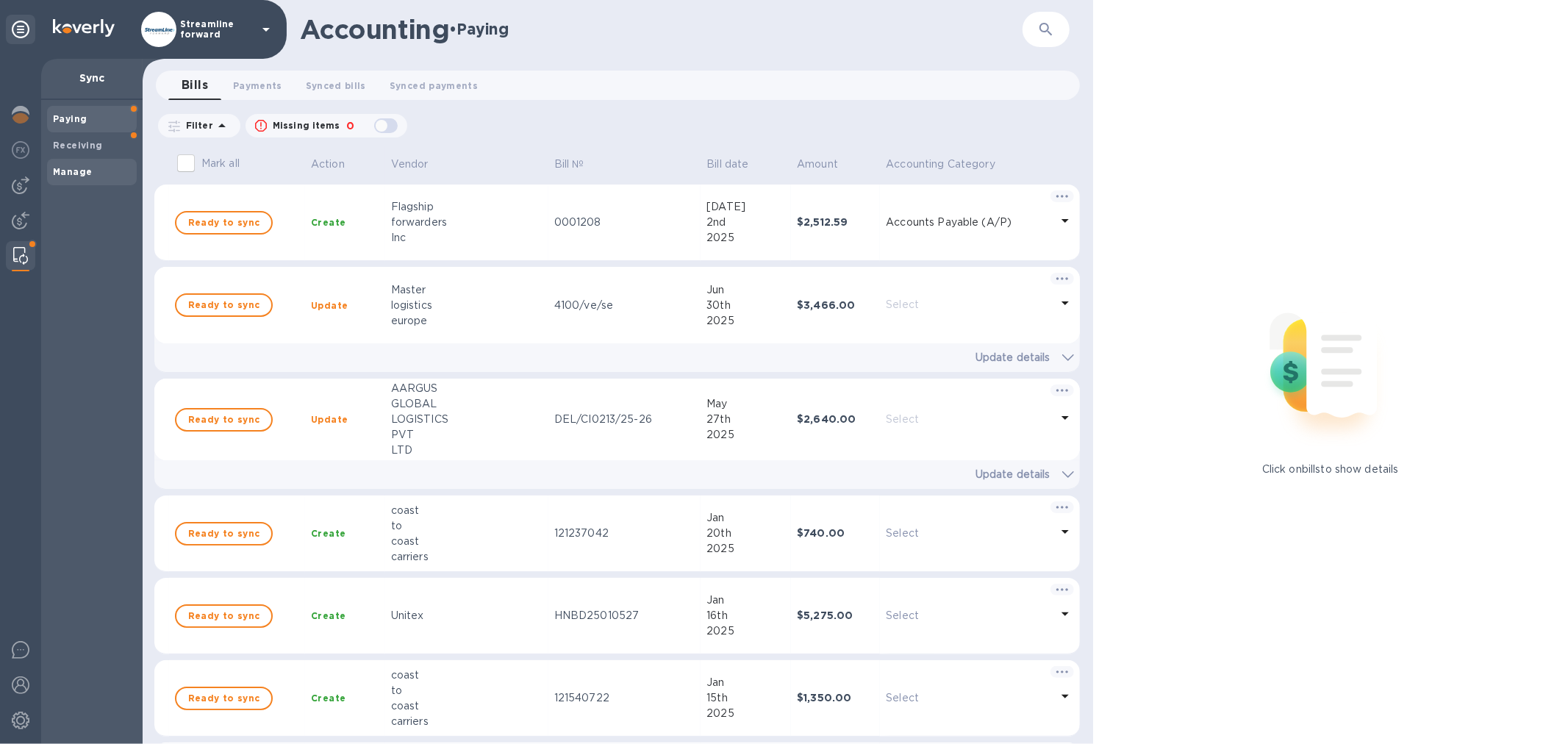
click at [93, 164] on span "Manage" at bounding box center [92, 172] width 78 height 15
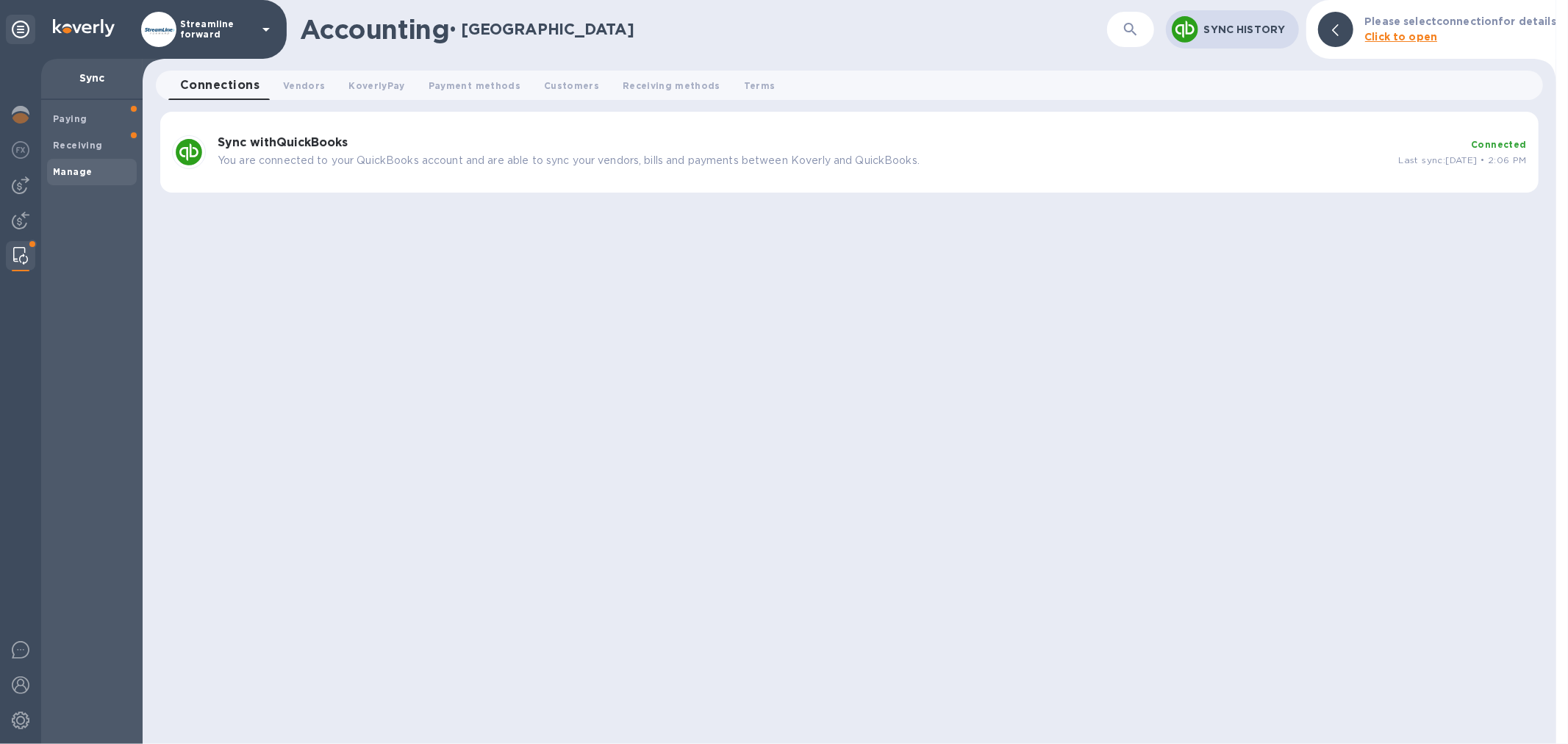
click at [315, 153] on p "You are connected to your QuickBooks account and are able to sync your vendors,…" at bounding box center [802, 161] width 1169 height 16
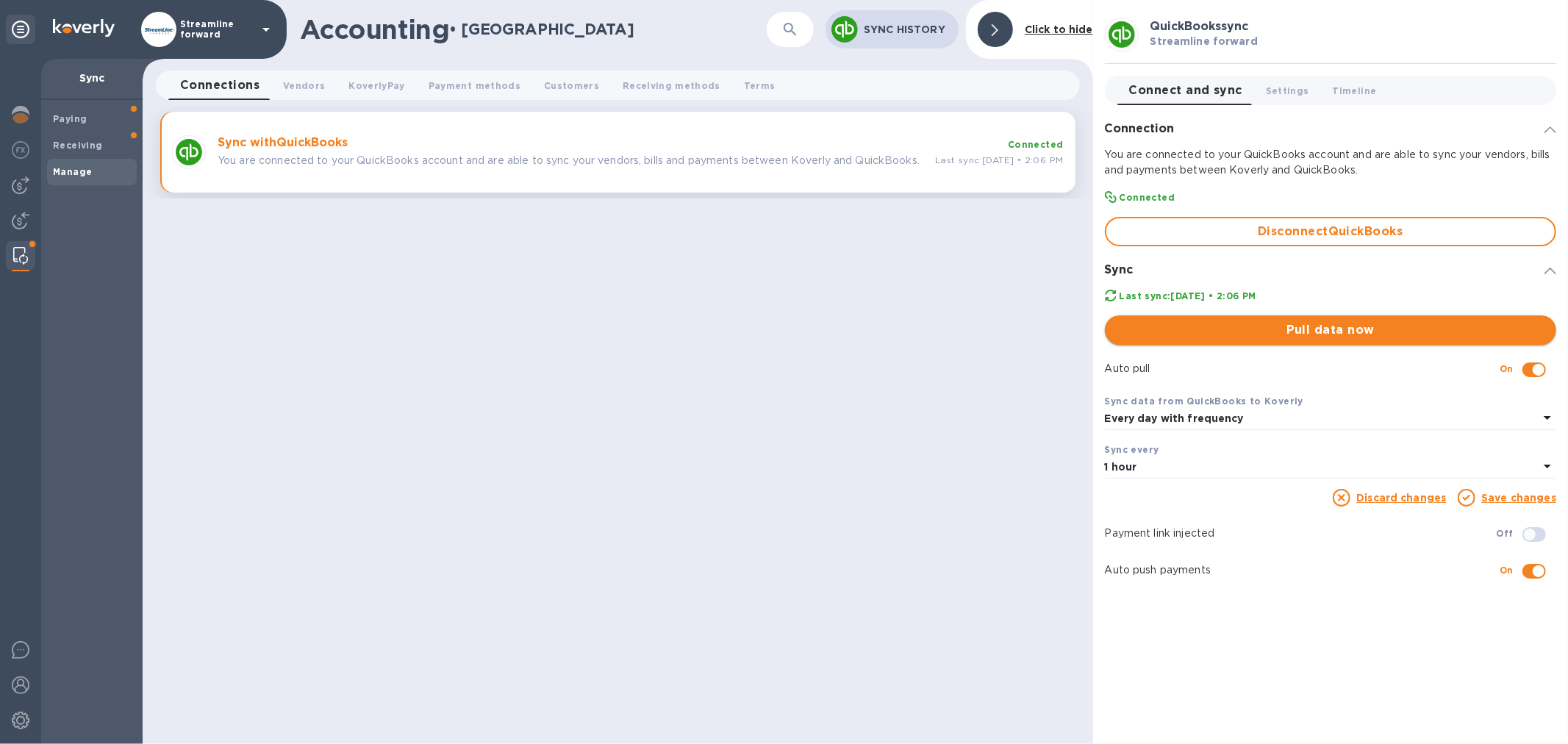
click at [1355, 331] on span "Pull data now" at bounding box center [1330, 330] width 428 height 17
click at [98, 111] on span "Paying" at bounding box center [92, 119] width 78 height 15
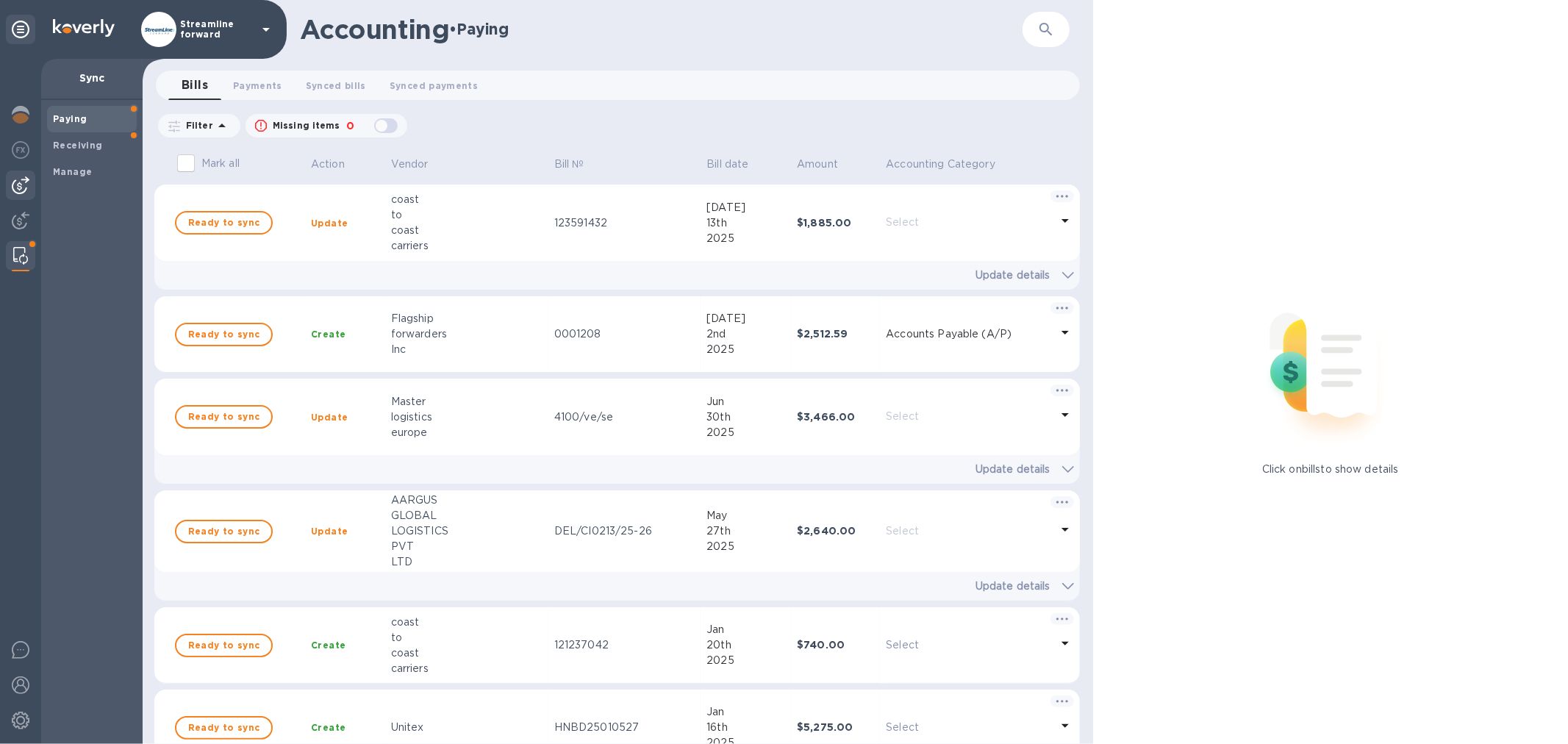
click at [15, 186] on img at bounding box center [21, 185] width 17 height 17
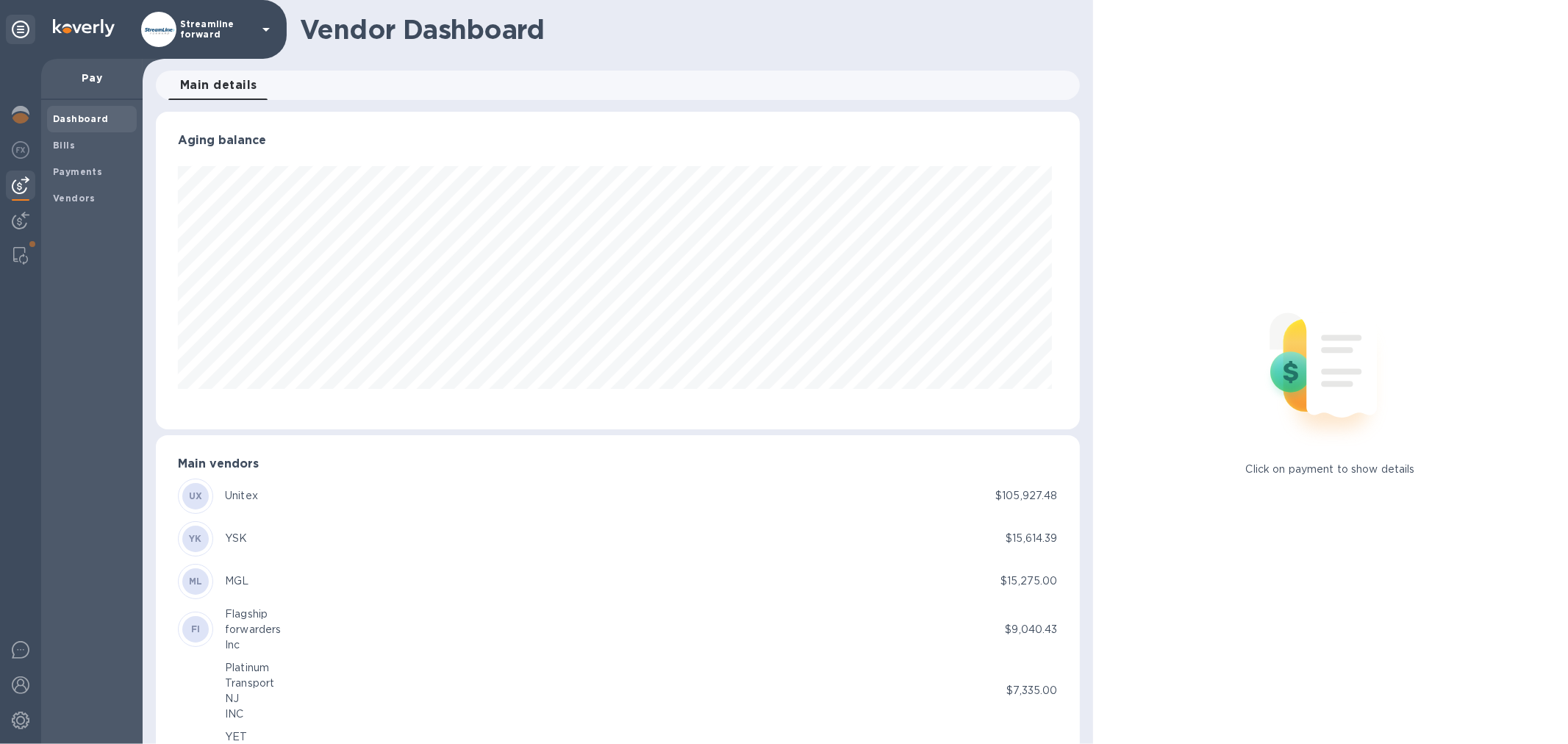
scroll to position [318, 917]
click at [17, 182] on img at bounding box center [21, 185] width 17 height 17
click at [96, 178] on span "Payments" at bounding box center [77, 172] width 49 height 15
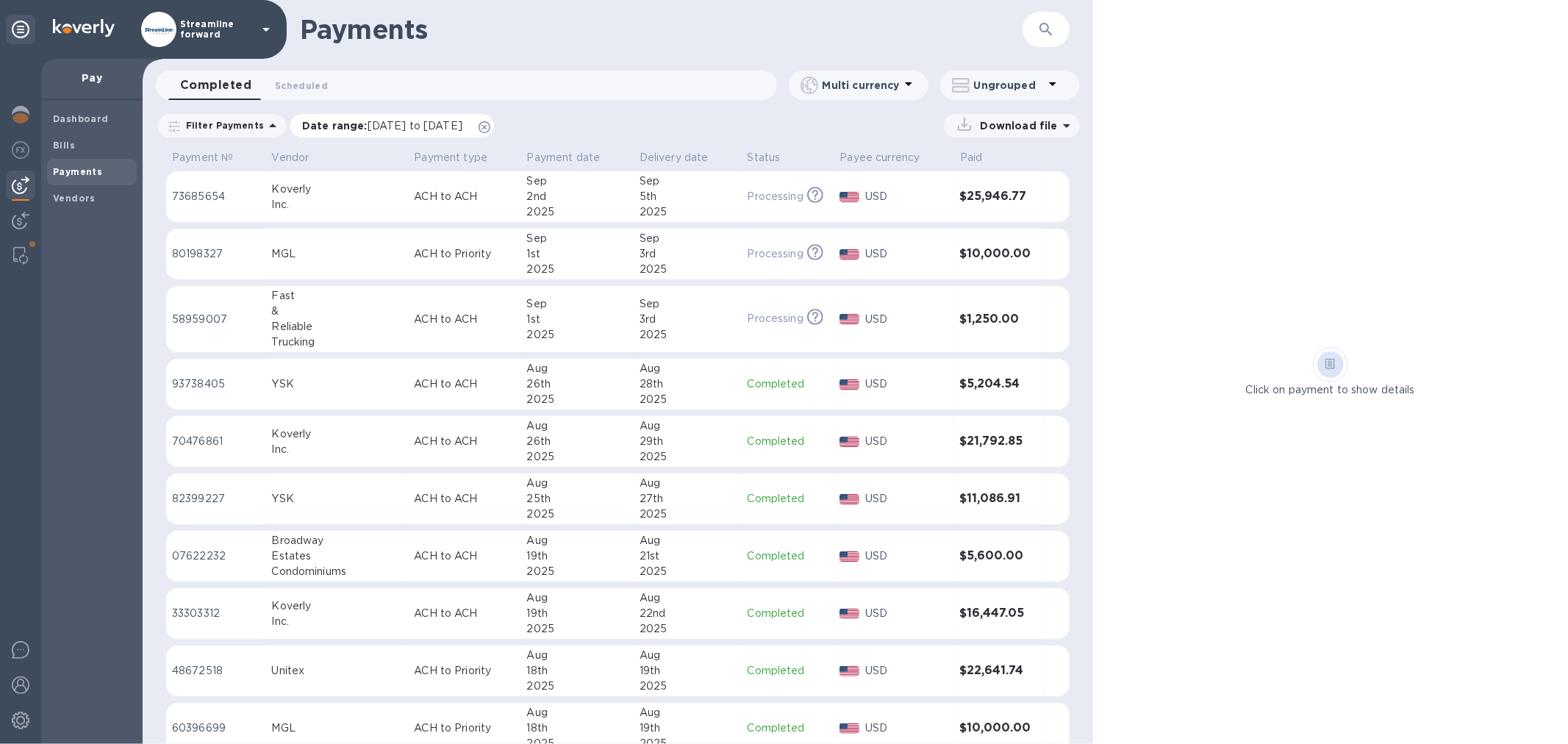
click at [490, 128] on icon at bounding box center [484, 127] width 12 height 12
click at [59, 136] on div "Bills" at bounding box center [92, 145] width 89 height 26
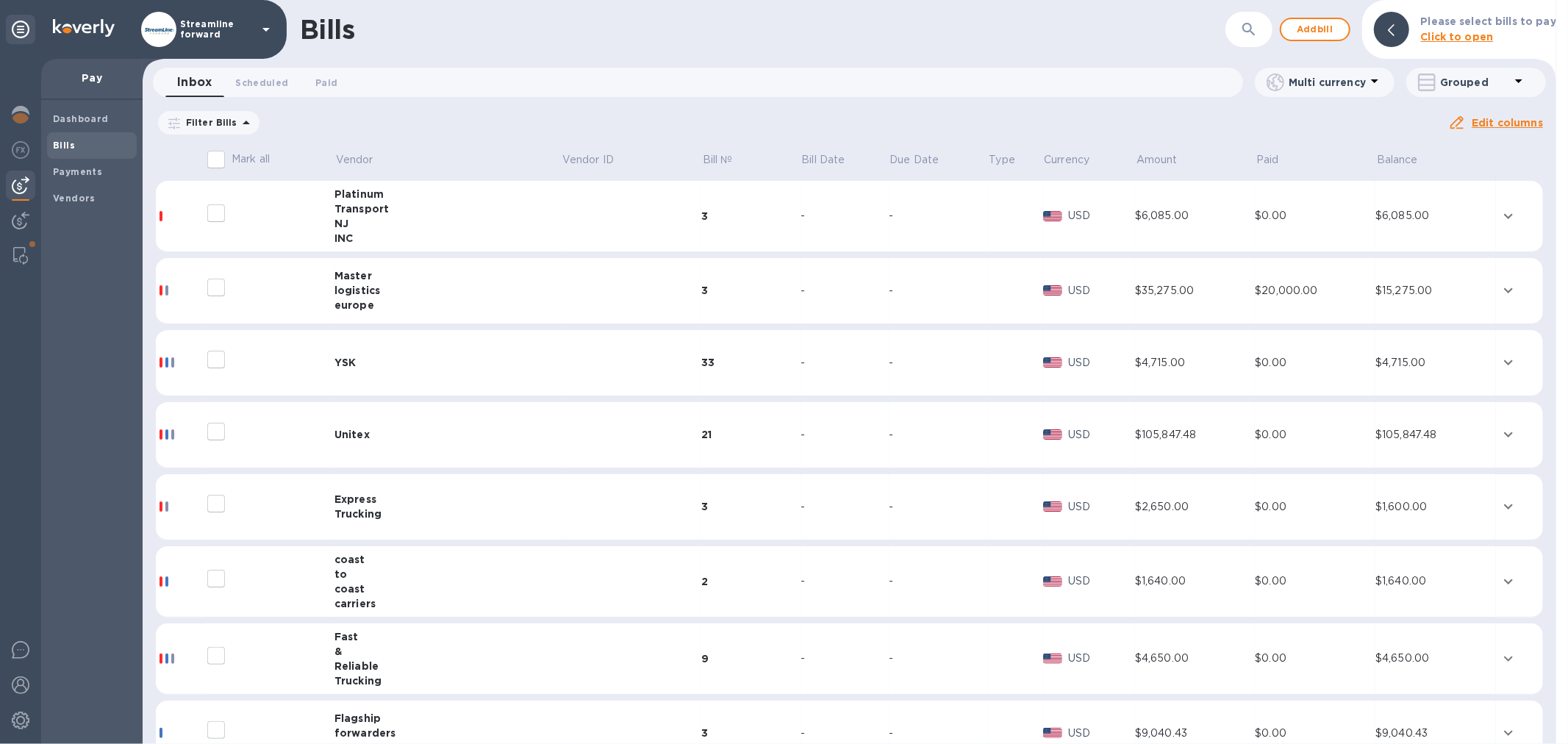
click at [0, 0] on icon at bounding box center [0, 0] width 0 height 0
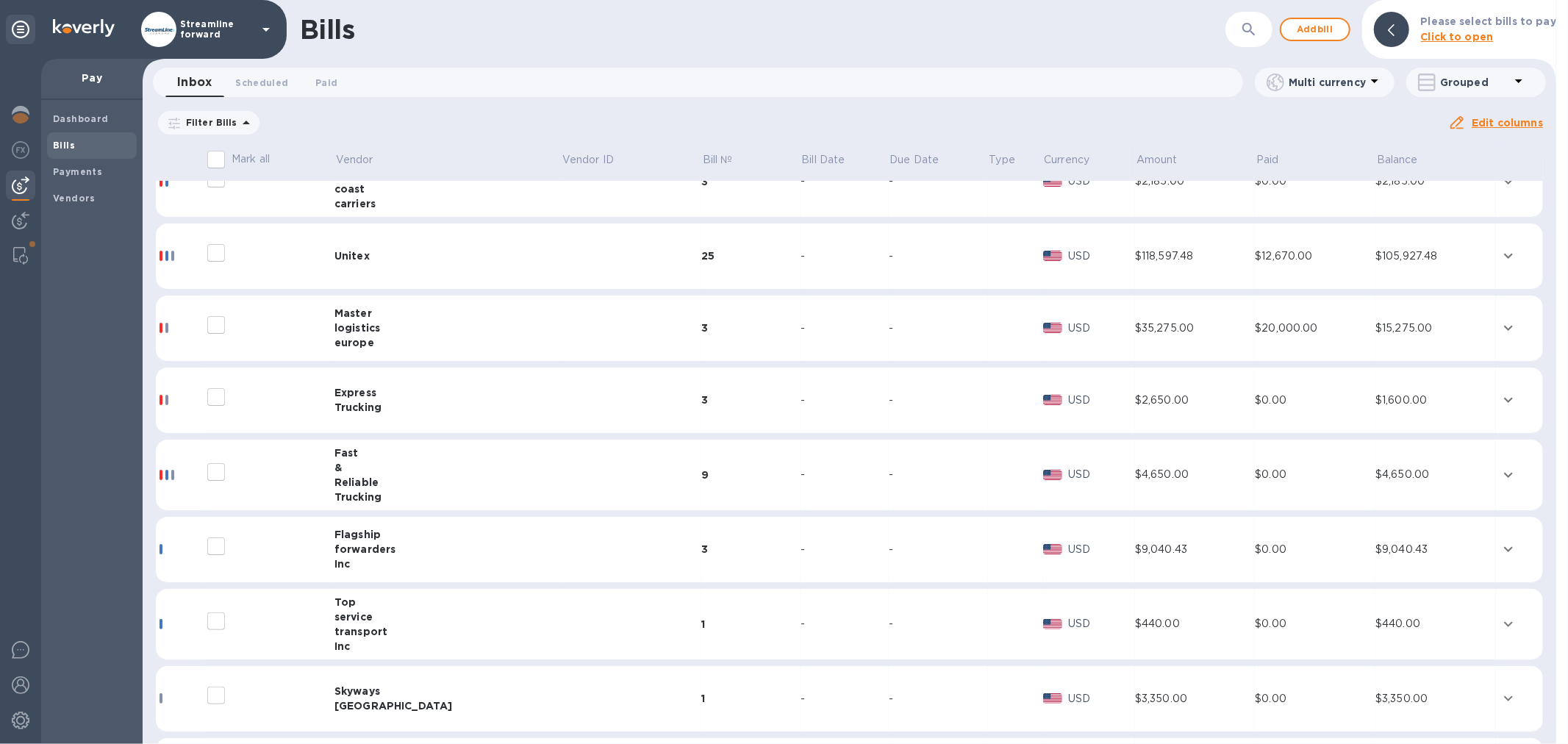
scroll to position [406, 0]
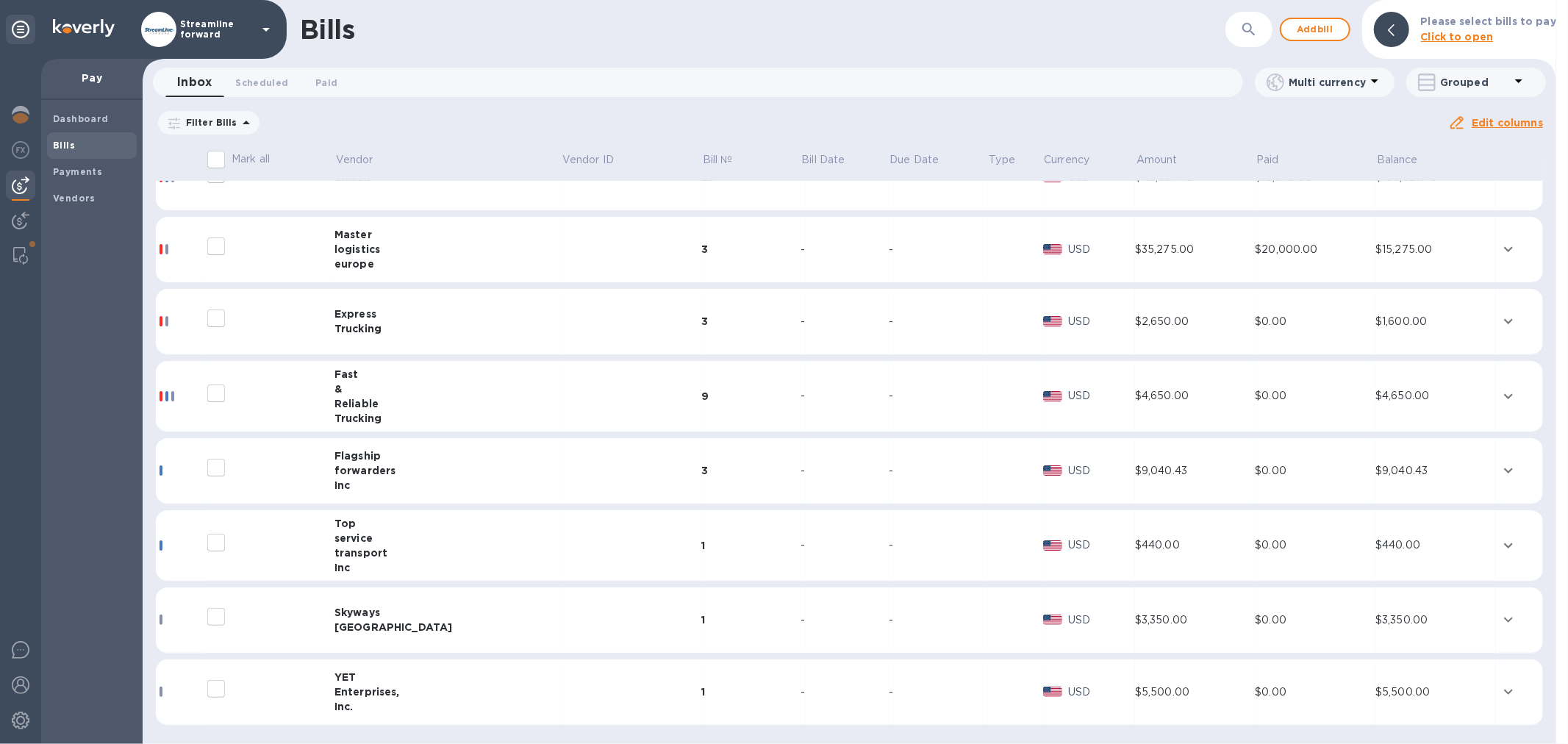
click at [561, 686] on td at bounding box center [631, 693] width 141 height 66
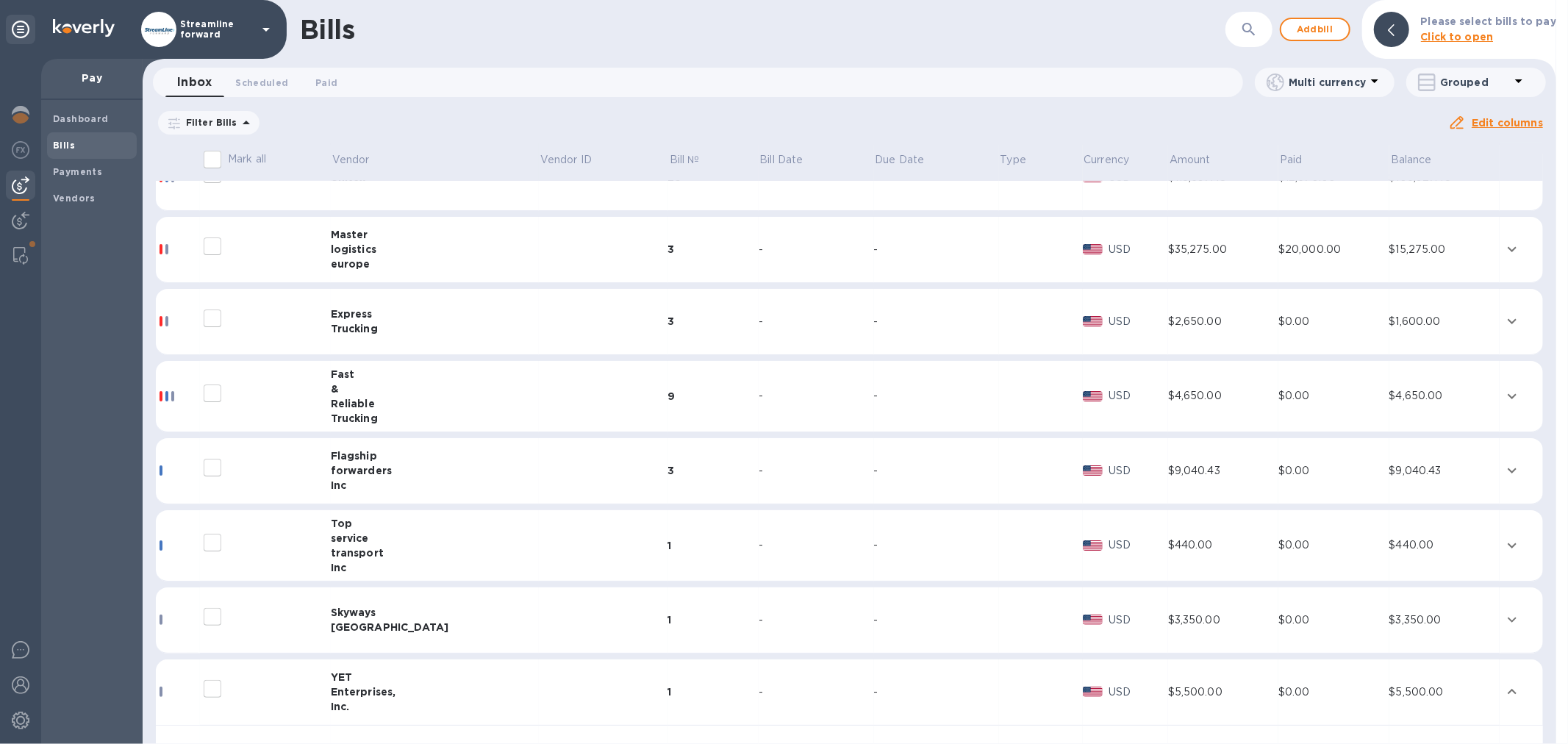
scroll to position [559, 0]
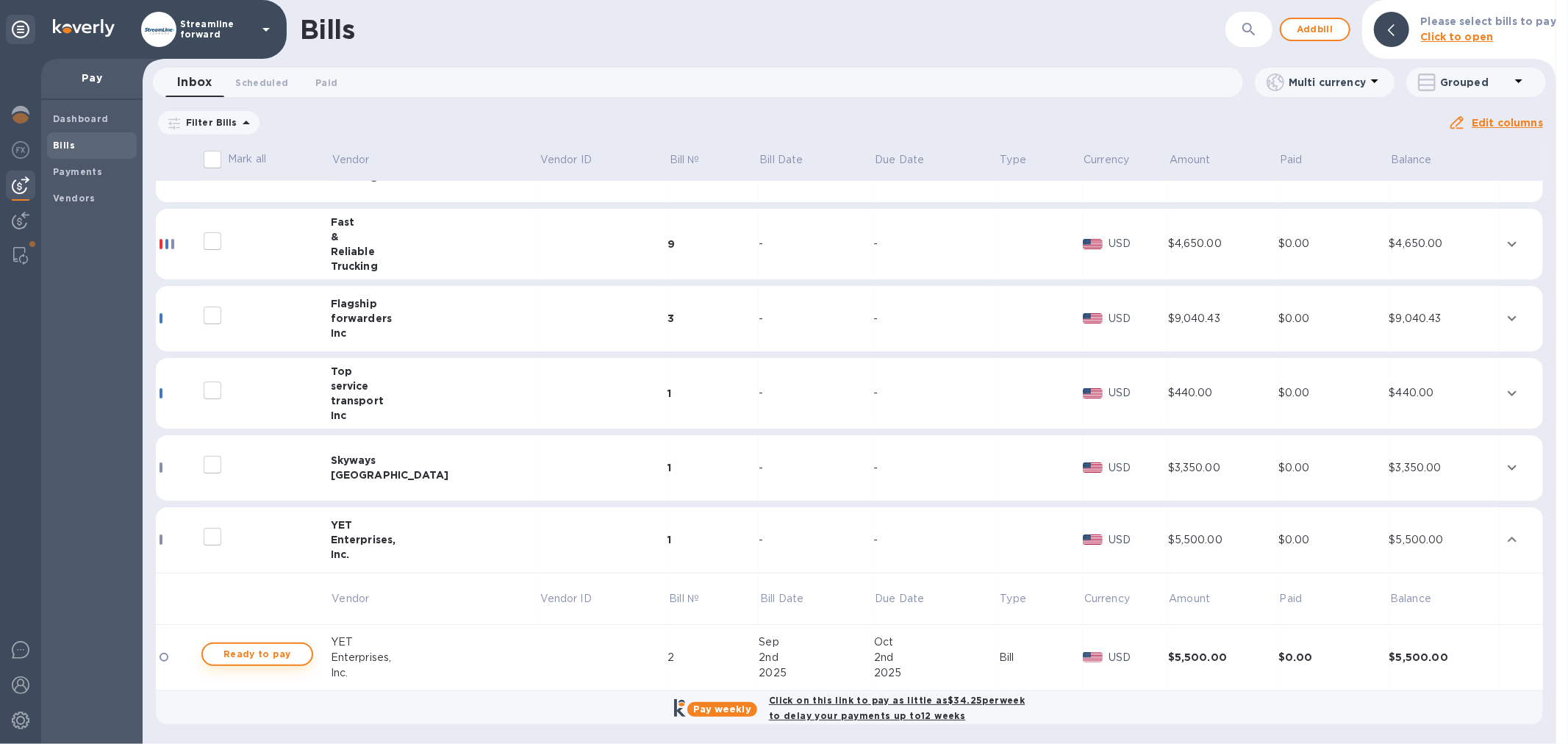
click at [269, 652] on span "Ready to pay" at bounding box center [258, 654] width 85 height 17
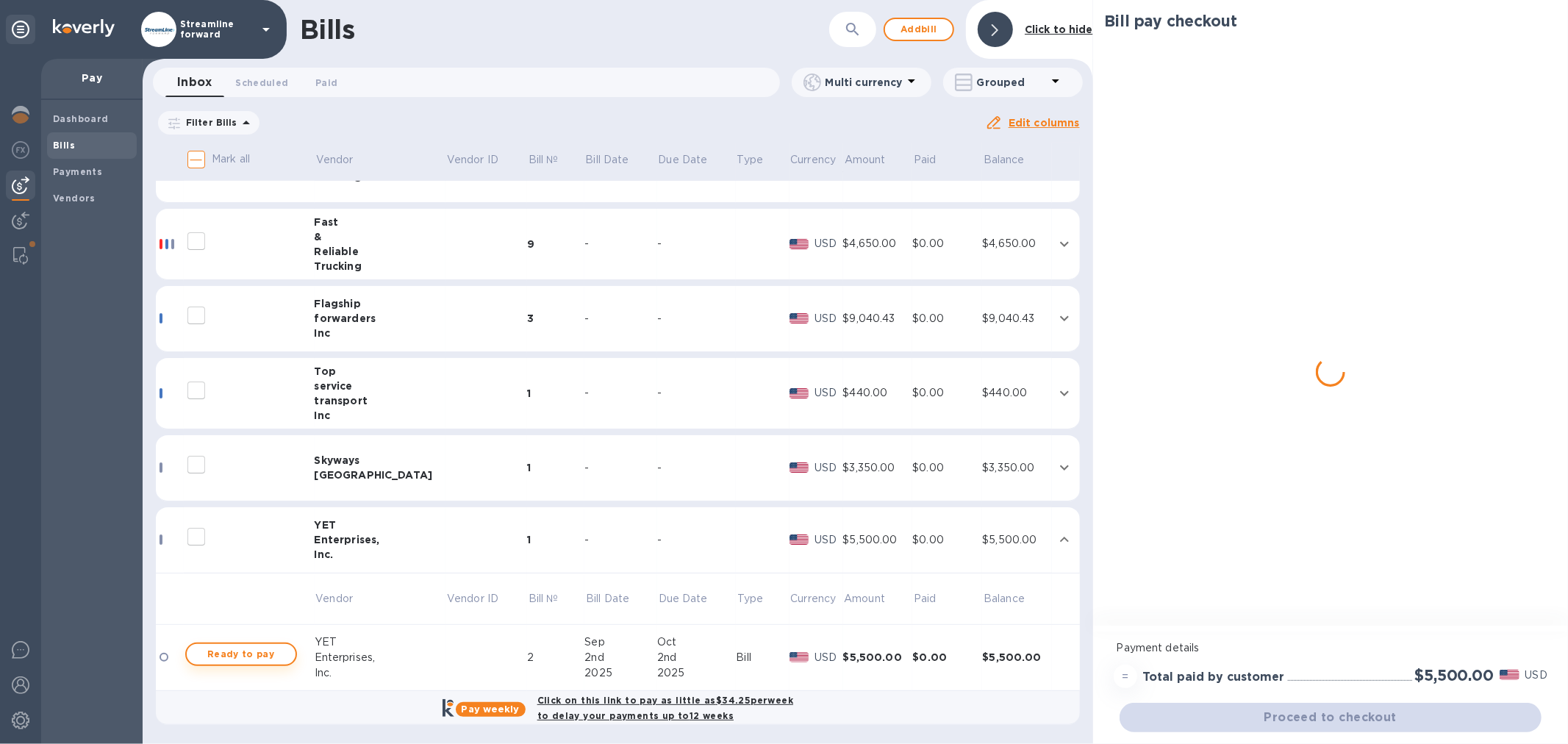
checkbox input "true"
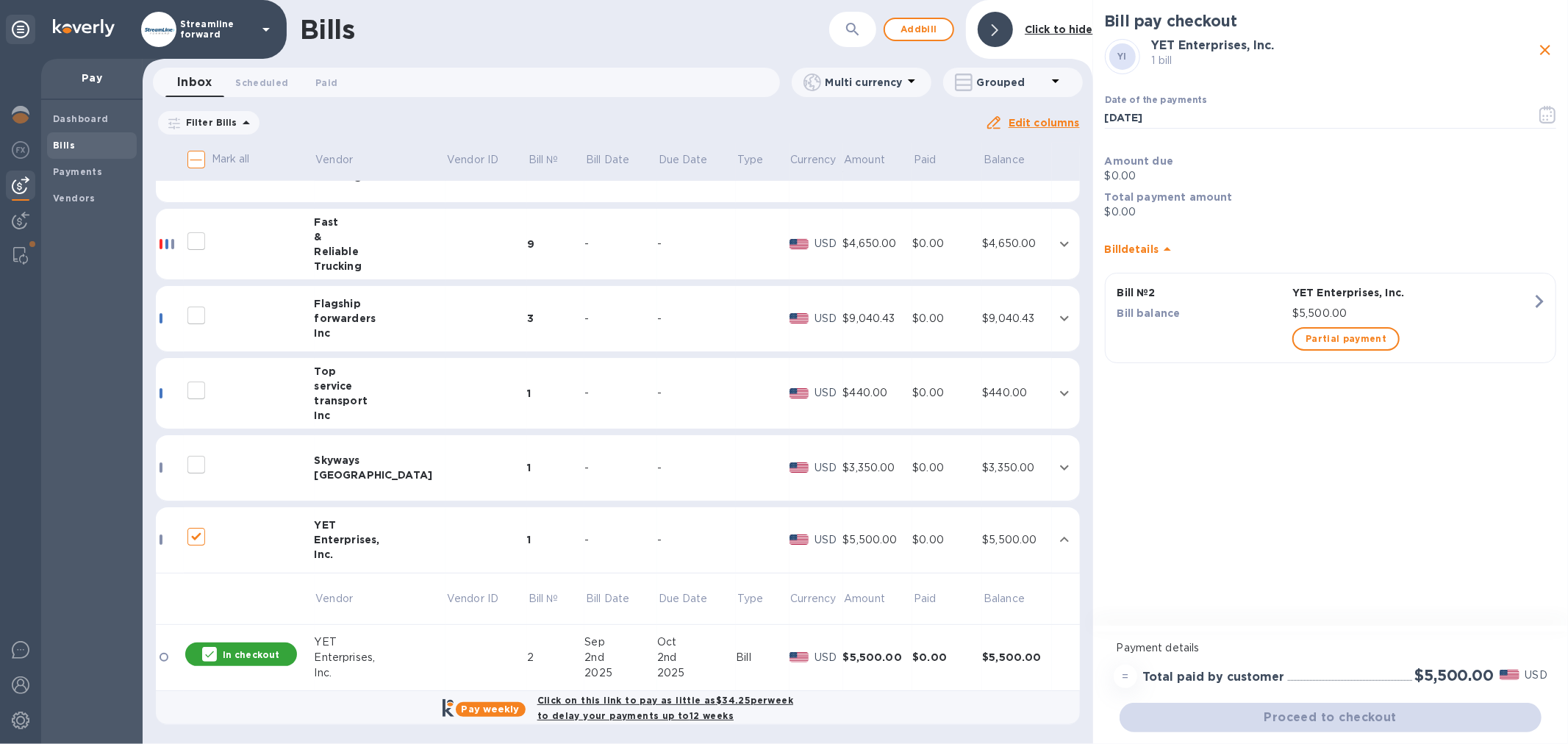
click at [1377, 466] on div "Bill pay checkout YI YET Enterprises, Inc. 1 bill Date of the payments [DATE] ​…" at bounding box center [1331, 314] width 475 height 629
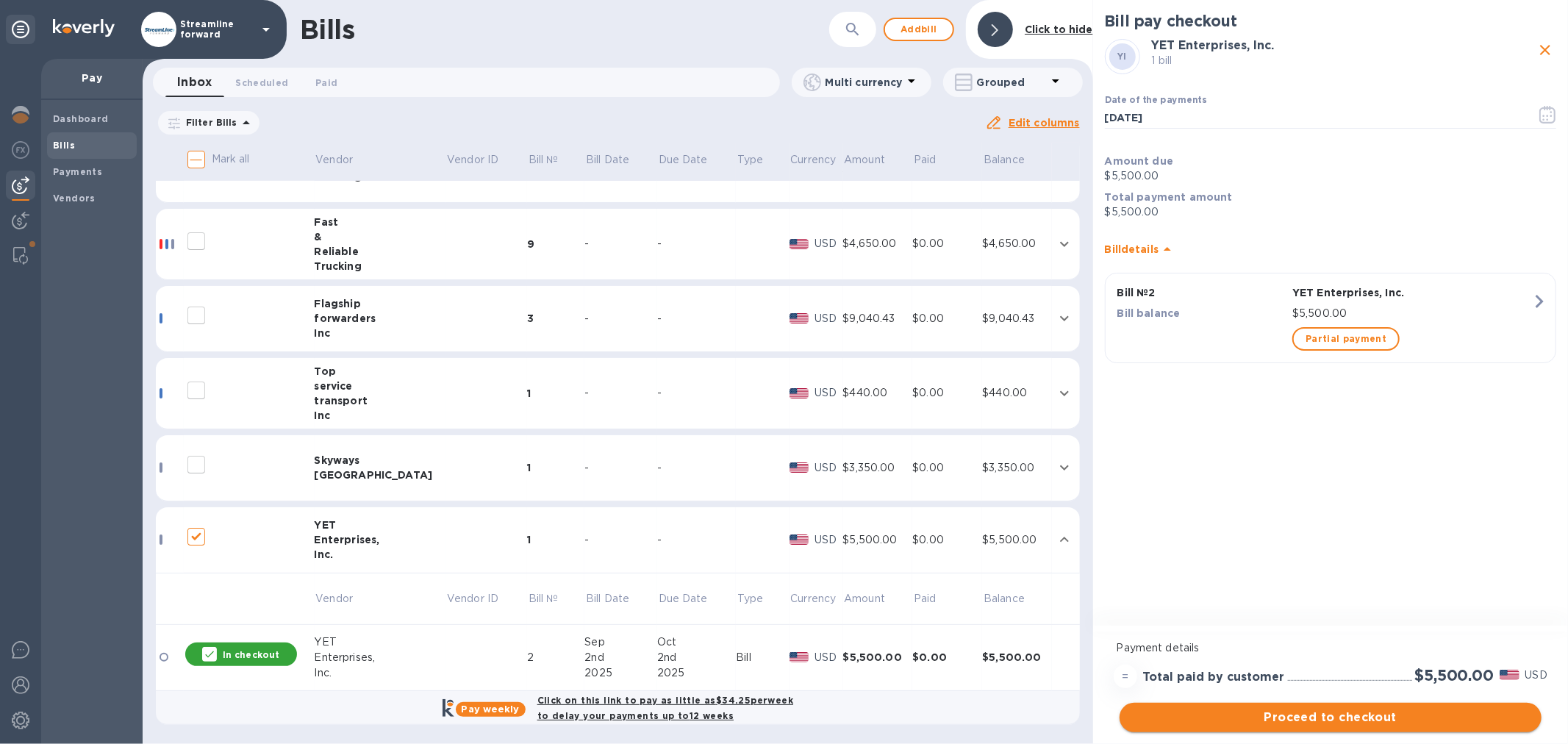
click at [1305, 721] on span "Proceed to checkout" at bounding box center [1331, 717] width 399 height 17
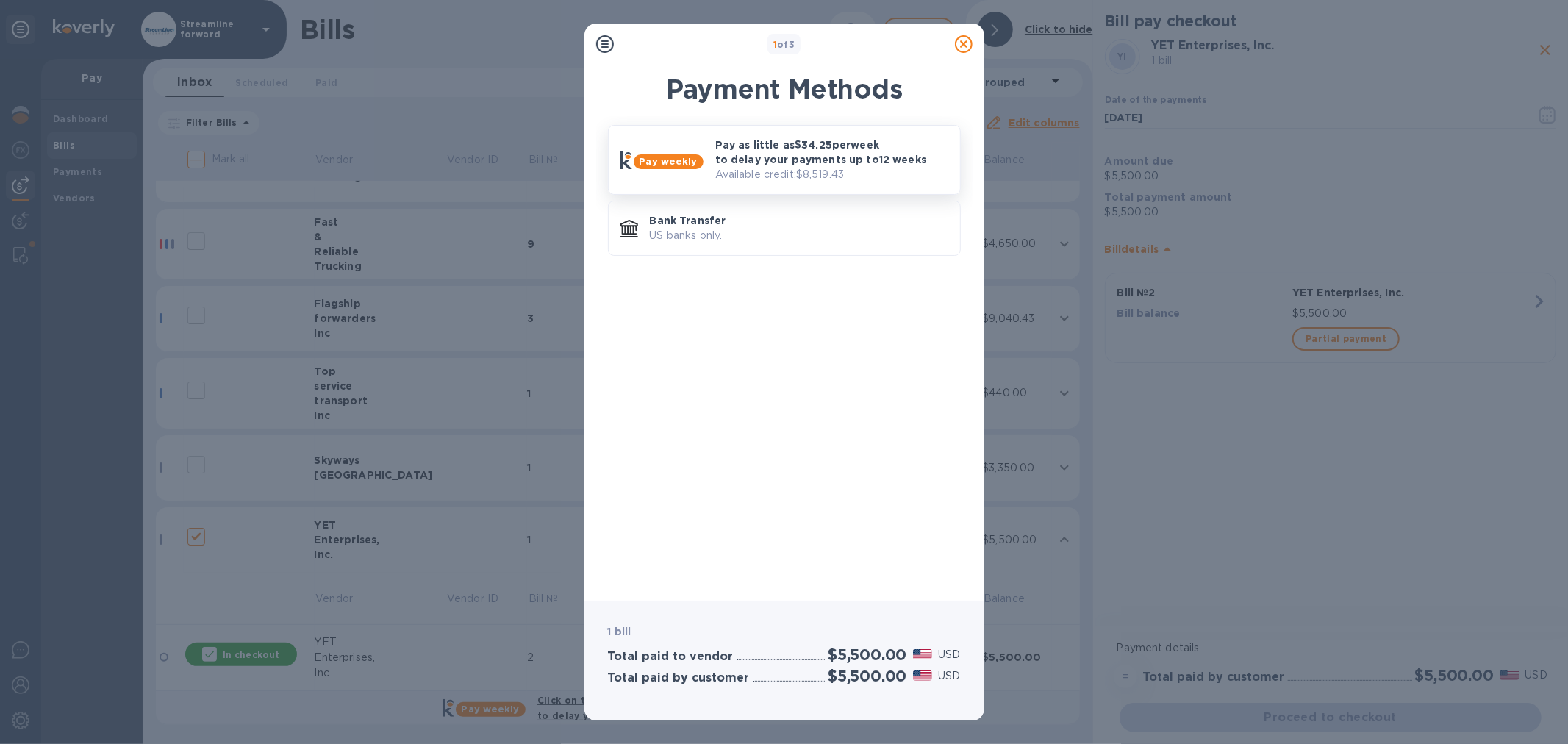
click at [794, 152] on p "Pay as little as $34.25 per week to delay your payments up to 12 weeks" at bounding box center [832, 152] width 233 height 29
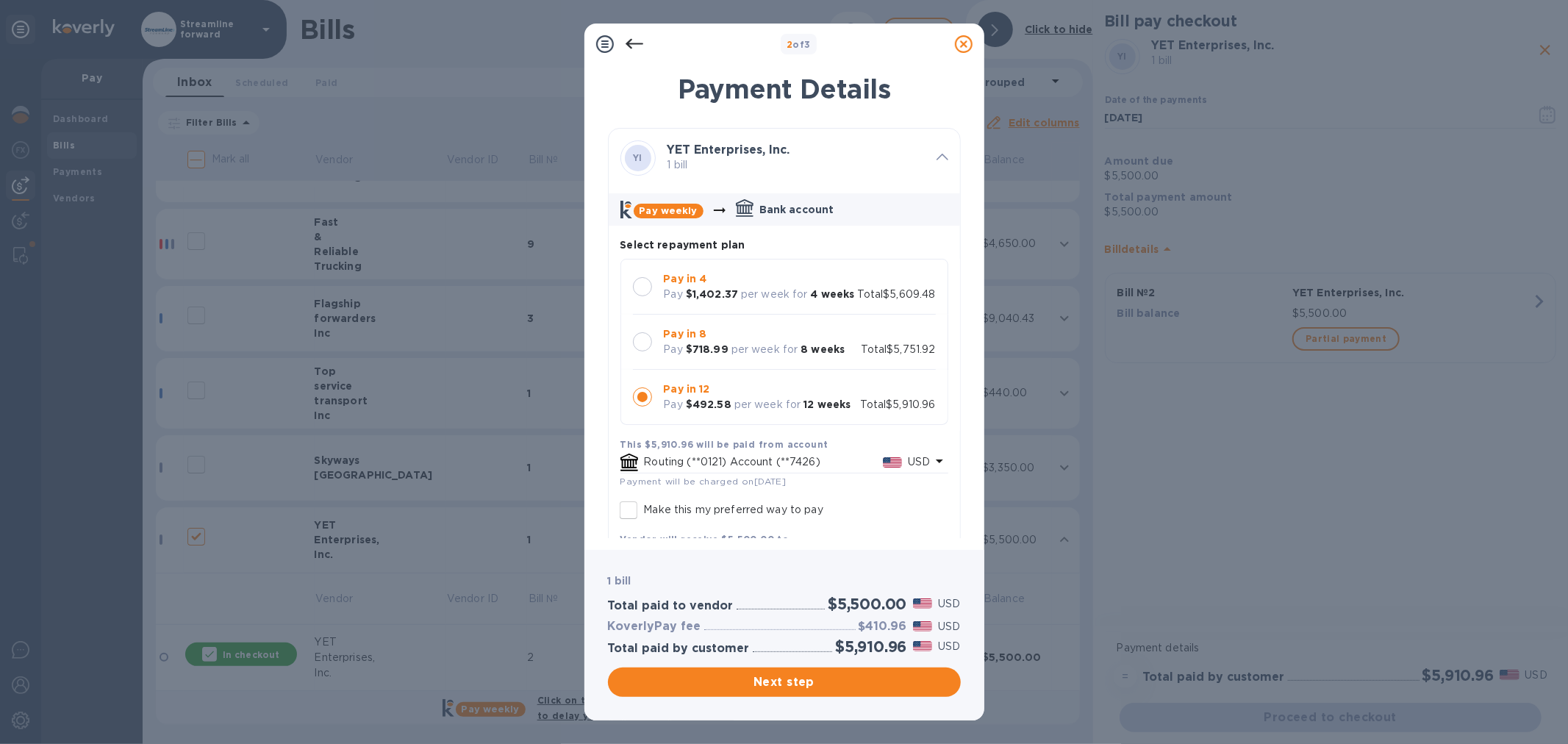
click at [675, 281] on b "Pay in 4" at bounding box center [686, 278] width 43 height 12
click at [789, 682] on span "Next step" at bounding box center [784, 682] width 330 height 17
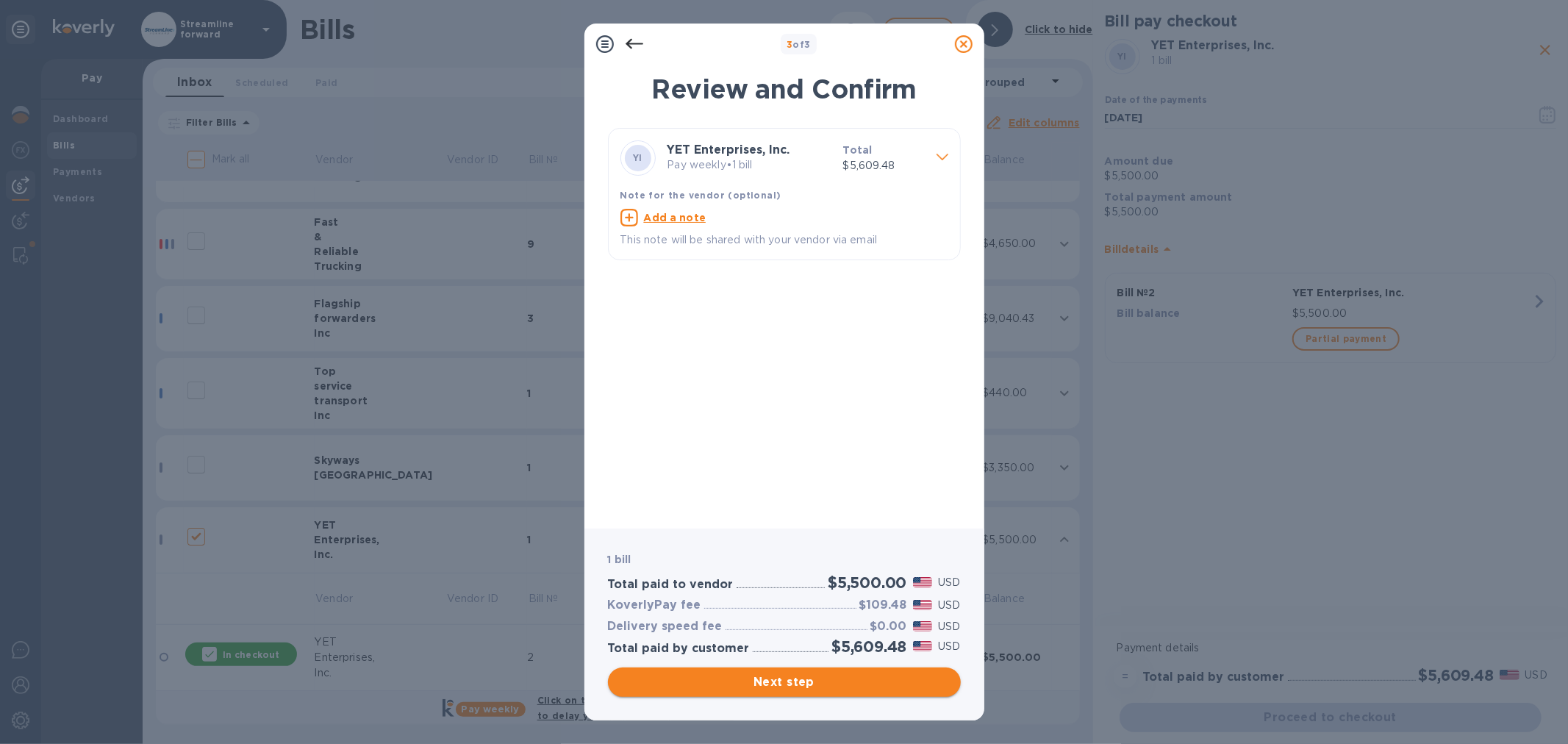
click at [774, 674] on span "Next step" at bounding box center [784, 682] width 330 height 17
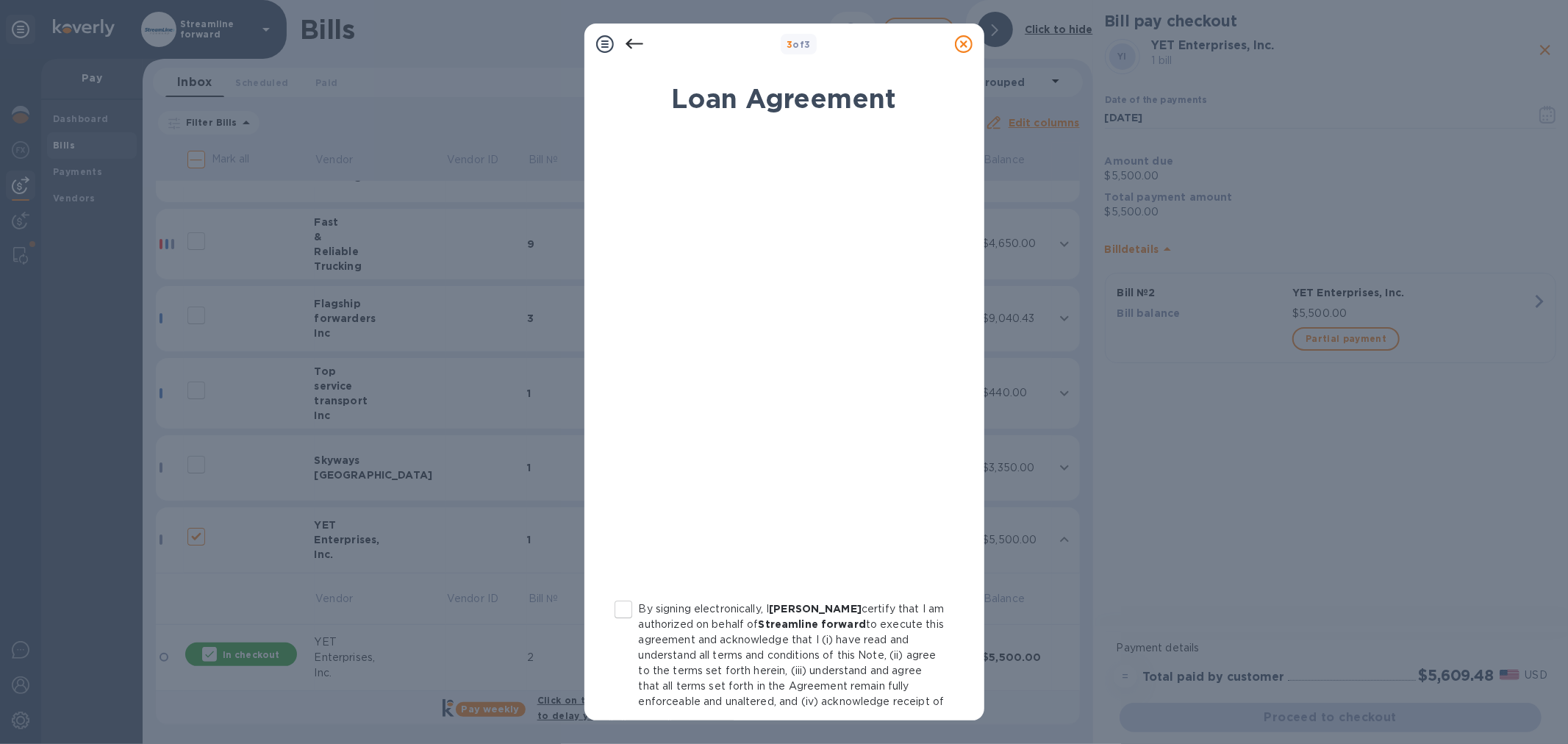
drag, startPoint x: 625, startPoint y: 606, endPoint x: 638, endPoint y: 617, distance: 17.0
click at [627, 607] on input "By signing electronically, I [PERSON_NAME] certify that I am authorized on beha…" at bounding box center [623, 609] width 31 height 31
checkbox input "true"
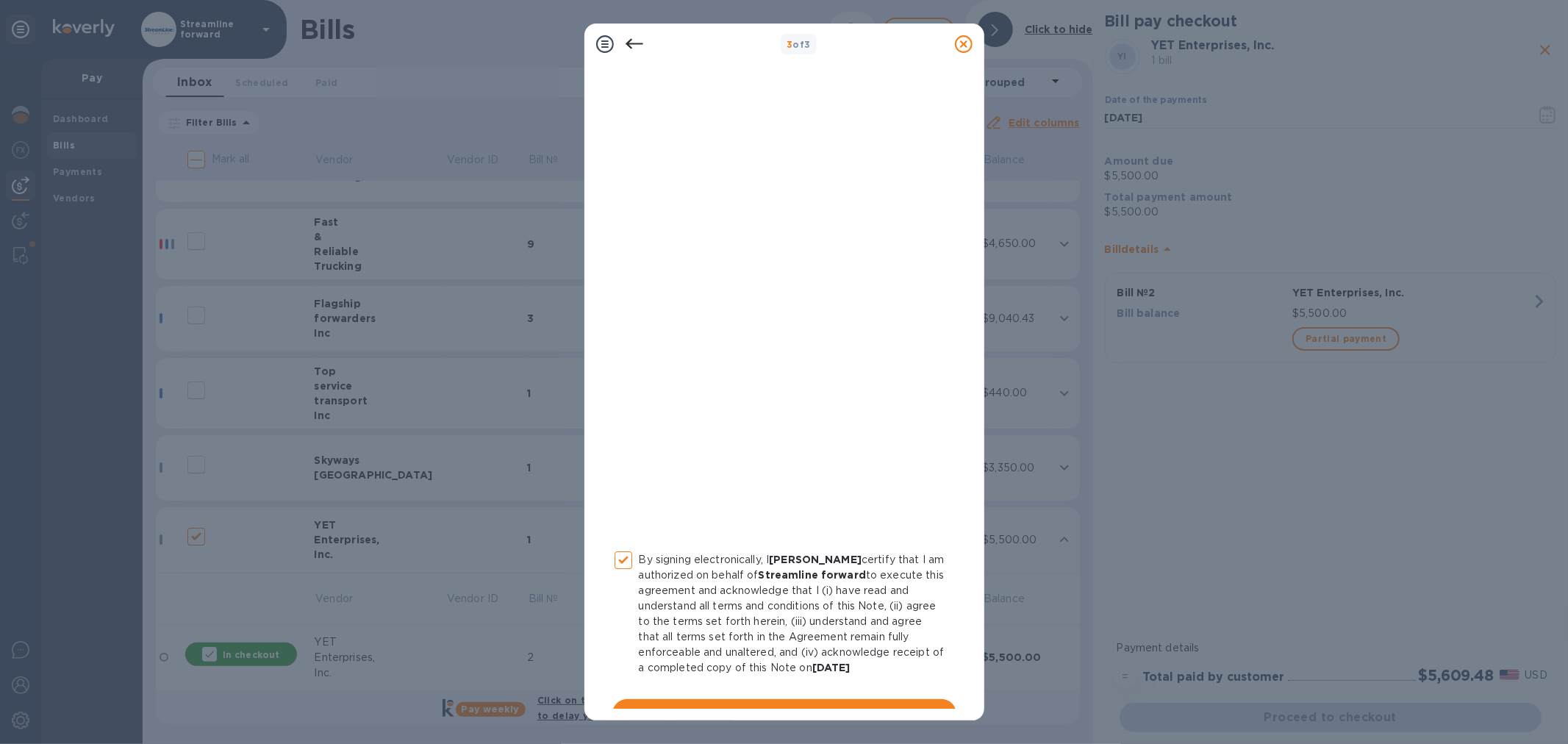
scroll to position [77, 0]
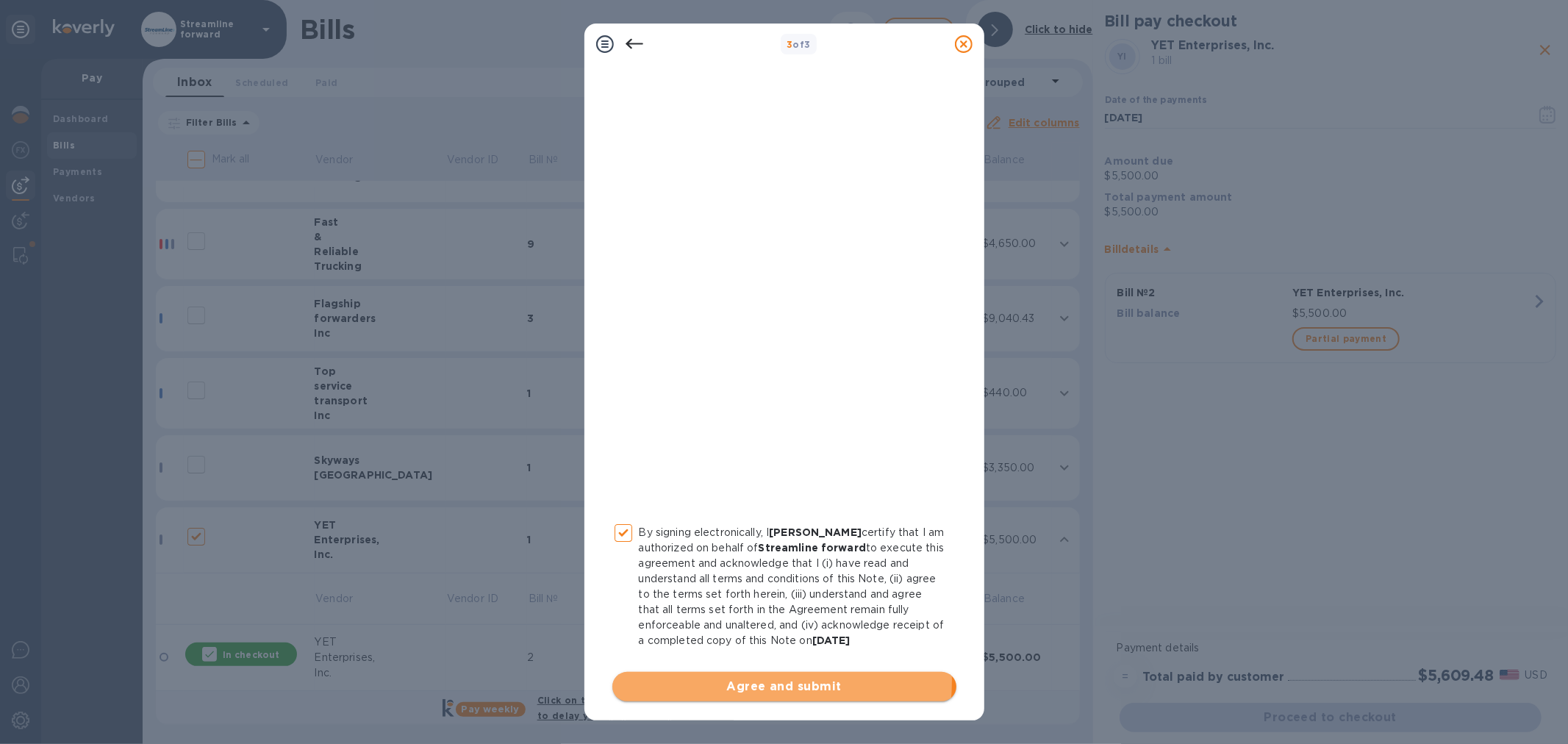
click at [737, 680] on span "Agree and submit" at bounding box center [784, 686] width 320 height 17
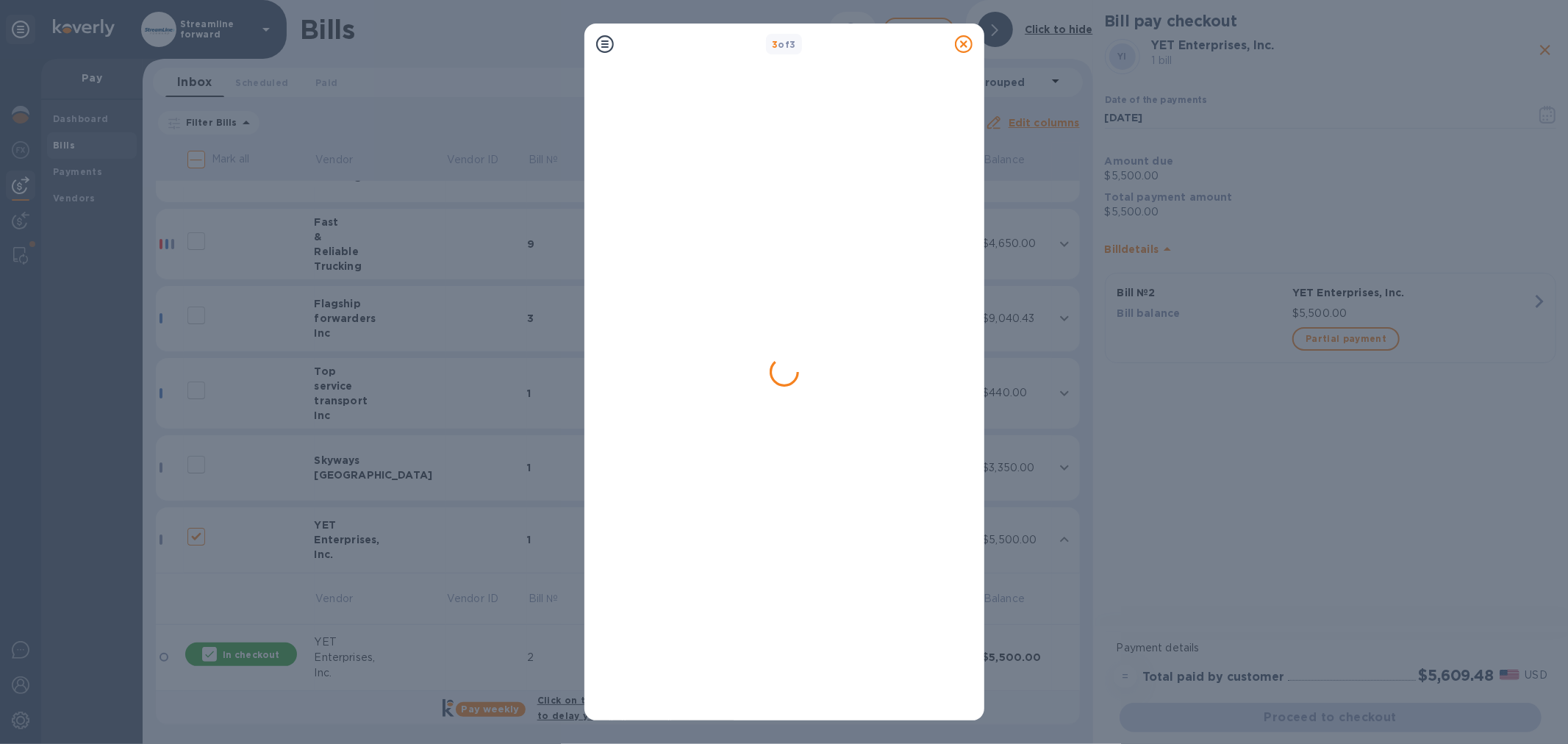
scroll to position [0, 0]
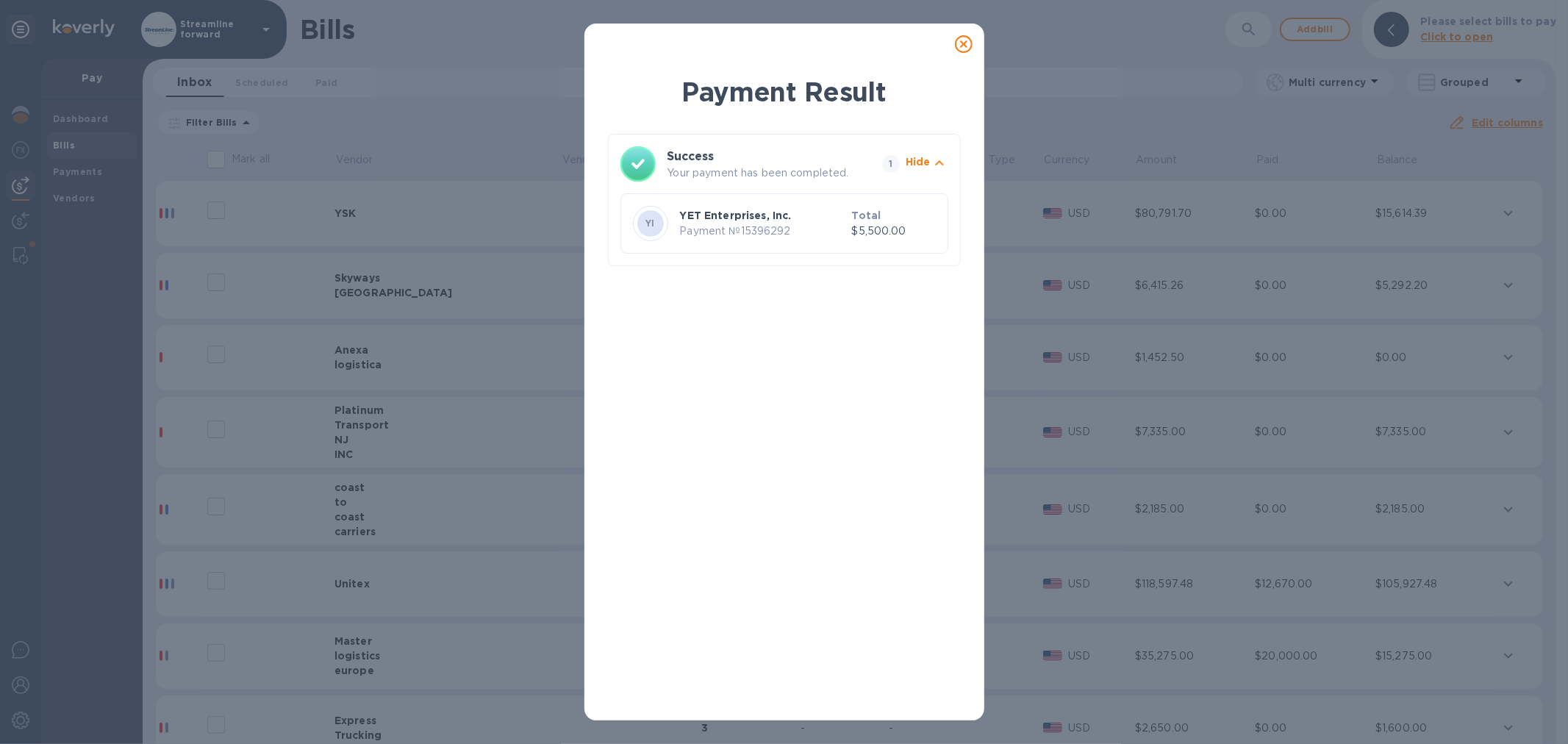
click at [965, 43] on icon at bounding box center [964, 44] width 17 height 17
